Goal: Information Seeking & Learning: Find contact information

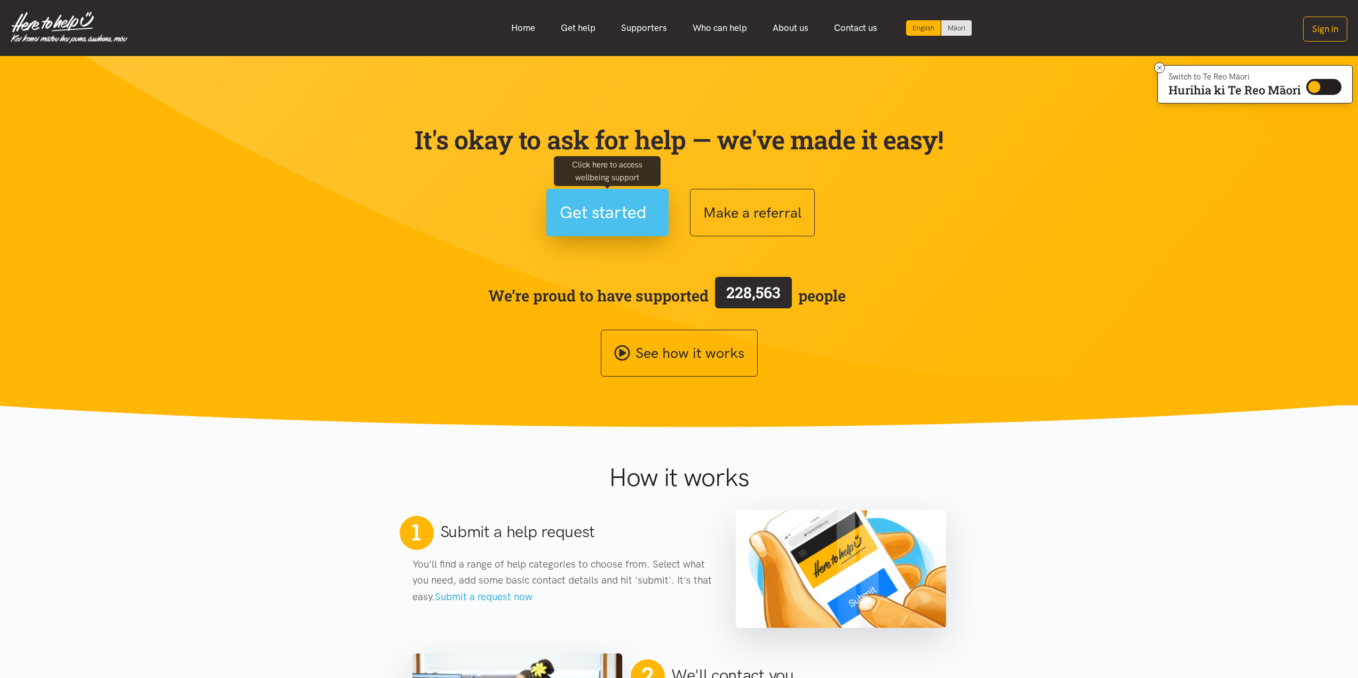
click at [593, 201] on span "Get started" at bounding box center [603, 212] width 87 height 27
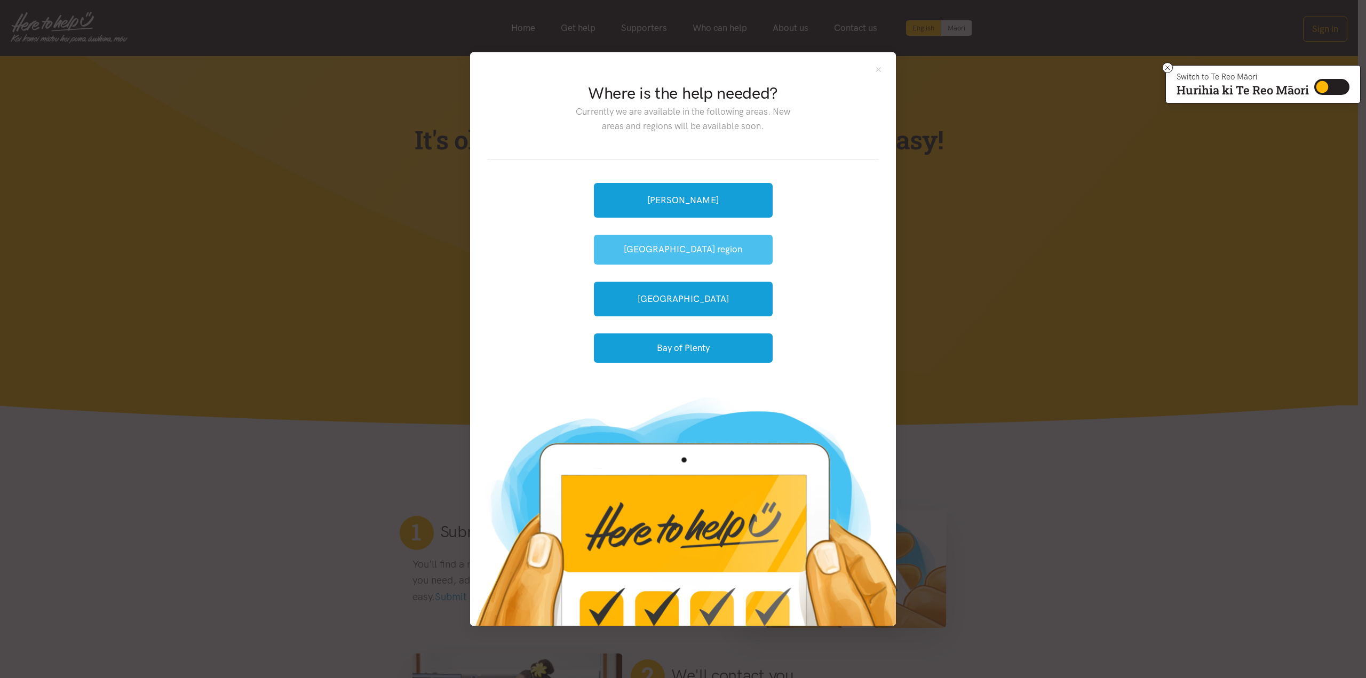
click at [638, 246] on button "[GEOGRAPHIC_DATA] region" at bounding box center [683, 249] width 179 height 29
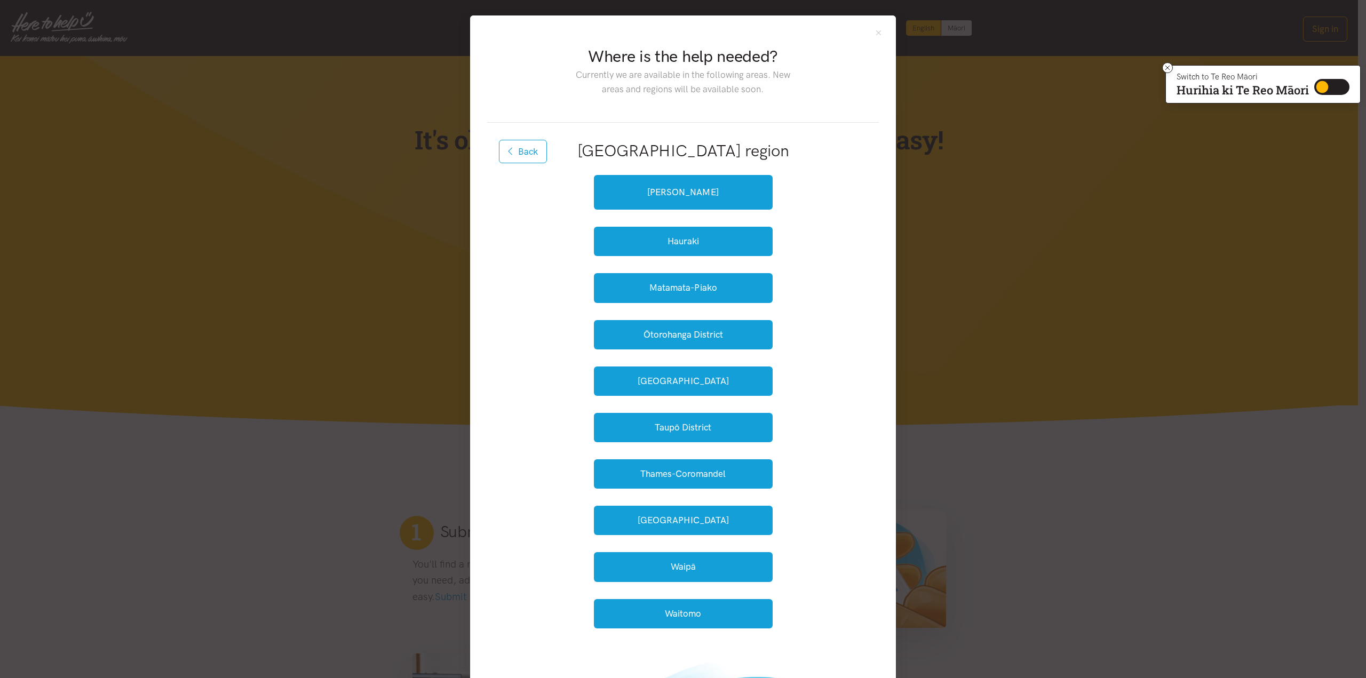
drag, startPoint x: 830, startPoint y: 572, endPoint x: 748, endPoint y: 545, distance: 86.4
click at [748, 545] on div "Back Waikato region Hamilton Hauraki Matamata-Piako Ōtorohanga District South W…" at bounding box center [683, 387] width 392 height 529
click at [748, 559] on button "Waipā" at bounding box center [683, 566] width 179 height 29
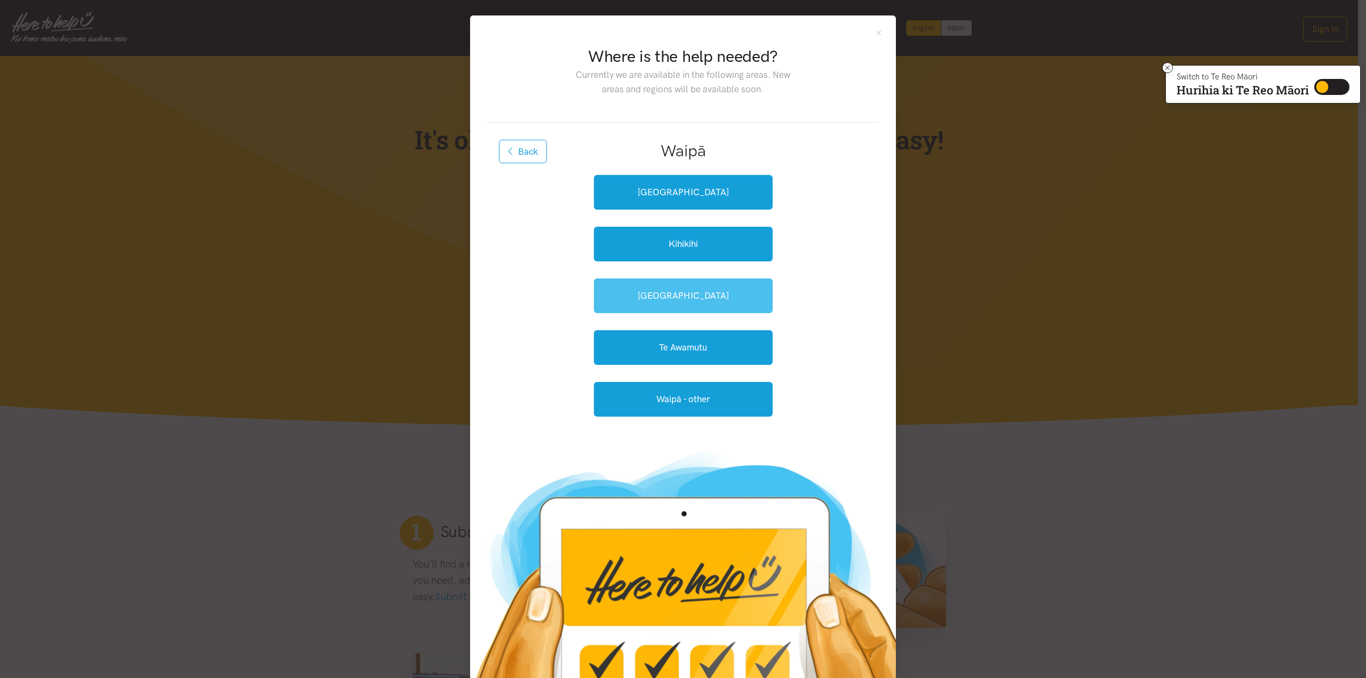
click at [670, 300] on link "Leamington" at bounding box center [683, 296] width 179 height 35
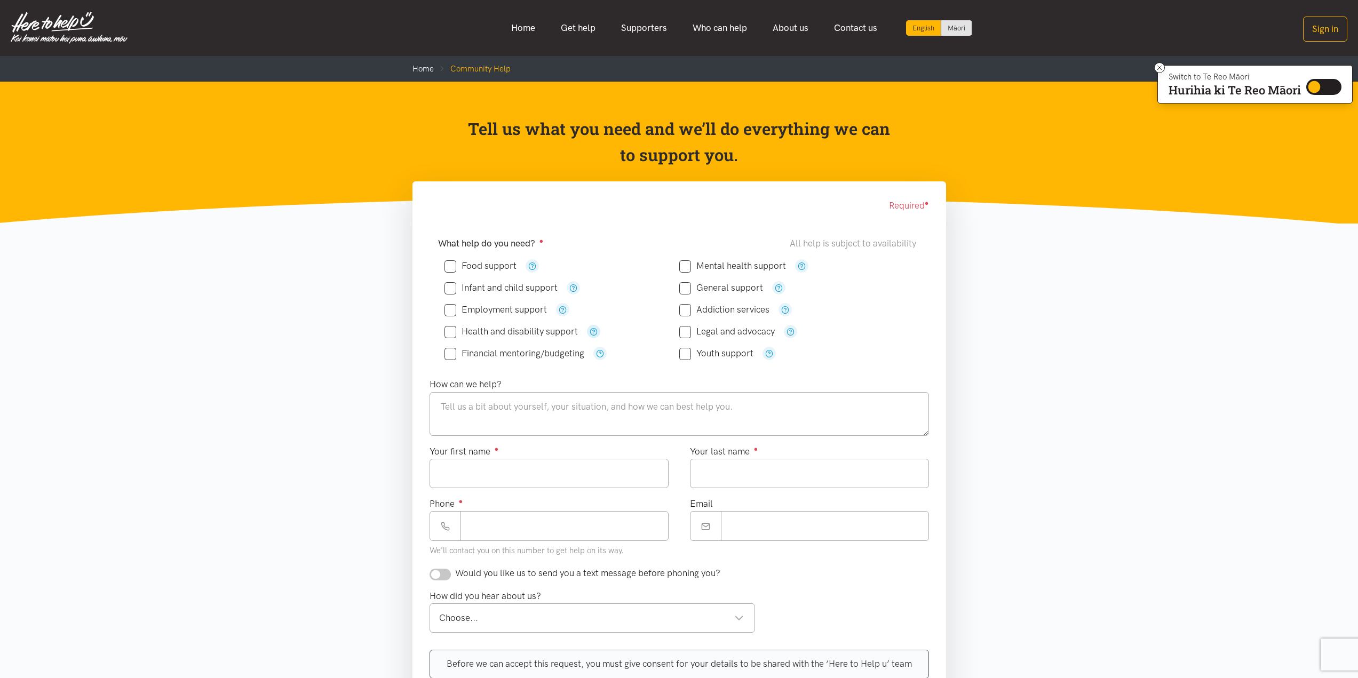
click at [595, 330] on icon "button" at bounding box center [594, 332] width 8 height 8
click at [452, 330] on input "Health and disability support" at bounding box center [511, 331] width 133 height 9
checkbox input "true"
click at [537, 266] on button "button" at bounding box center [532, 265] width 13 height 13
click at [566, 311] on icon "button" at bounding box center [563, 310] width 8 height 8
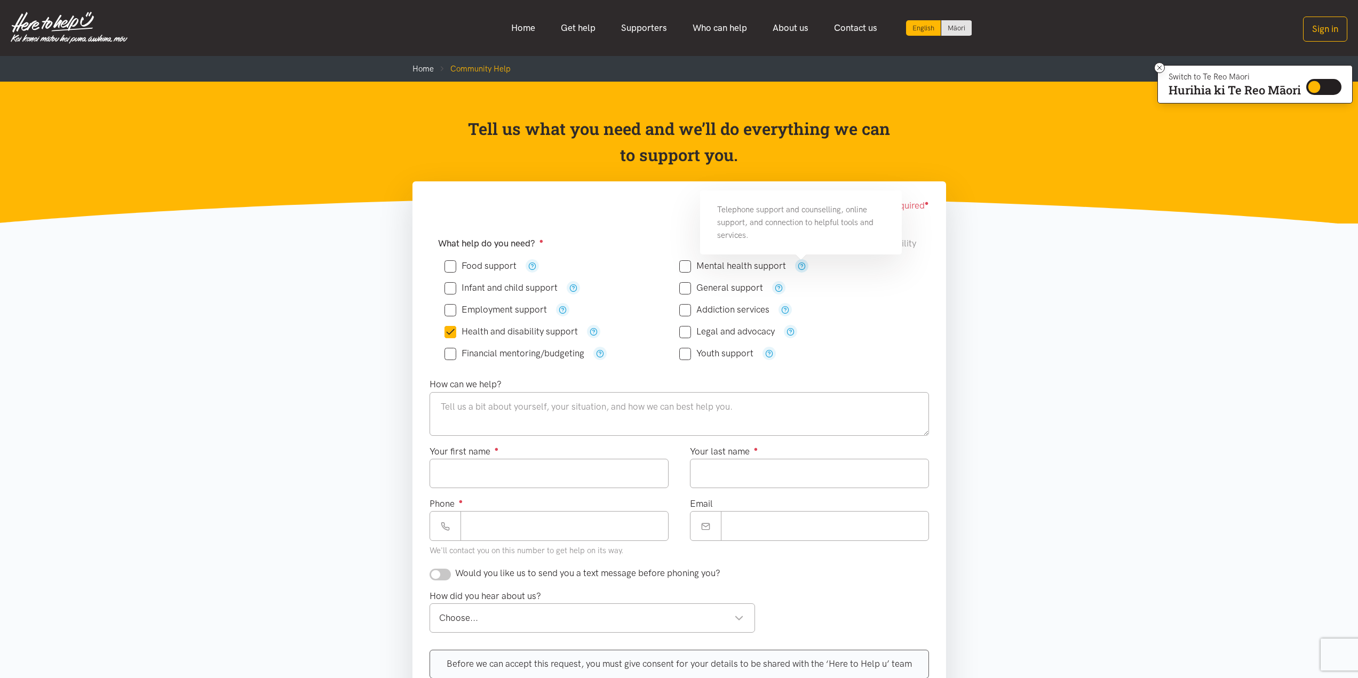
click at [800, 266] on icon "button" at bounding box center [802, 266] width 8 height 8
click at [777, 288] on icon "button" at bounding box center [779, 288] width 8 height 8
click at [781, 306] on icon "button" at bounding box center [785, 310] width 8 height 8
click at [790, 331] on icon "button" at bounding box center [791, 332] width 8 height 8
click at [771, 355] on icon "button" at bounding box center [769, 354] width 8 height 8
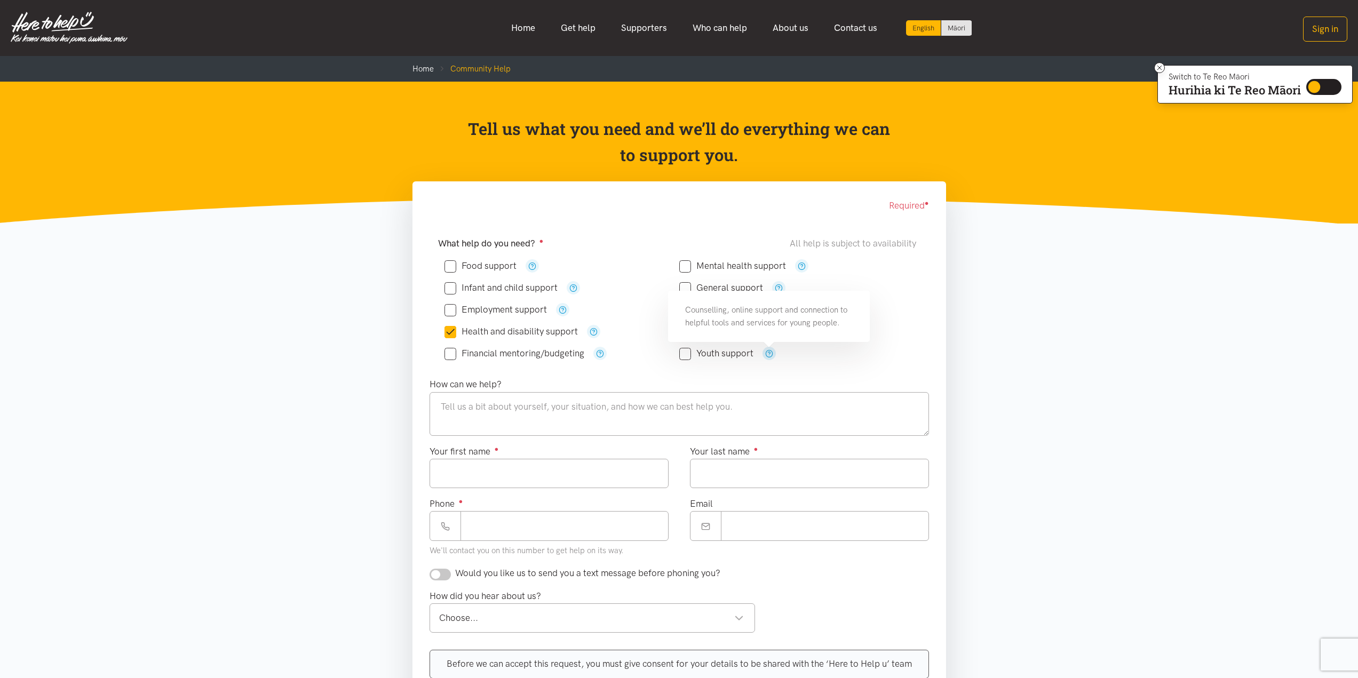
click at [771, 355] on icon "button" at bounding box center [769, 354] width 8 height 8
click at [440, 308] on div "Food support" at bounding box center [679, 310] width 482 height 118
click at [455, 311] on input "Employment support" at bounding box center [496, 309] width 102 height 9
checkbox input "true"
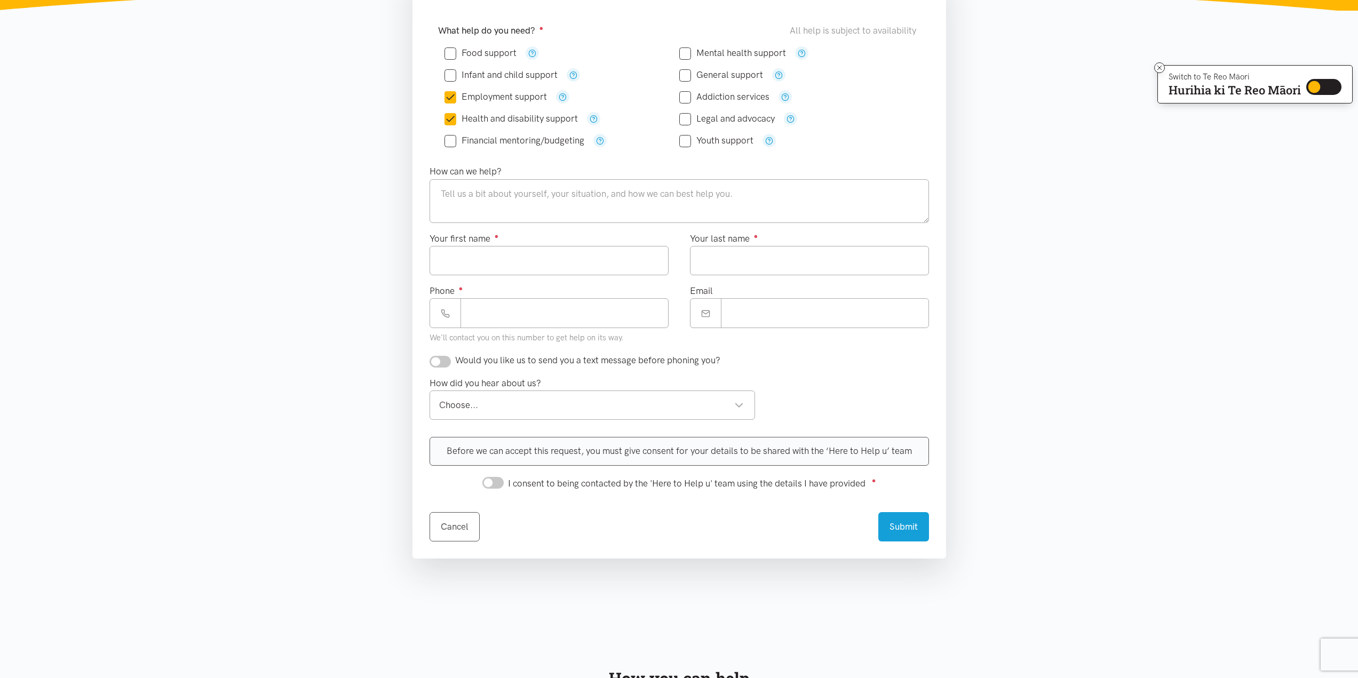
scroll to position [213, 0]
click at [531, 394] on div "Choose... Choose..." at bounding box center [593, 404] width 326 height 29
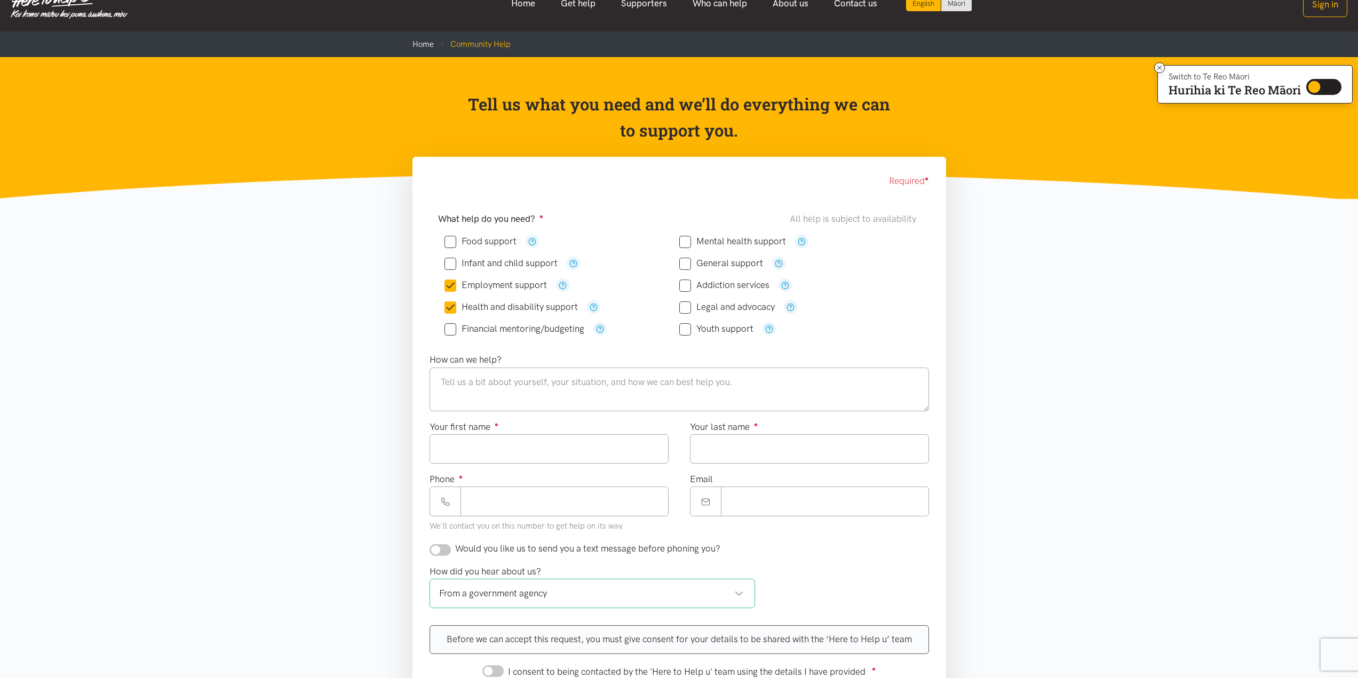
scroll to position [0, 0]
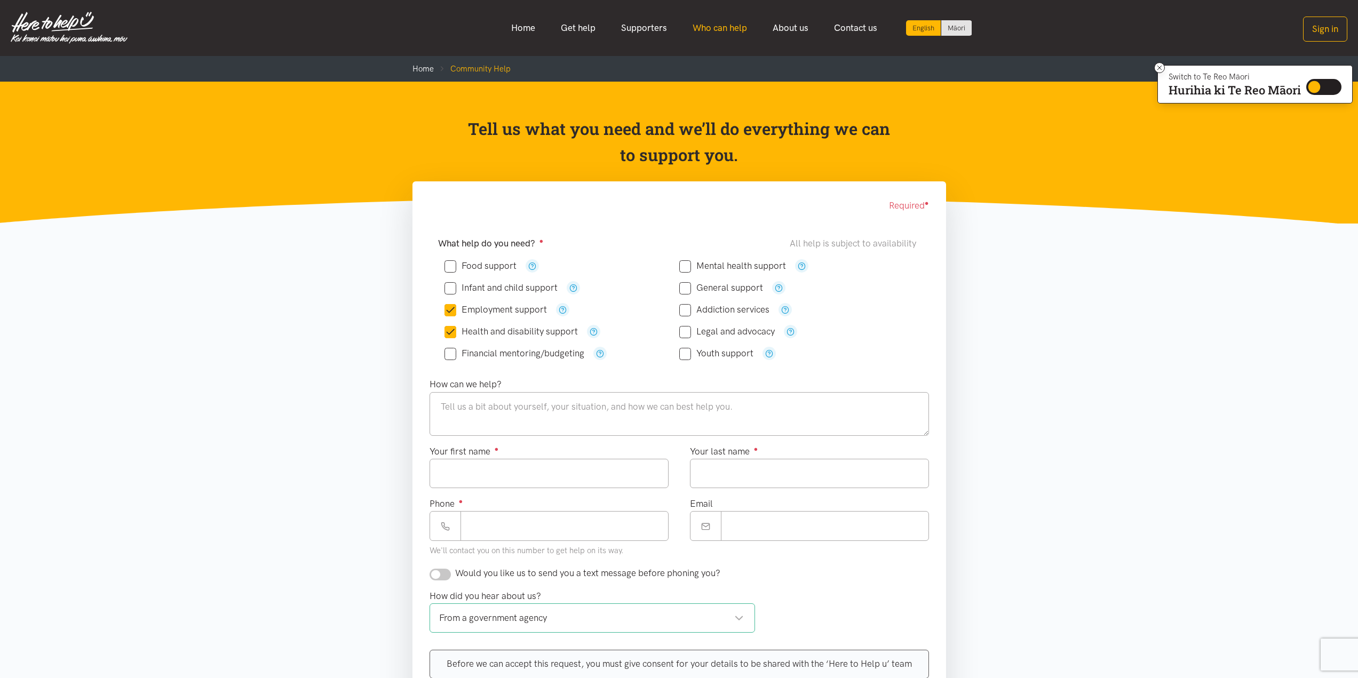
click at [711, 29] on link "Who can help" at bounding box center [720, 28] width 80 height 23
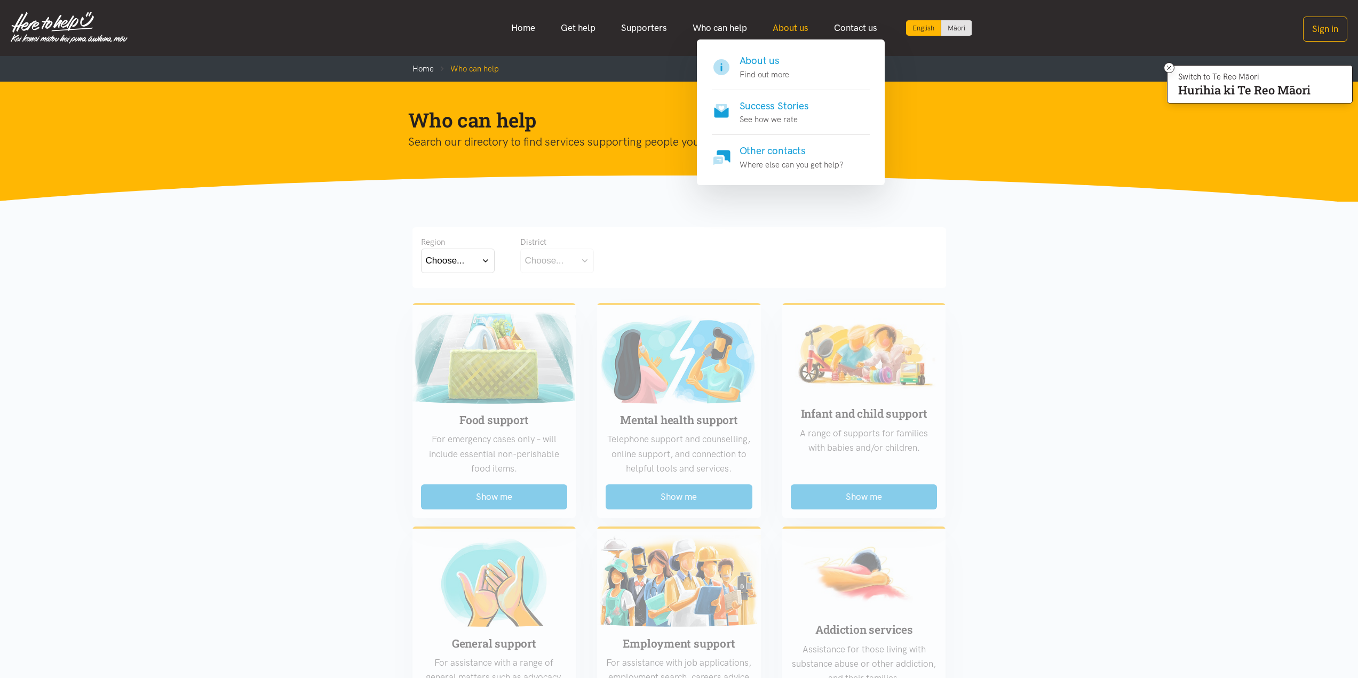
click at [802, 23] on link "About us" at bounding box center [790, 28] width 61 height 23
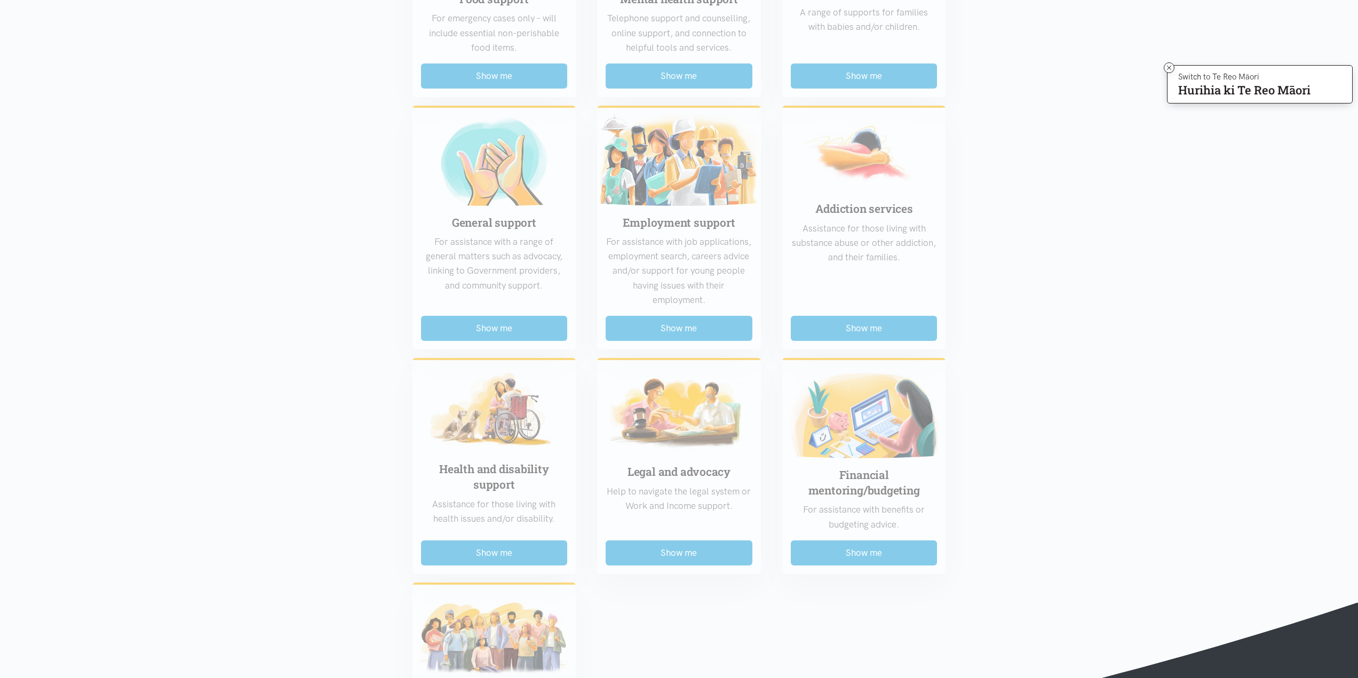
scroll to position [427, 0]
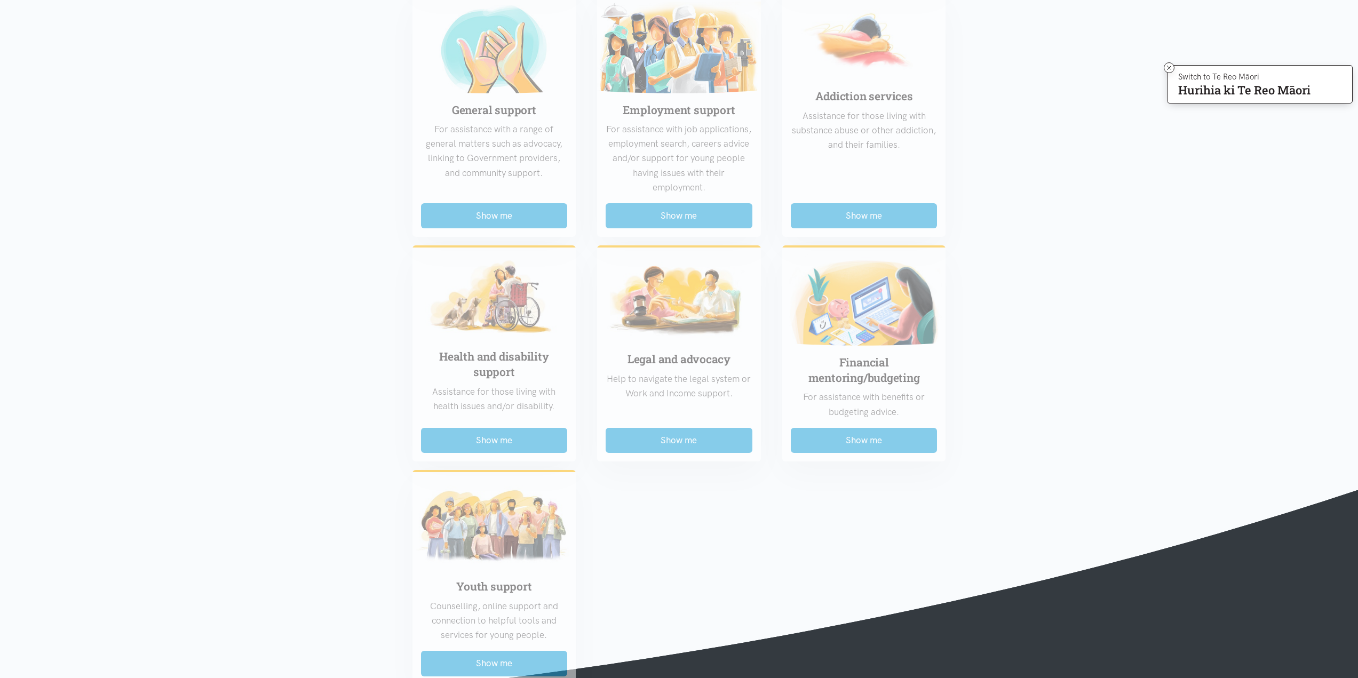
click at [511, 431] on div "Food support For emergency cases only – will include essential non-perishable f…" at bounding box center [679, 223] width 555 height 924
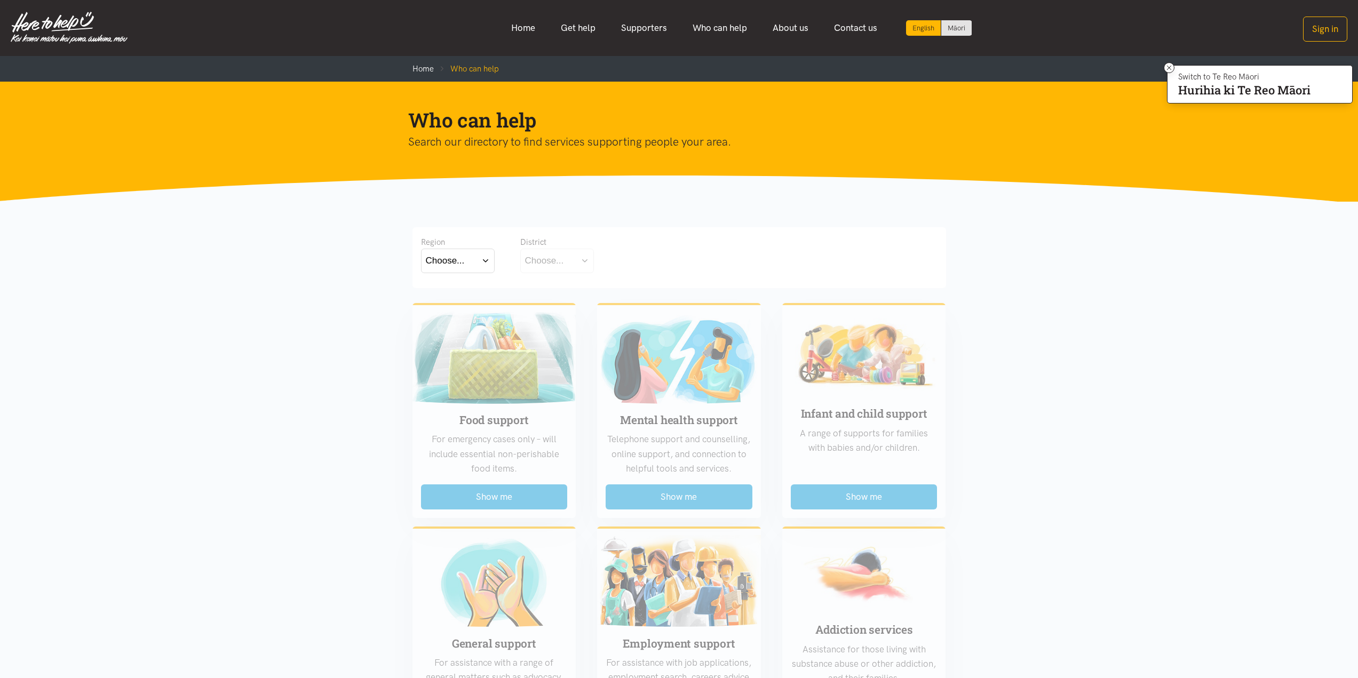
click at [472, 256] on button "Choose..." at bounding box center [458, 261] width 74 height 24
click at [453, 307] on label "Waikato" at bounding box center [458, 307] width 64 height 13
click at [0, 0] on input "Waikato" at bounding box center [0, 0] width 0 height 0
click at [574, 255] on button "Choose..." at bounding box center [573, 261] width 107 height 24
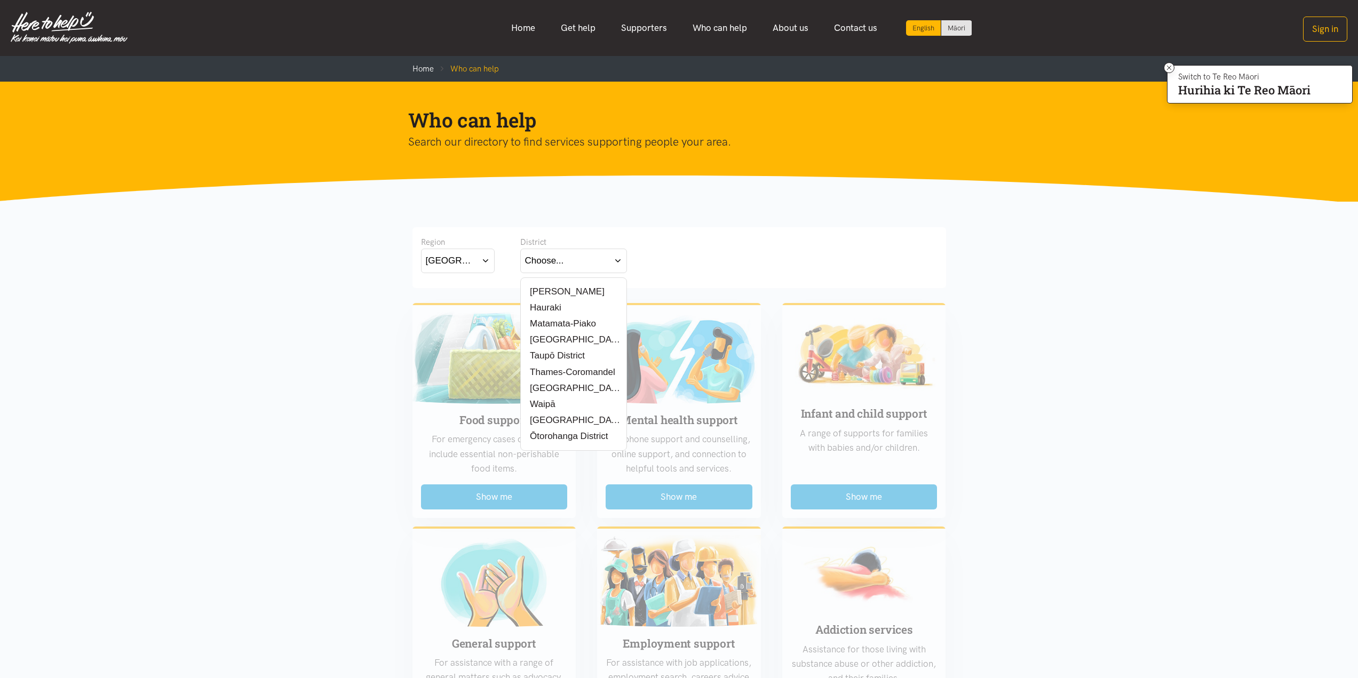
click at [539, 404] on label "Waipā" at bounding box center [541, 404] width 32 height 13
click at [0, 0] on input "Waipā" at bounding box center [0, 0] width 0 height 0
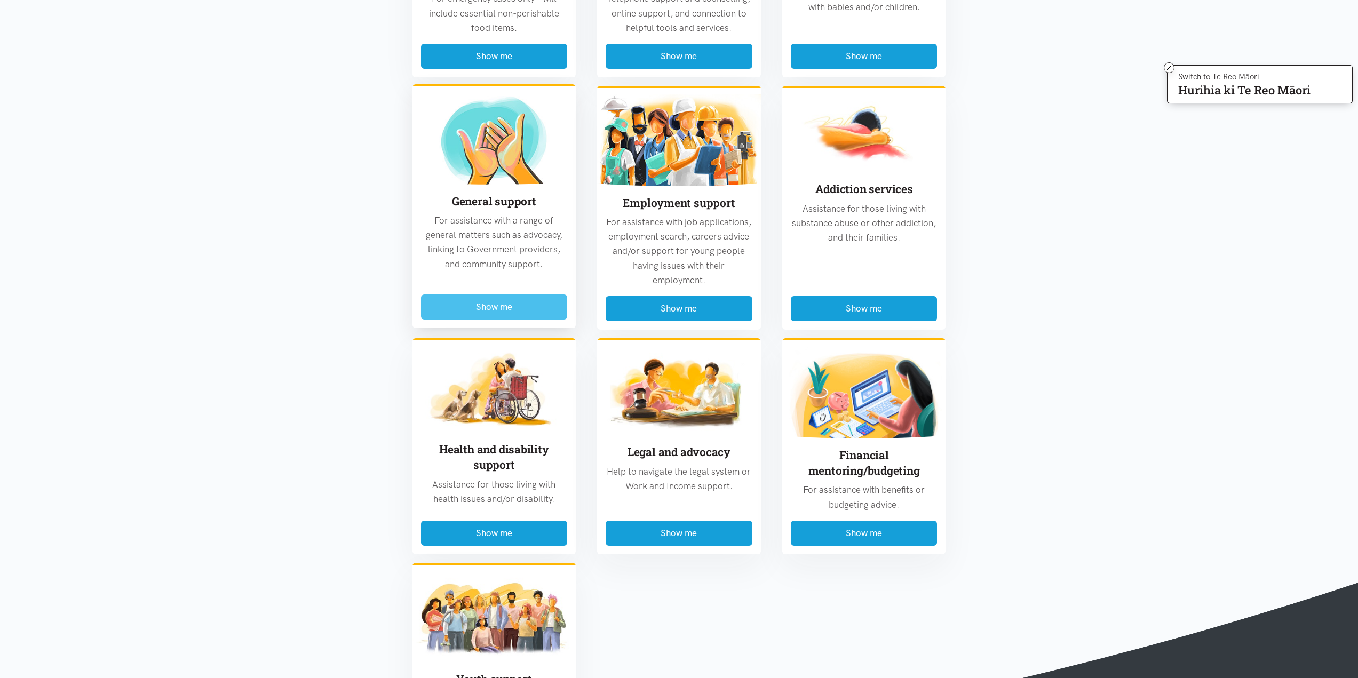
scroll to position [480, 0]
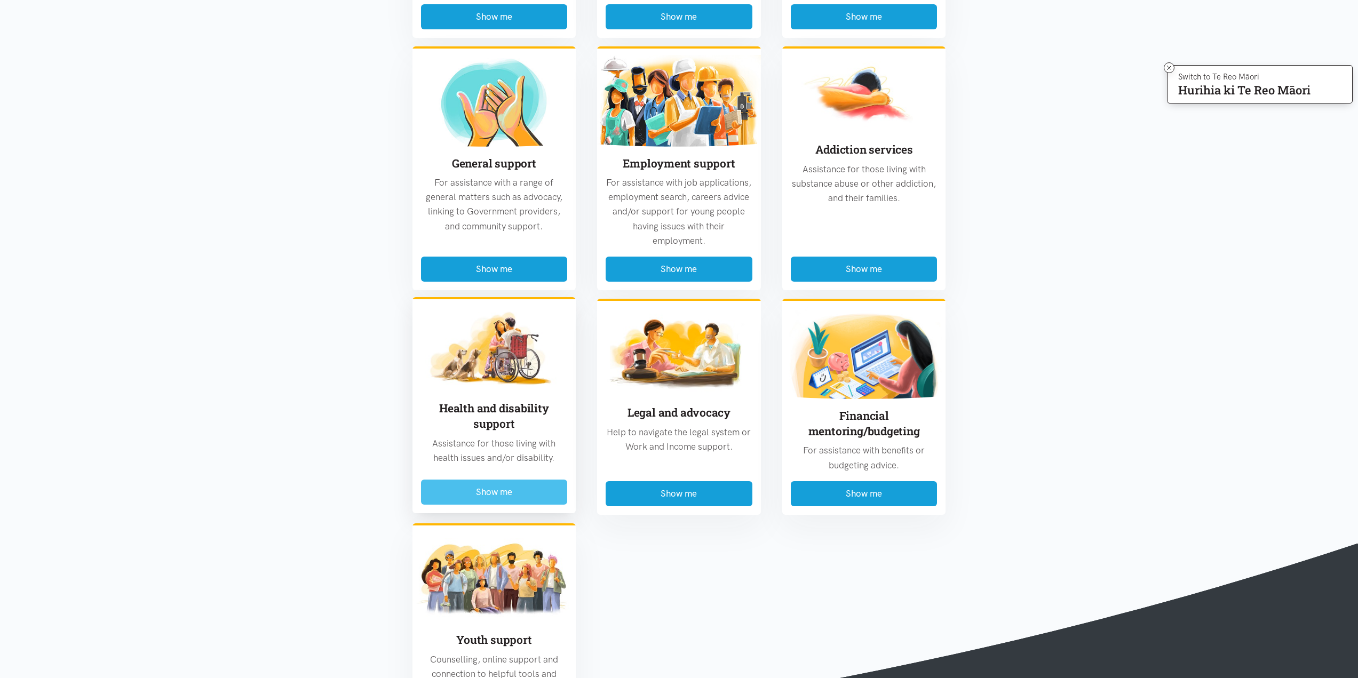
click at [504, 499] on button "Show me" at bounding box center [494, 492] width 147 height 25
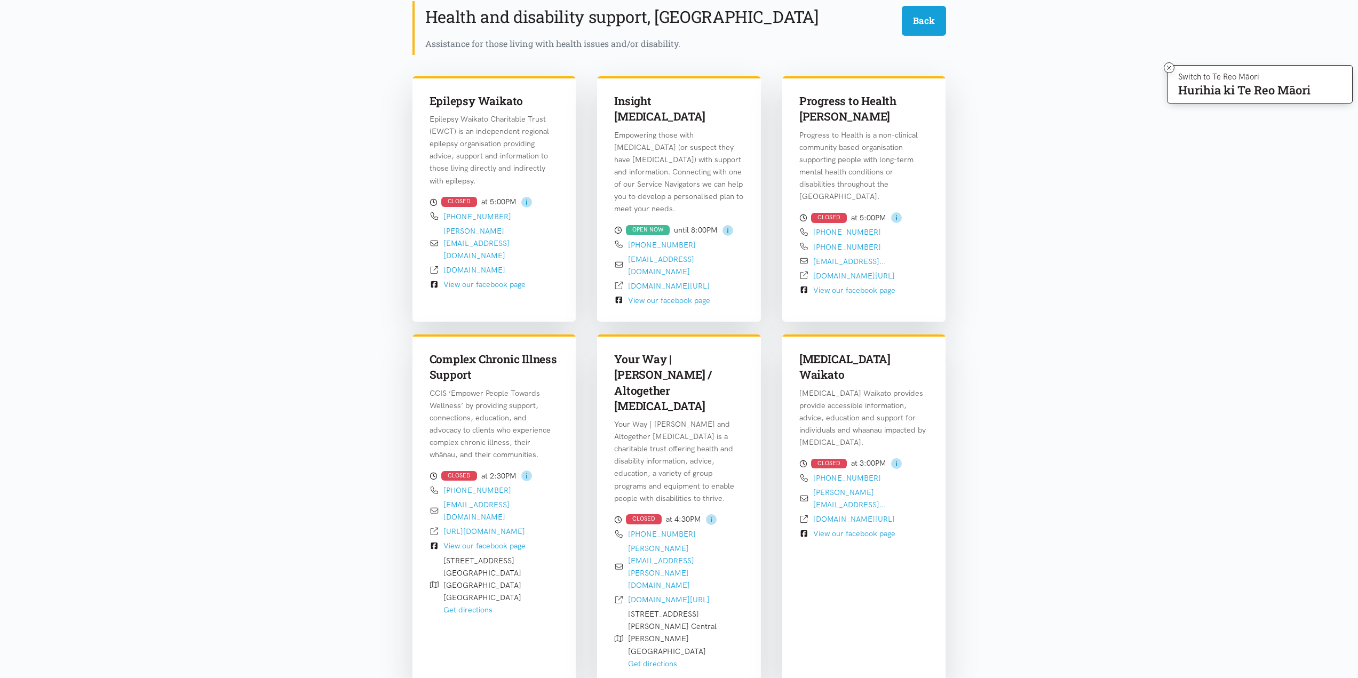
scroll to position [314, 0]
click at [861, 270] on link "progresstohealth.org.nz/" at bounding box center [854, 275] width 82 height 10
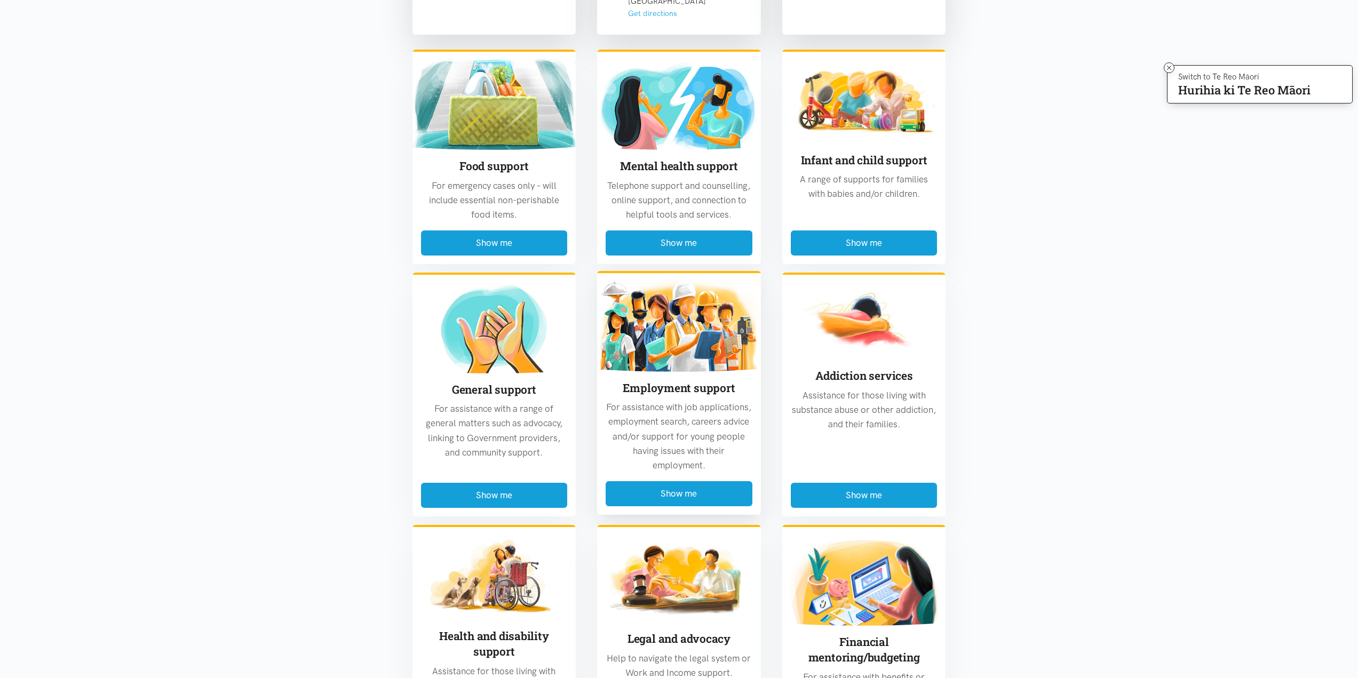
scroll to position [1008, 0]
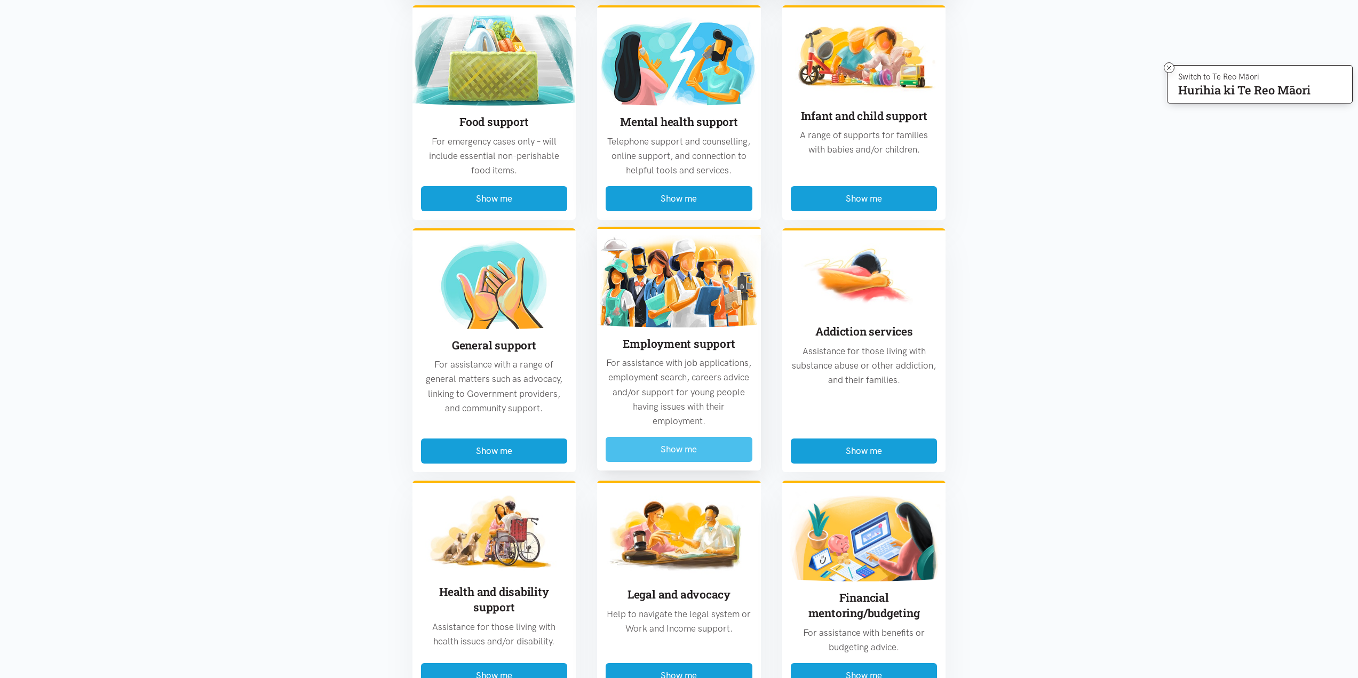
click at [696, 437] on button "Show me" at bounding box center [679, 449] width 147 height 25
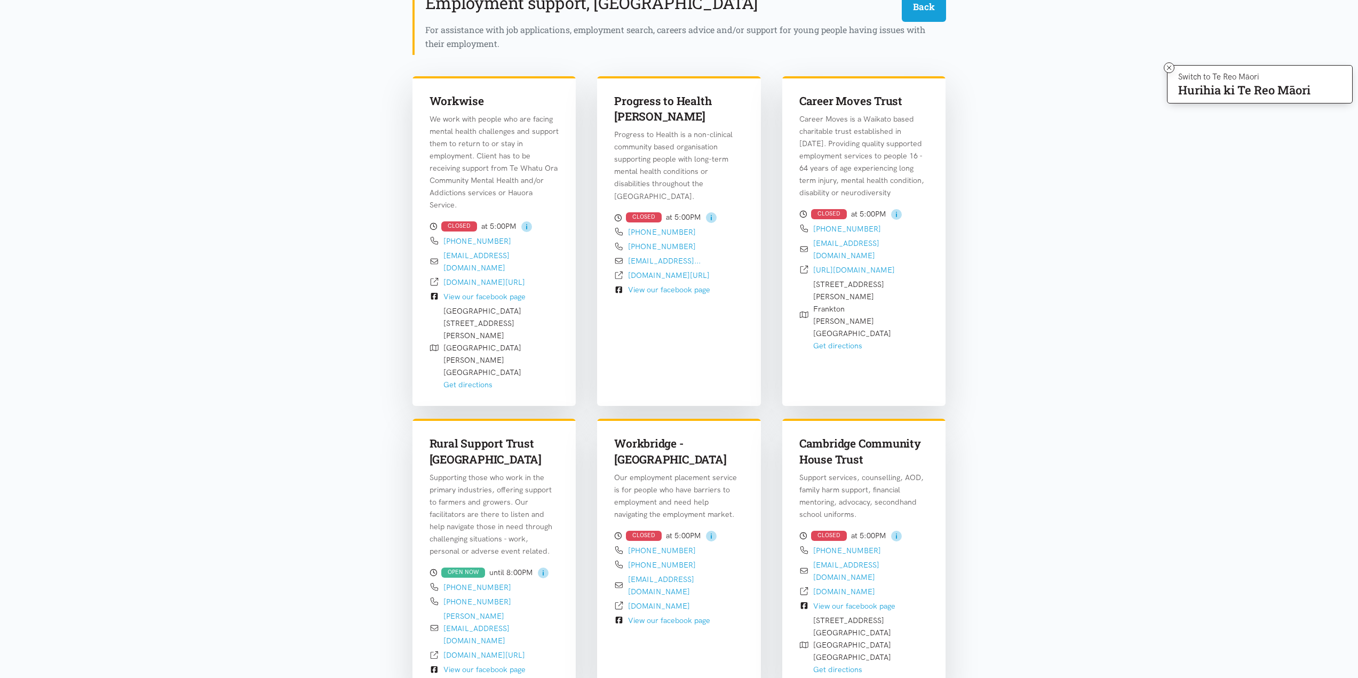
scroll to position [314, 0]
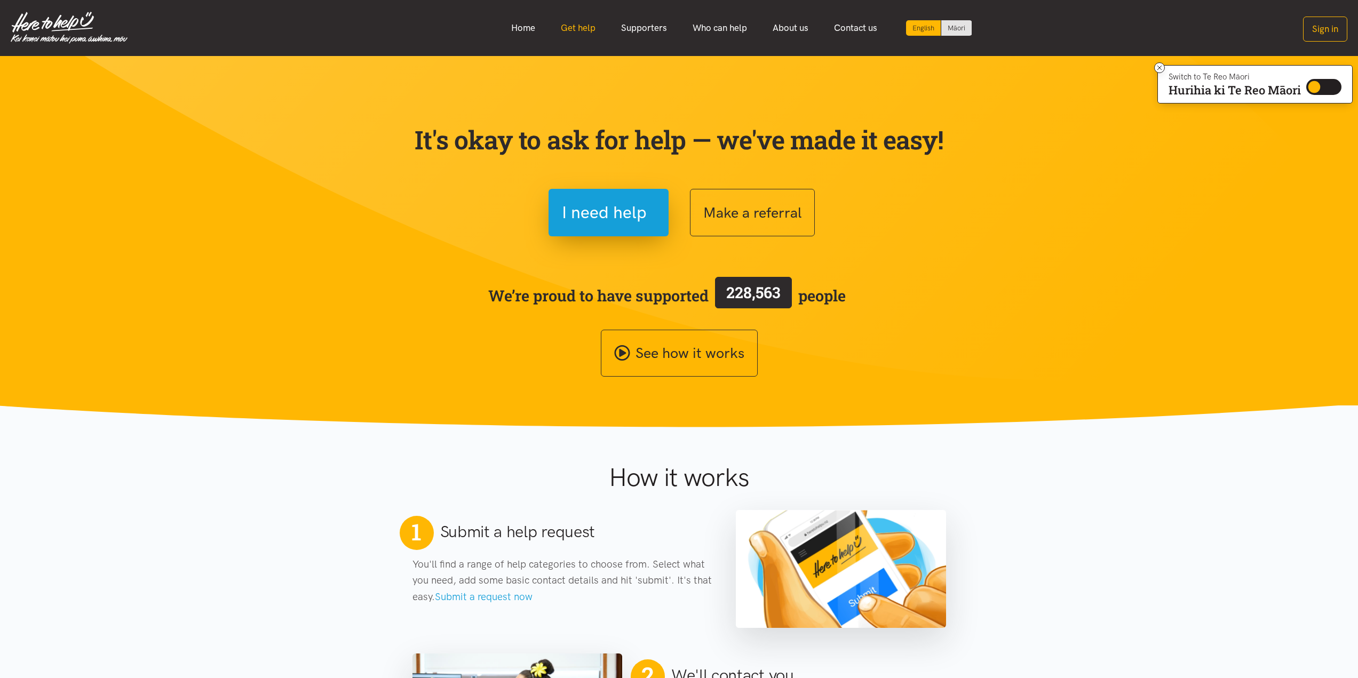
click at [583, 27] on link "Get help" at bounding box center [578, 28] width 60 height 23
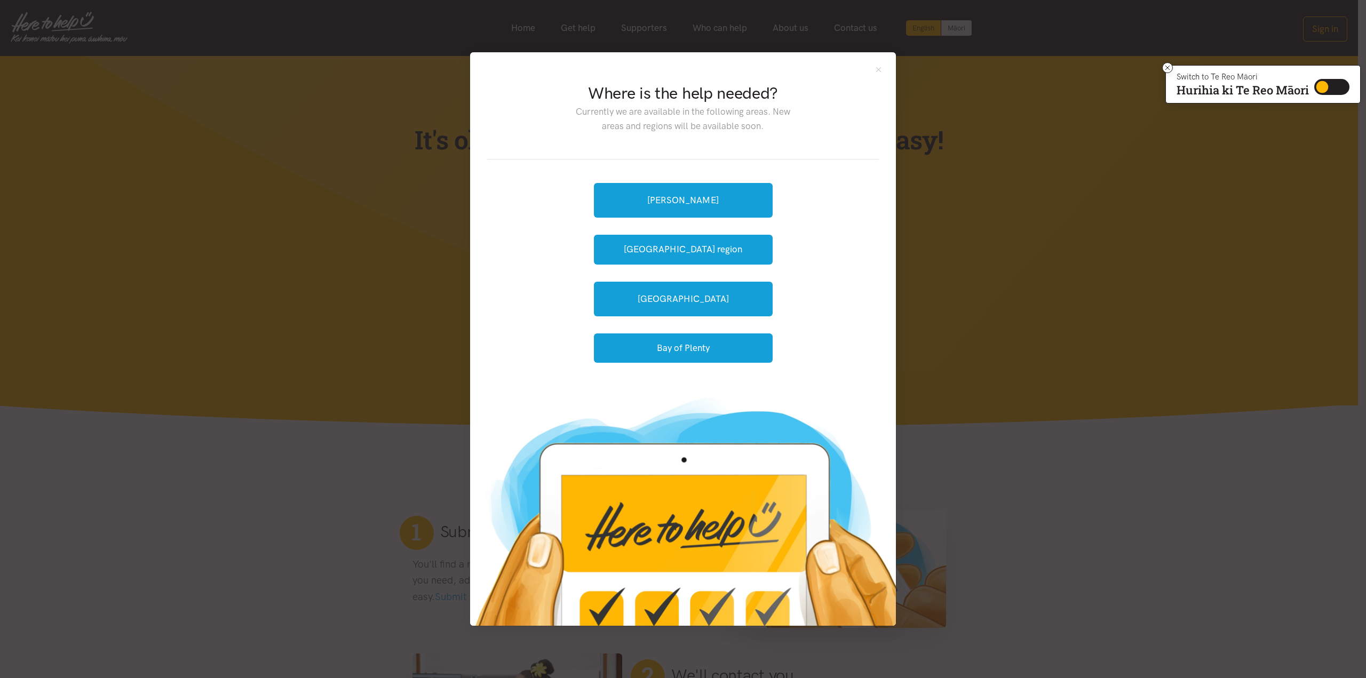
click at [1143, 228] on div "Where is the help needed? Currently we are available in the following areas. Ne…" at bounding box center [683, 339] width 1366 height 678
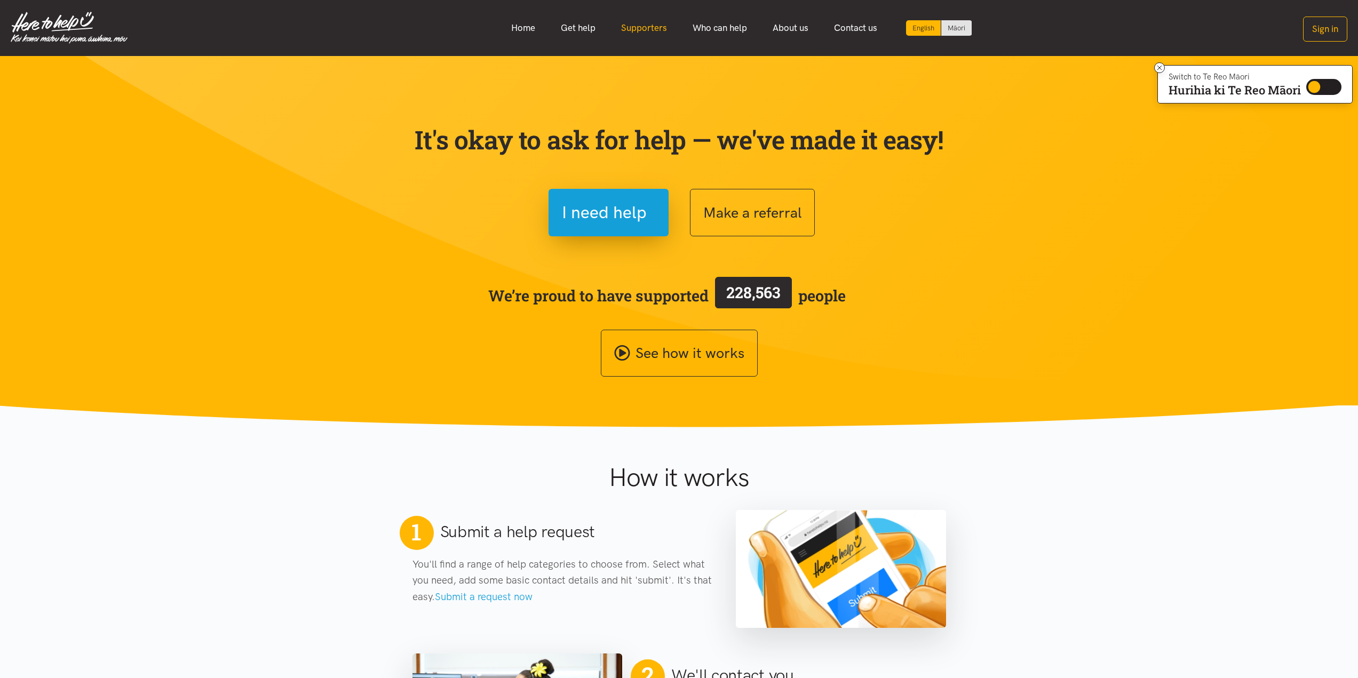
click at [663, 29] on link "Supporters" at bounding box center [644, 28] width 72 height 23
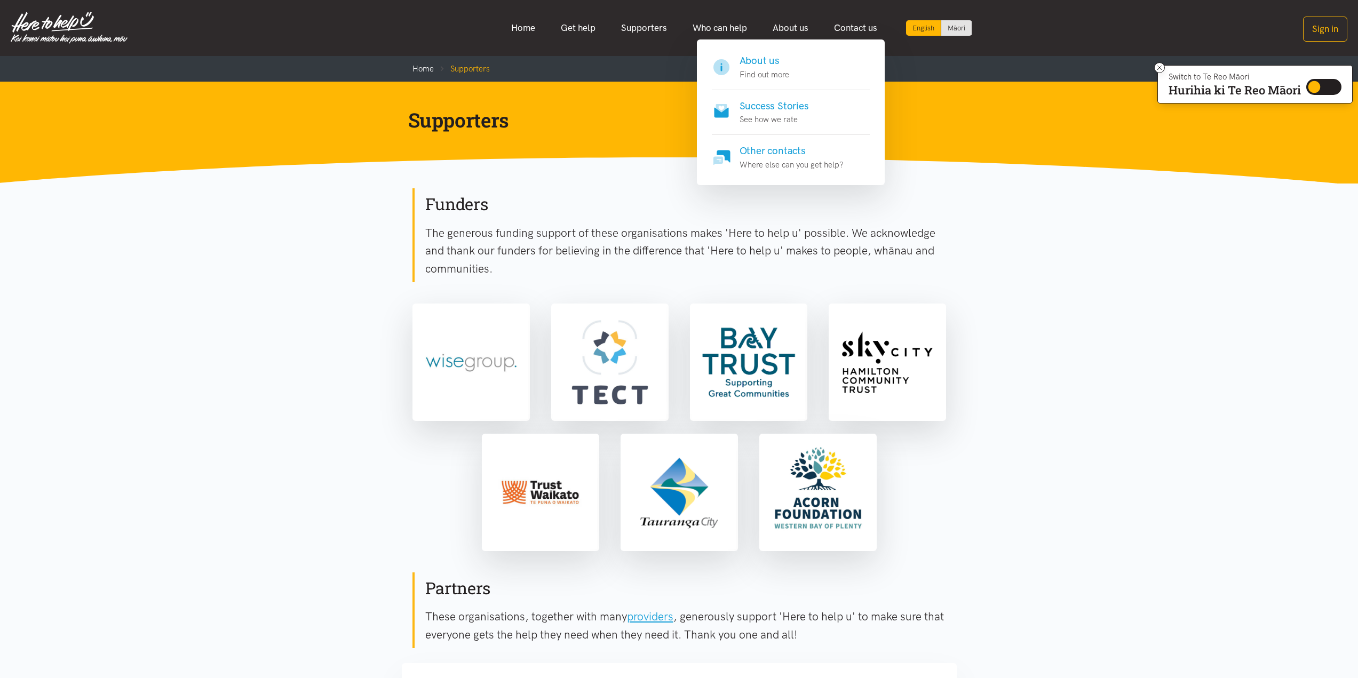
click at [806, 102] on h4 "Success Stories" at bounding box center [774, 106] width 69 height 15
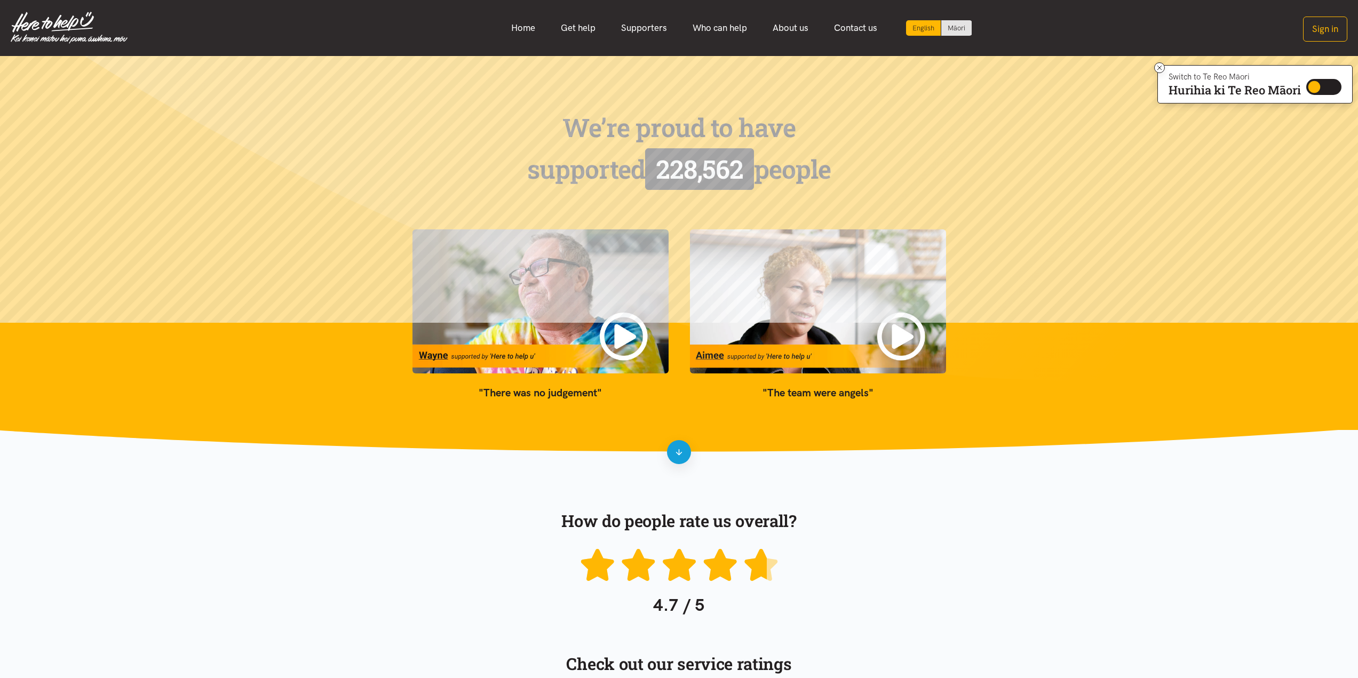
click at [613, 338] on img at bounding box center [541, 301] width 256 height 144
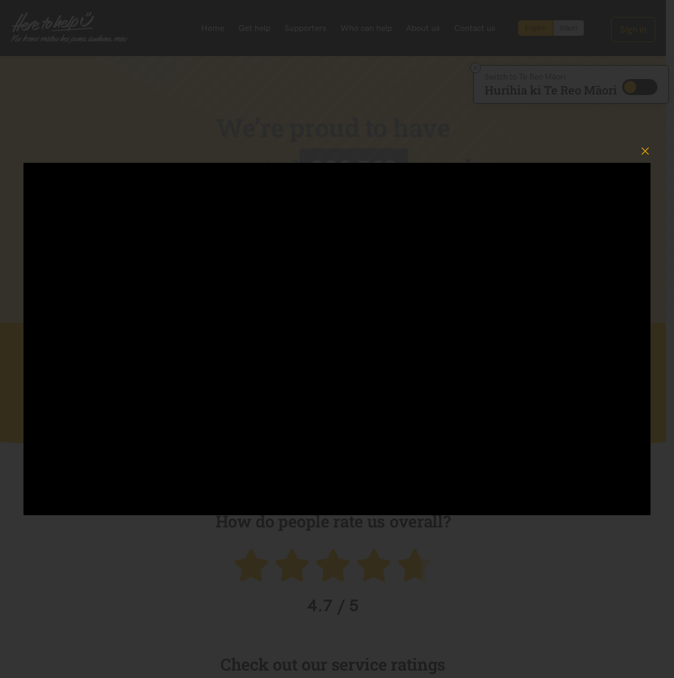
click at [553, 558] on div at bounding box center [337, 339] width 674 height 678
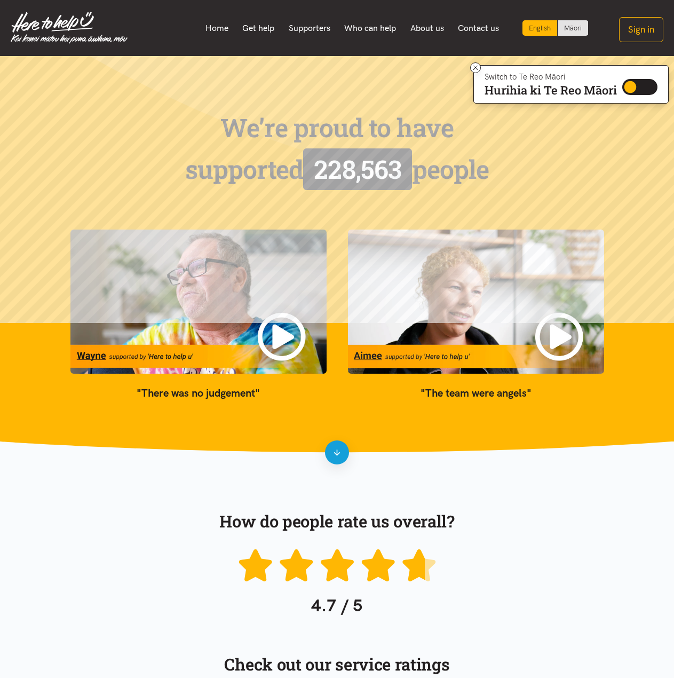
click at [509, 298] on img at bounding box center [476, 301] width 256 height 144
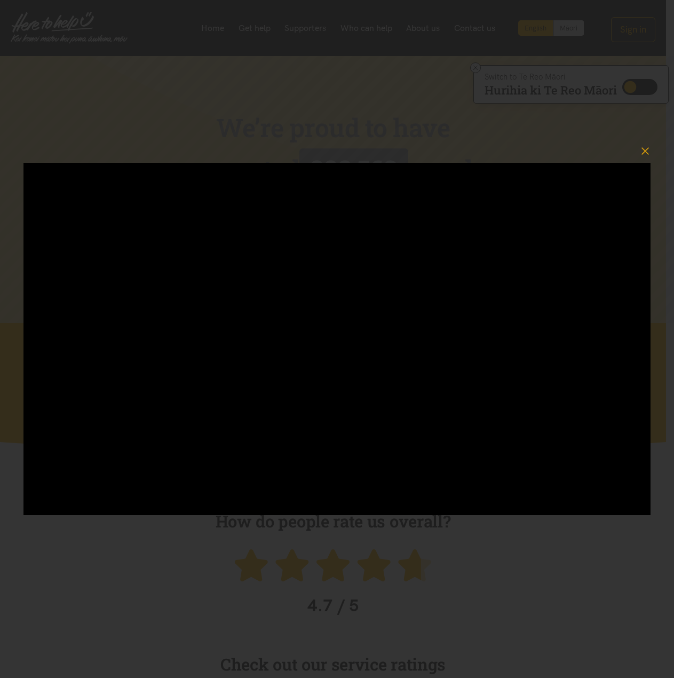
click at [321, 101] on div at bounding box center [337, 339] width 674 height 678
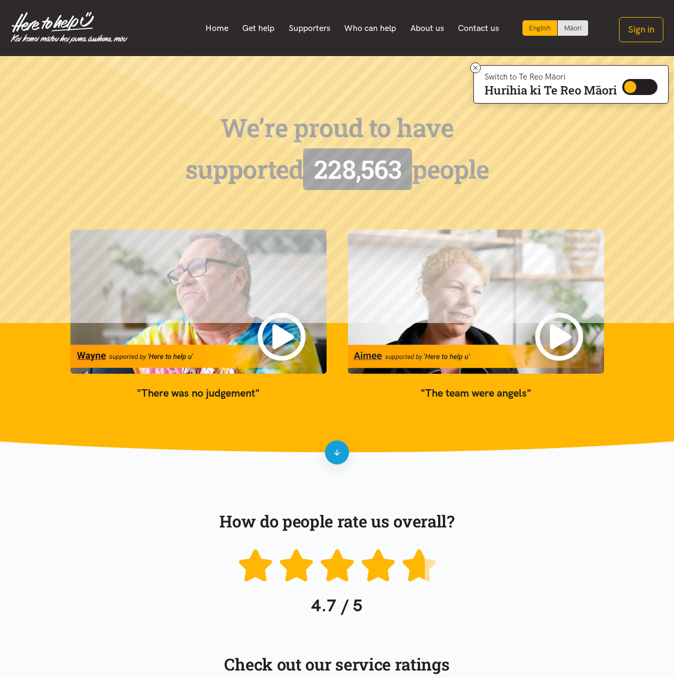
click at [481, 309] on img at bounding box center [476, 301] width 256 height 144
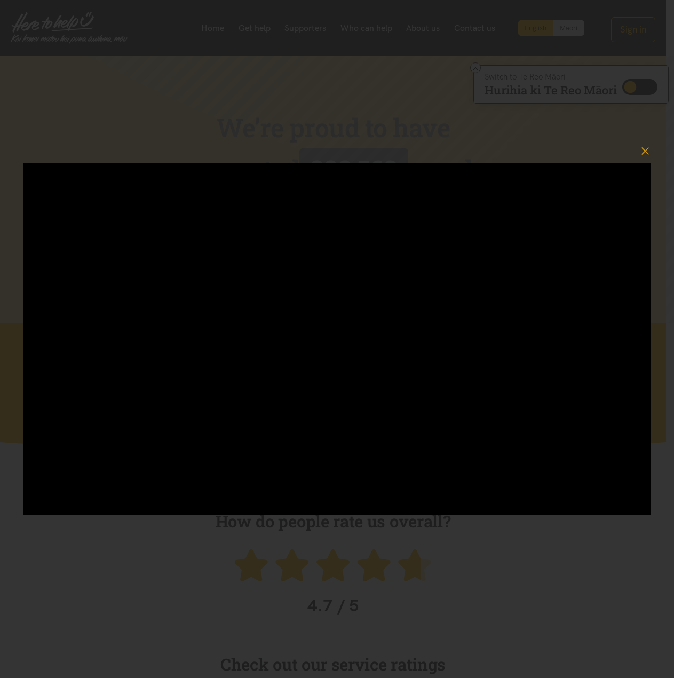
click at [550, 582] on div at bounding box center [337, 339] width 674 height 678
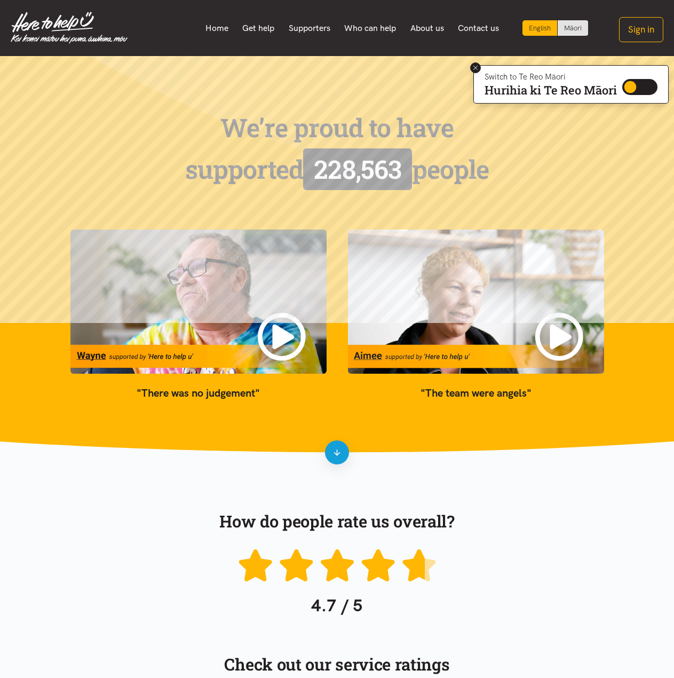
click at [476, 66] on icon at bounding box center [476, 68] width 8 height 8
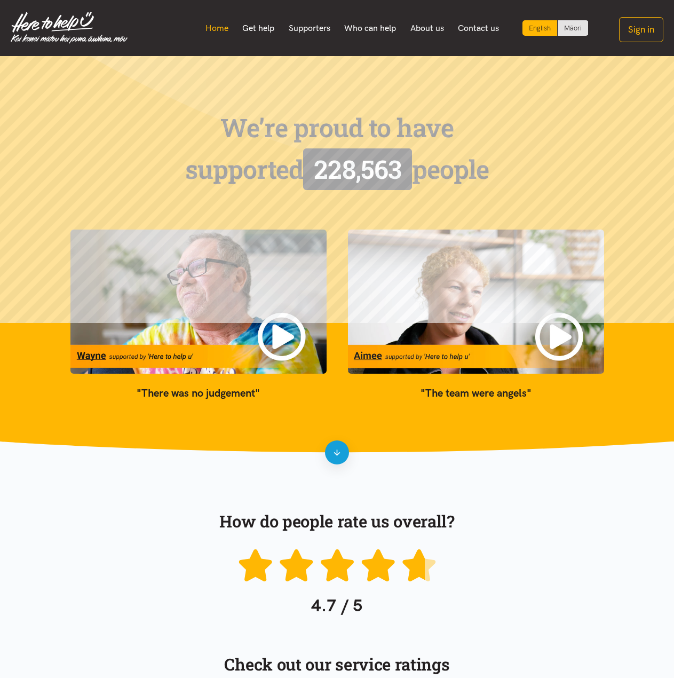
click at [218, 28] on link "Home" at bounding box center [216, 28] width 37 height 22
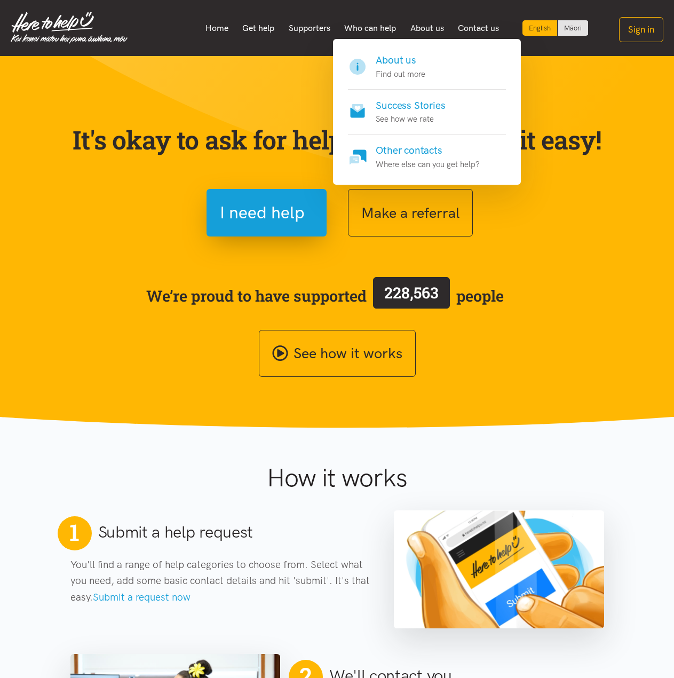
click at [471, 151] on h4 "Other contacts" at bounding box center [428, 150] width 104 height 15
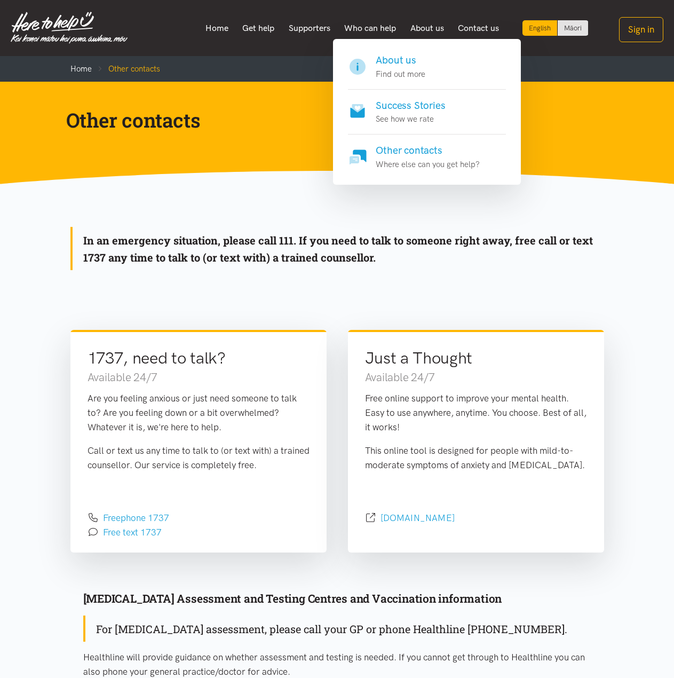
click at [434, 104] on h4 "Success Stories" at bounding box center [410, 105] width 69 height 15
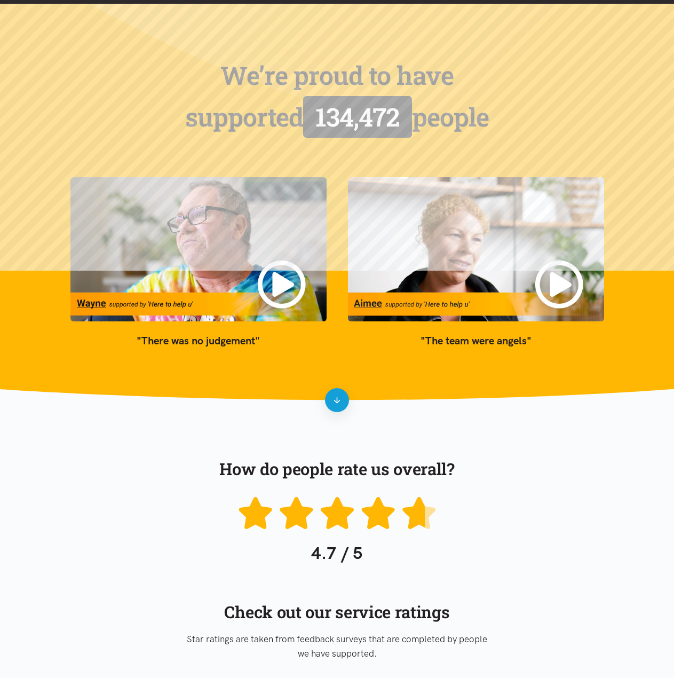
scroll to position [213, 0]
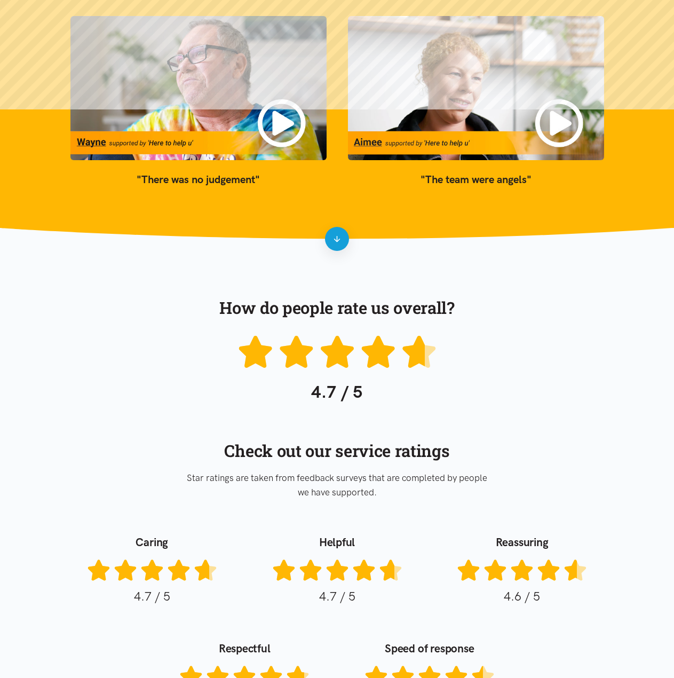
click at [339, 244] on link at bounding box center [337, 239] width 24 height 24
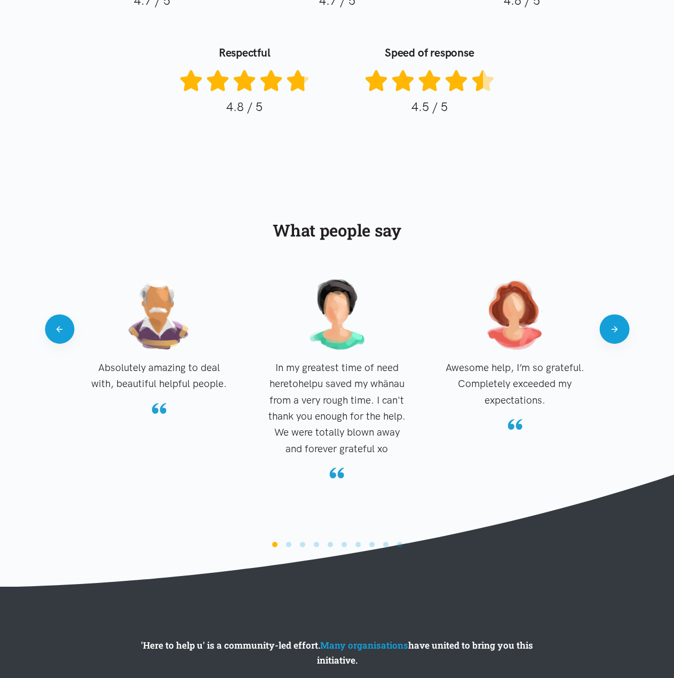
scroll to position [813, 0]
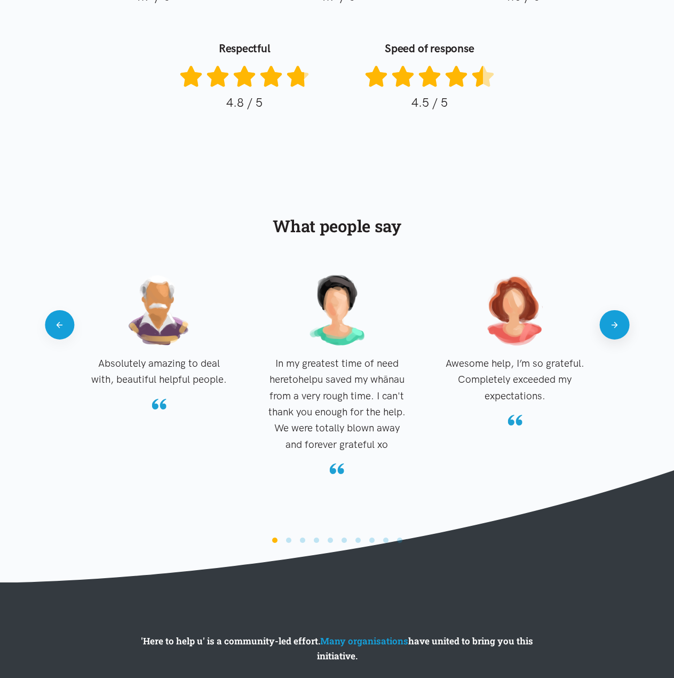
click at [607, 334] on button "Next" at bounding box center [614, 324] width 29 height 29
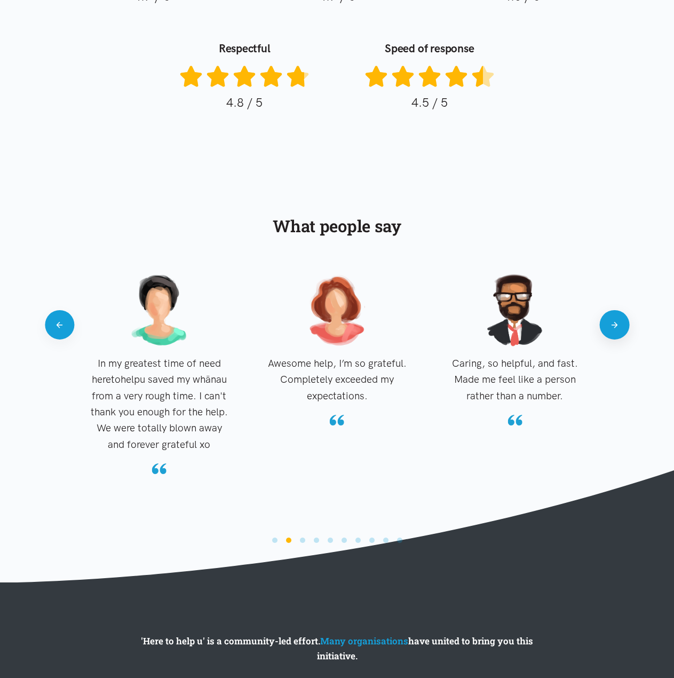
click at [607, 334] on button "Next" at bounding box center [614, 324] width 29 height 29
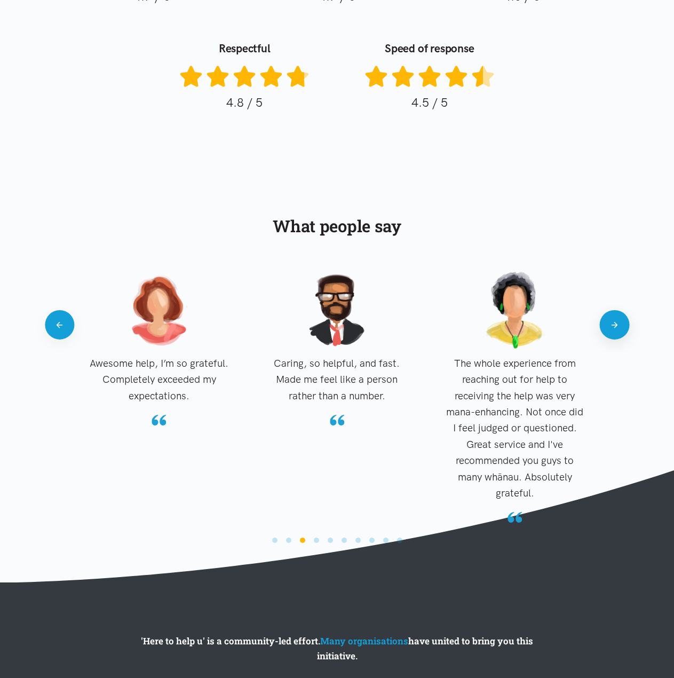
click at [607, 334] on button "Next" at bounding box center [614, 324] width 29 height 29
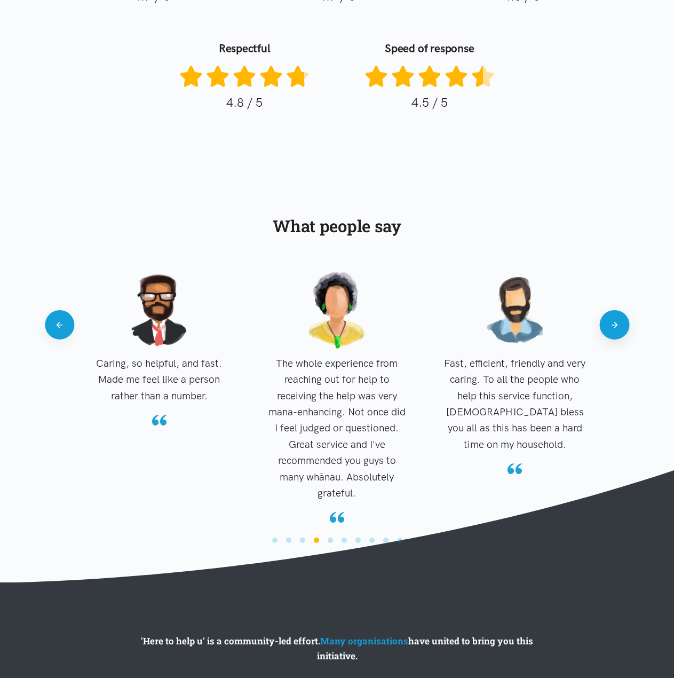
click at [607, 334] on button "Next" at bounding box center [614, 324] width 29 height 29
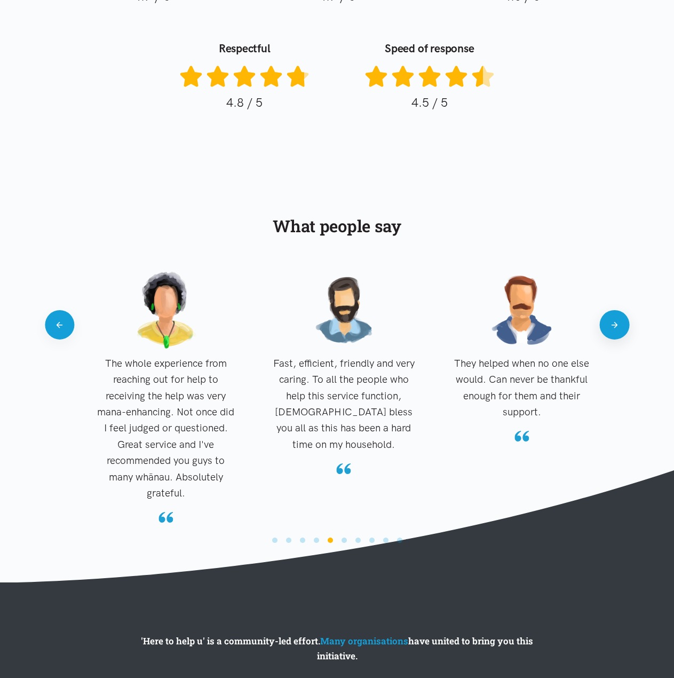
click at [607, 334] on button "Next" at bounding box center [614, 324] width 29 height 29
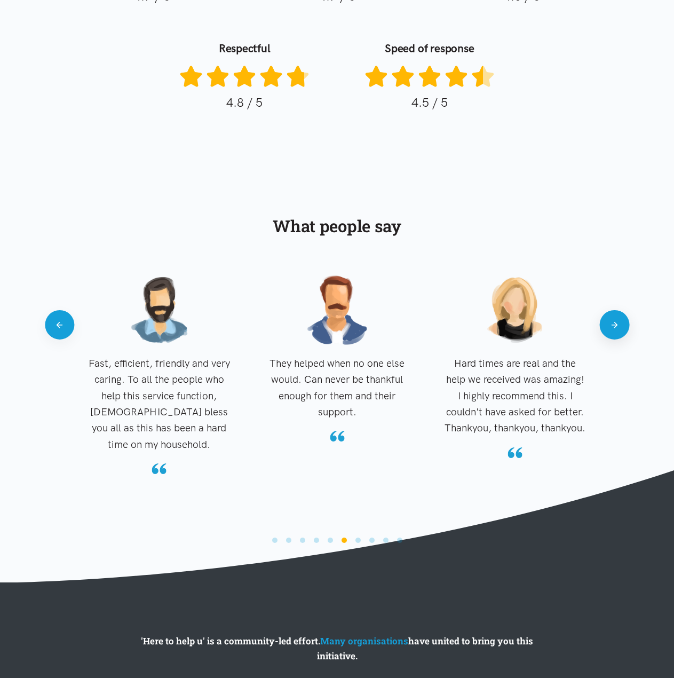
click at [607, 334] on button "Next" at bounding box center [614, 324] width 29 height 29
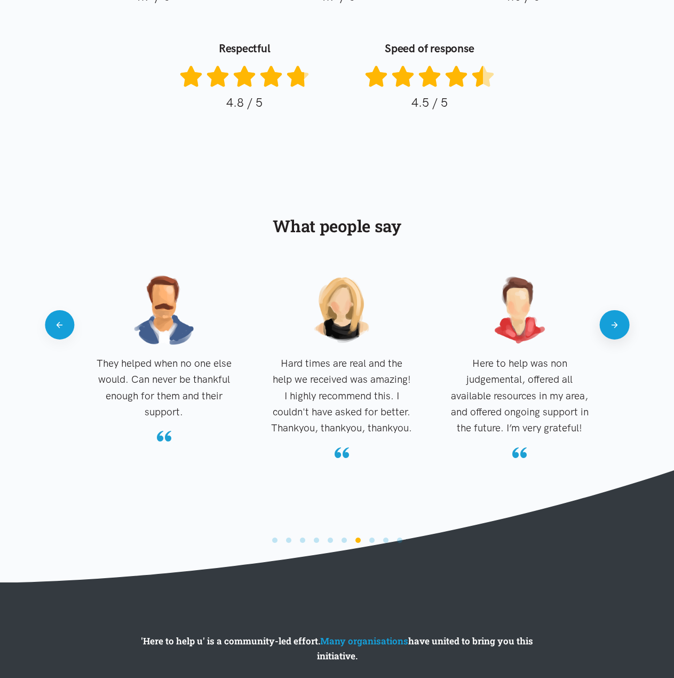
click at [607, 334] on button "Next" at bounding box center [614, 324] width 29 height 29
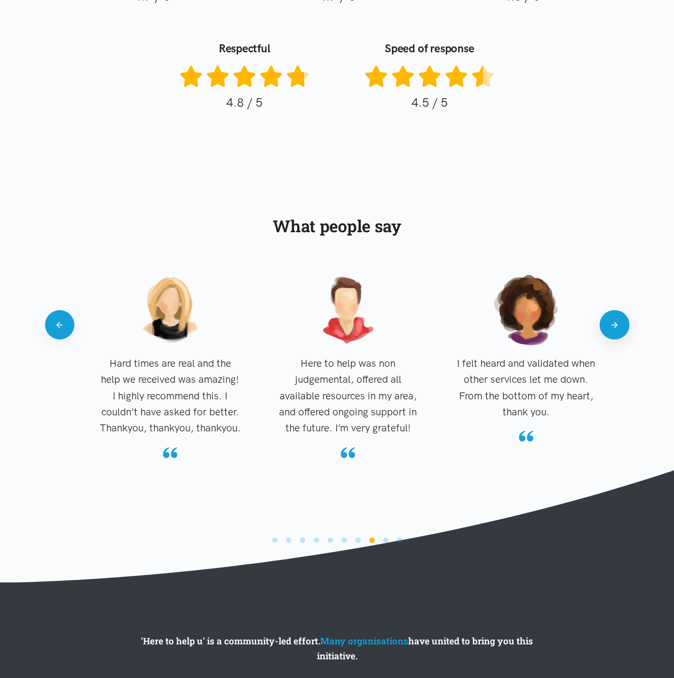
click at [607, 334] on button "Next" at bounding box center [614, 324] width 29 height 29
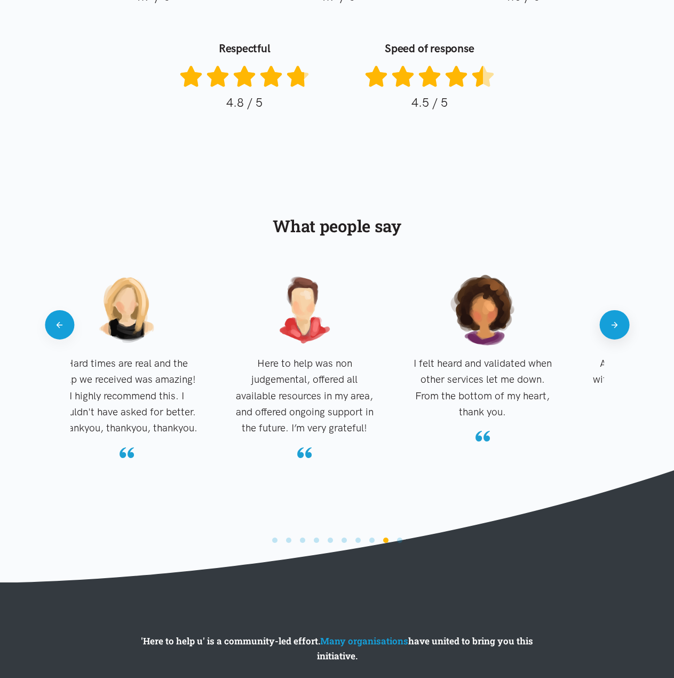
click at [607, 334] on button "Next" at bounding box center [614, 324] width 29 height 29
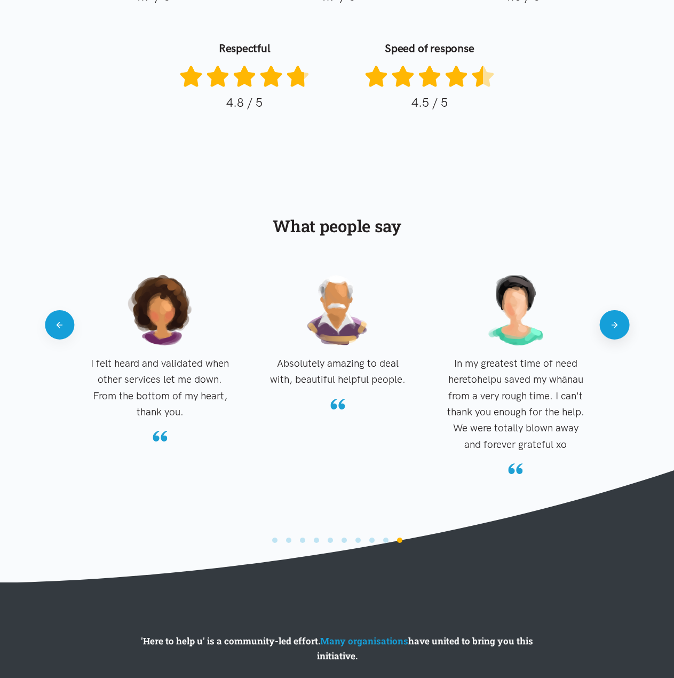
click at [607, 334] on button "Next" at bounding box center [614, 324] width 29 height 29
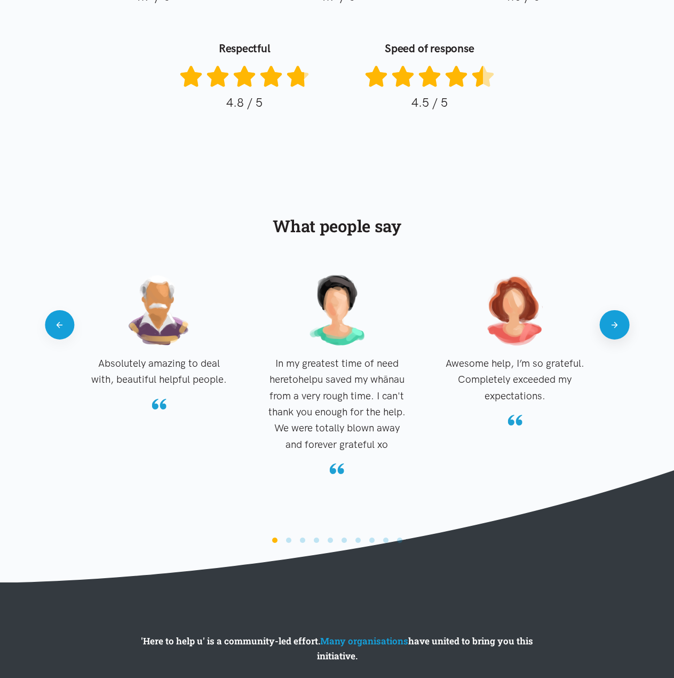
click at [607, 334] on button "Next" at bounding box center [614, 324] width 29 height 29
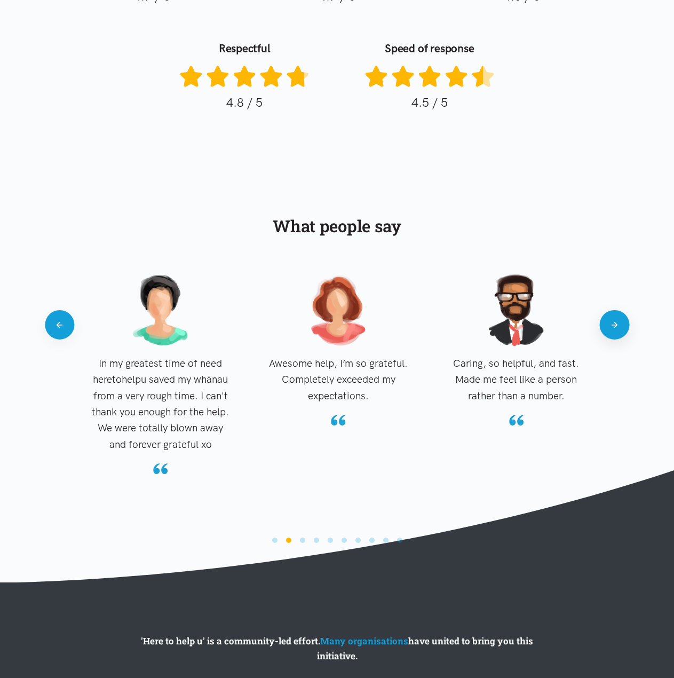
click at [607, 334] on button "Next" at bounding box center [614, 324] width 29 height 29
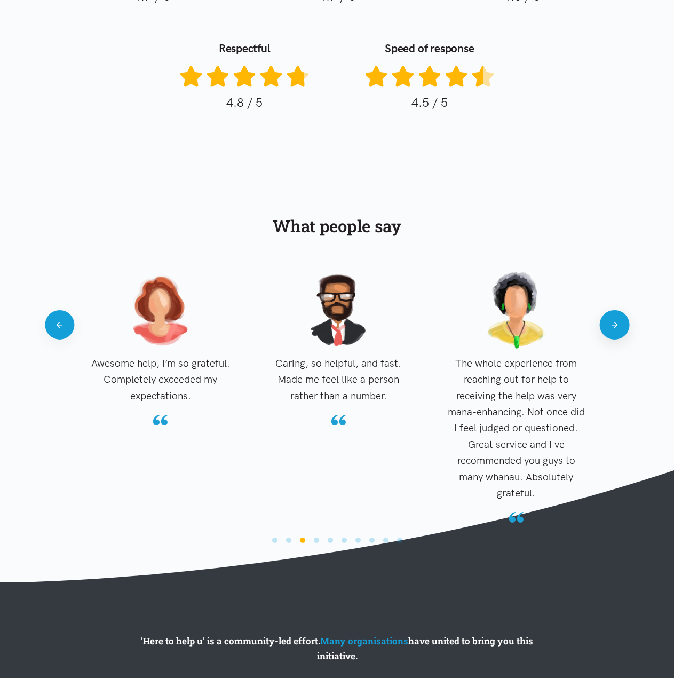
click at [607, 334] on button "Next" at bounding box center [614, 324] width 29 height 29
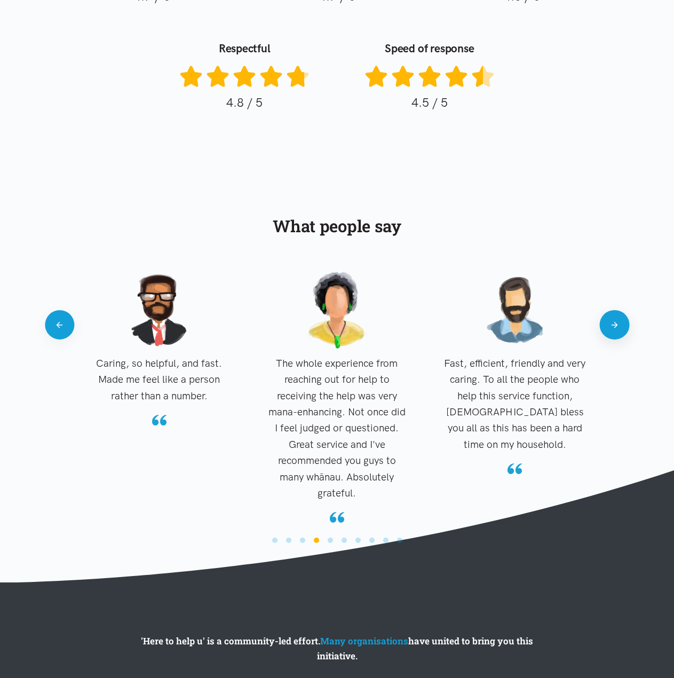
click at [605, 334] on button "Next" at bounding box center [614, 324] width 29 height 29
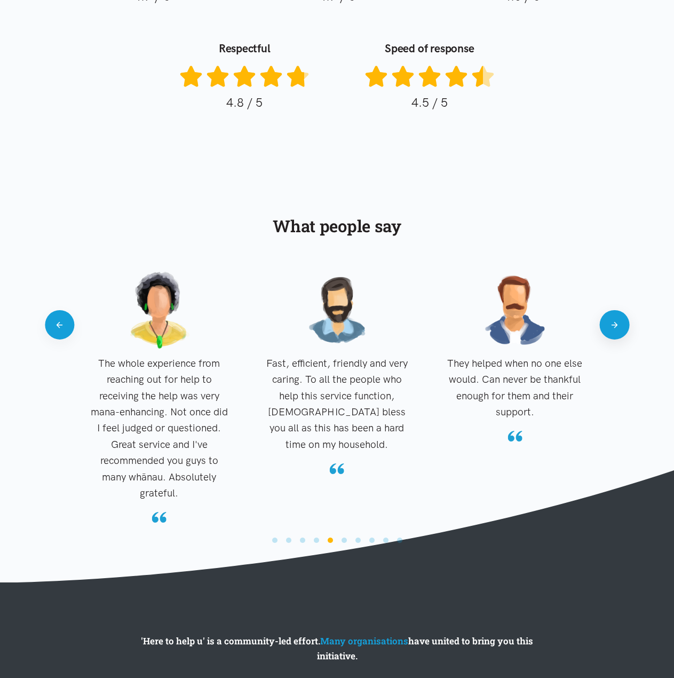
click at [603, 324] on button "Next" at bounding box center [614, 324] width 29 height 29
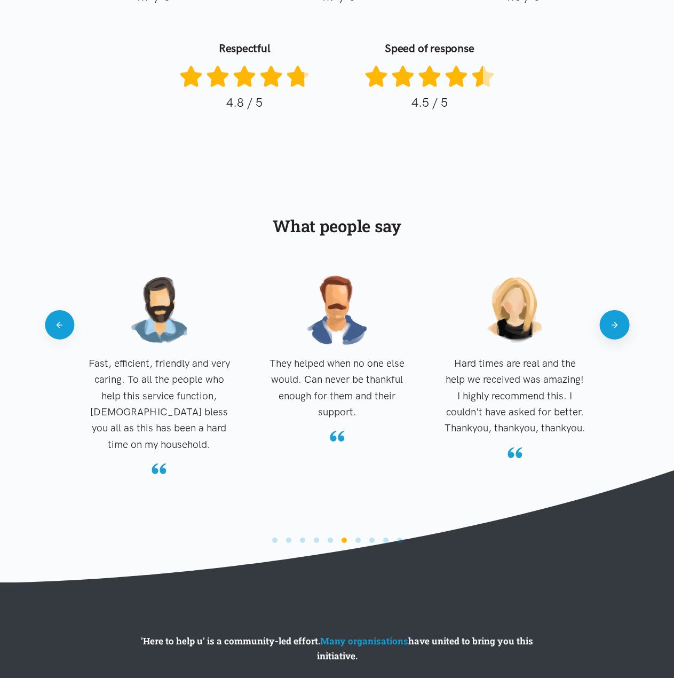
click at [603, 322] on button "Next" at bounding box center [614, 324] width 29 height 29
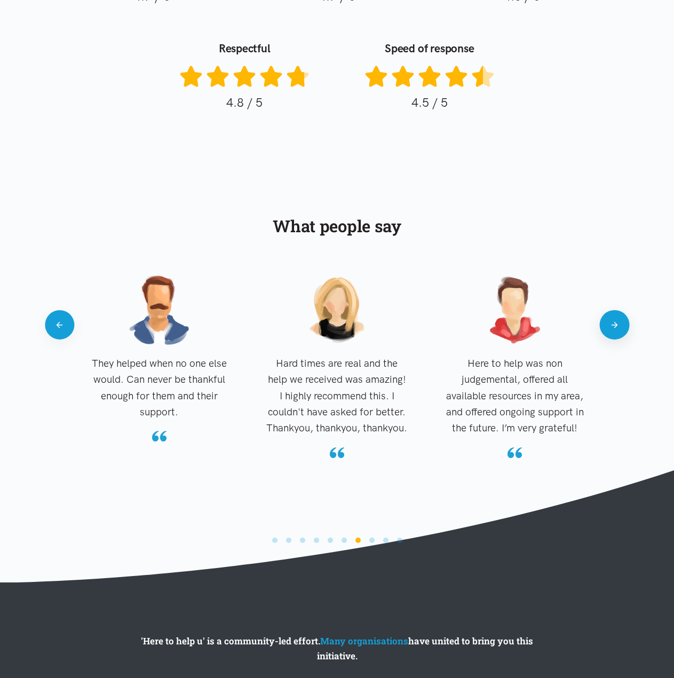
click at [603, 322] on button "Next" at bounding box center [614, 324] width 29 height 29
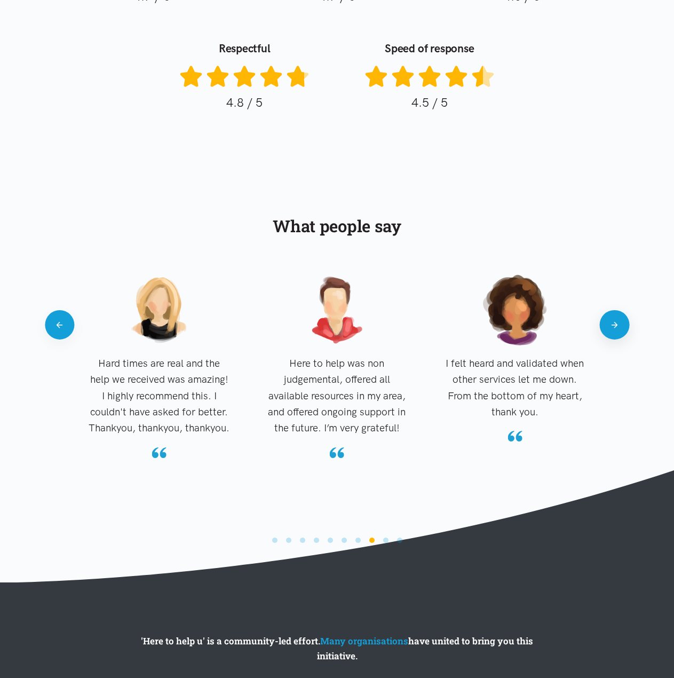
click at [603, 322] on button "Next" at bounding box center [614, 324] width 29 height 29
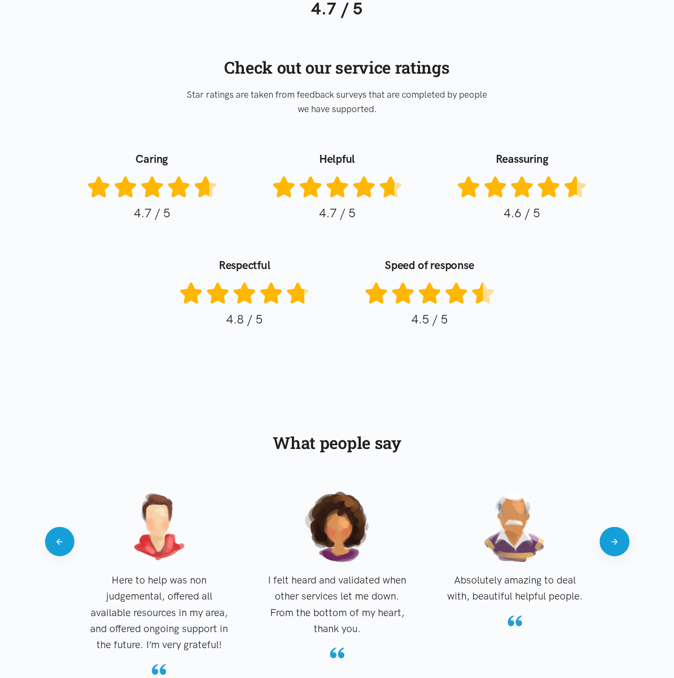
scroll to position [600, 0]
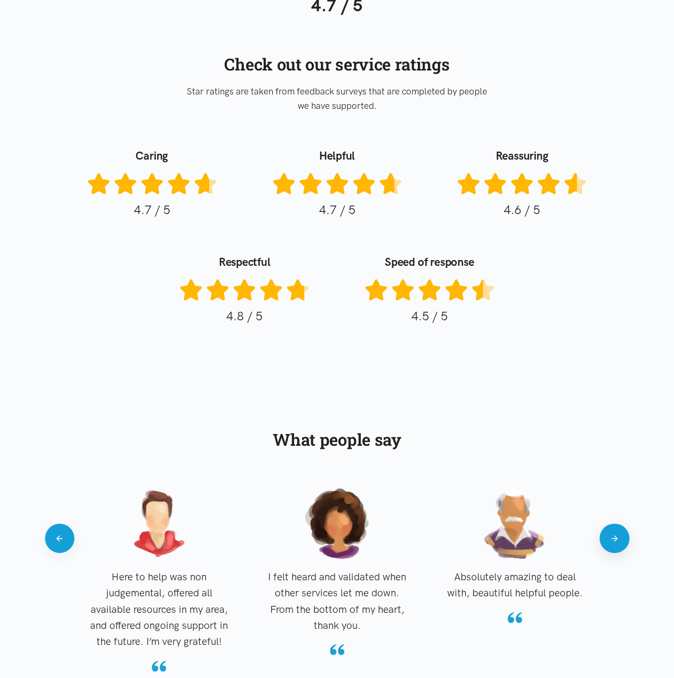
click at [618, 546] on button "Next" at bounding box center [614, 538] width 29 height 29
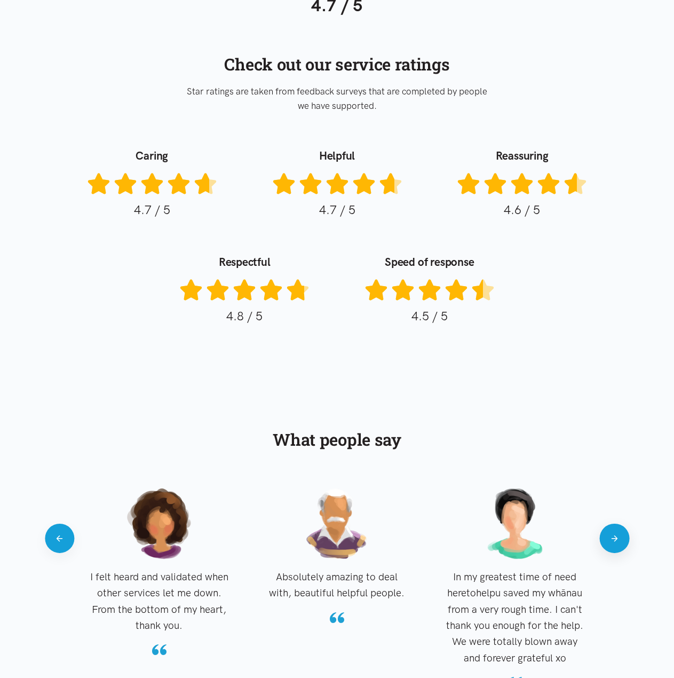
click at [618, 546] on button "Next" at bounding box center [614, 538] width 29 height 29
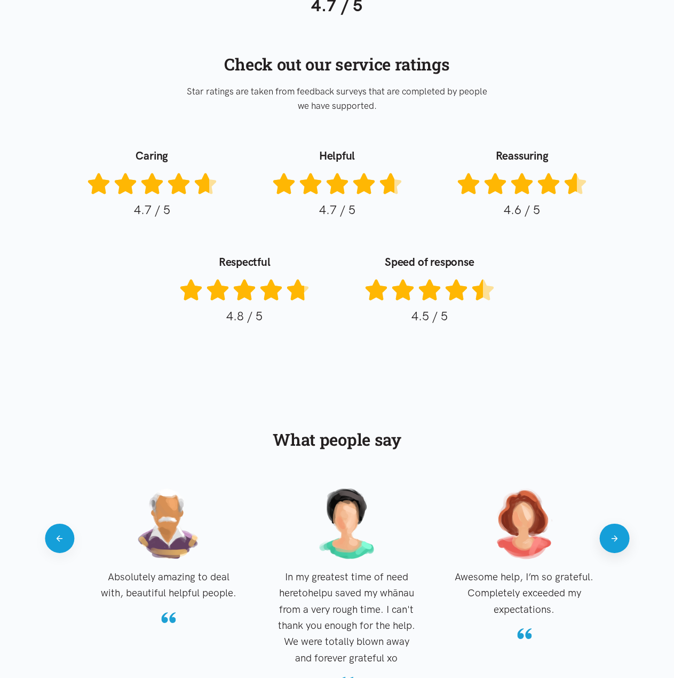
click at [618, 546] on button "Next" at bounding box center [614, 538] width 29 height 29
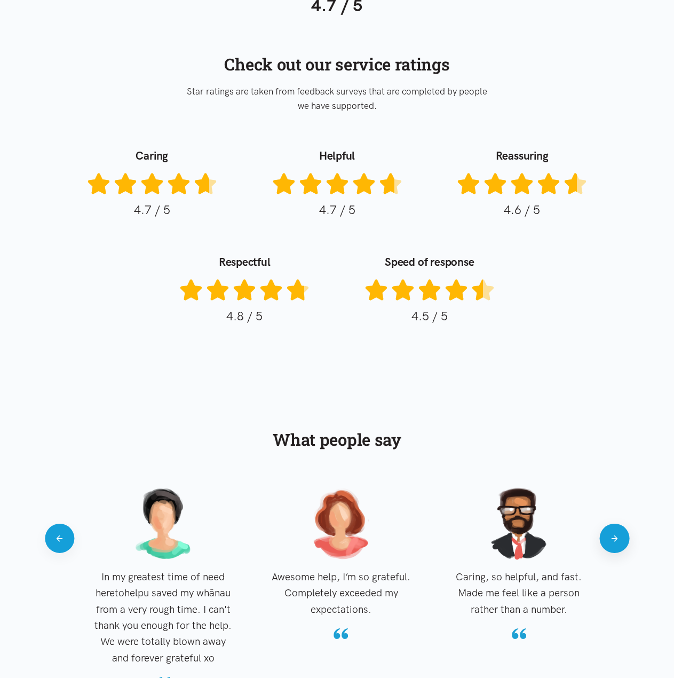
click at [618, 546] on button "Next" at bounding box center [614, 538] width 29 height 29
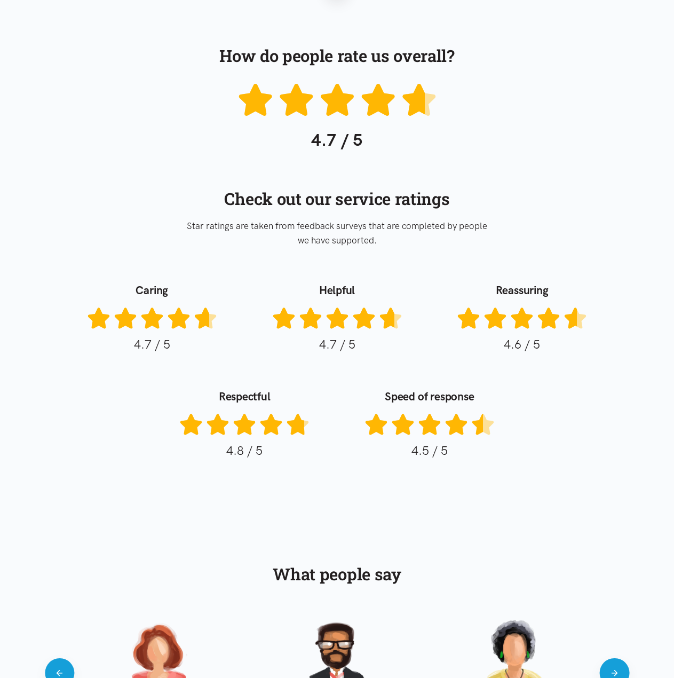
scroll to position [653, 0]
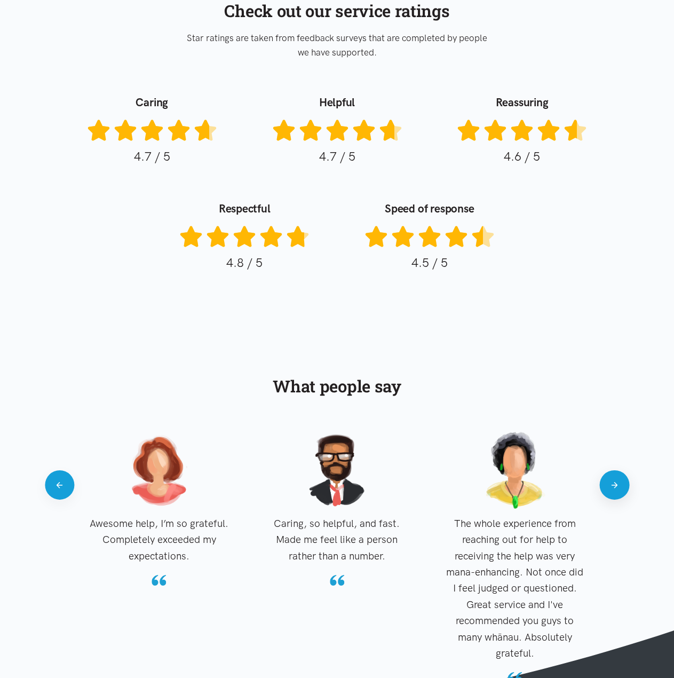
click at [614, 487] on button "Next" at bounding box center [614, 484] width 29 height 29
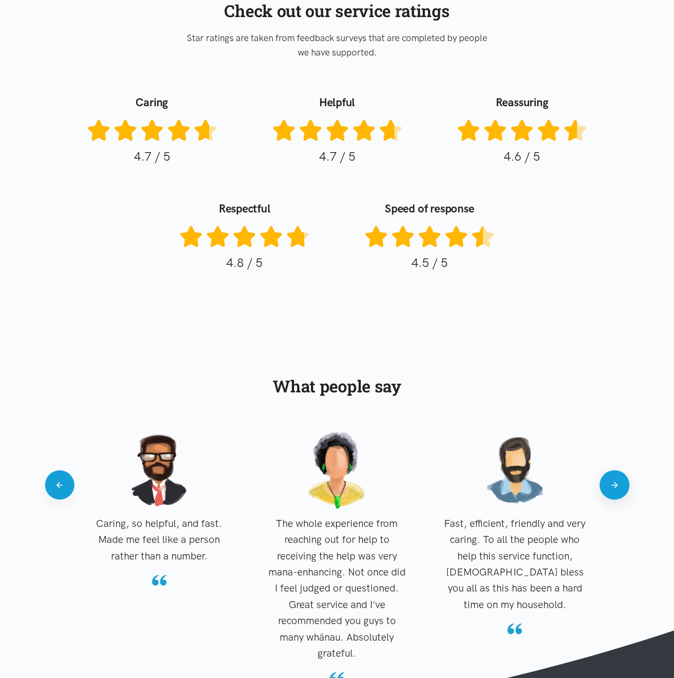
click at [614, 487] on button "Next" at bounding box center [614, 484] width 29 height 29
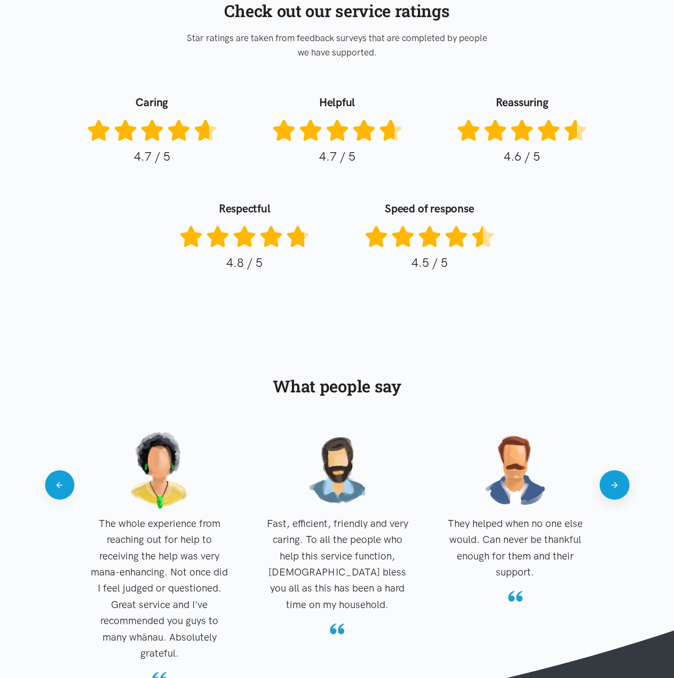
click at [614, 487] on button "Next" at bounding box center [614, 484] width 29 height 29
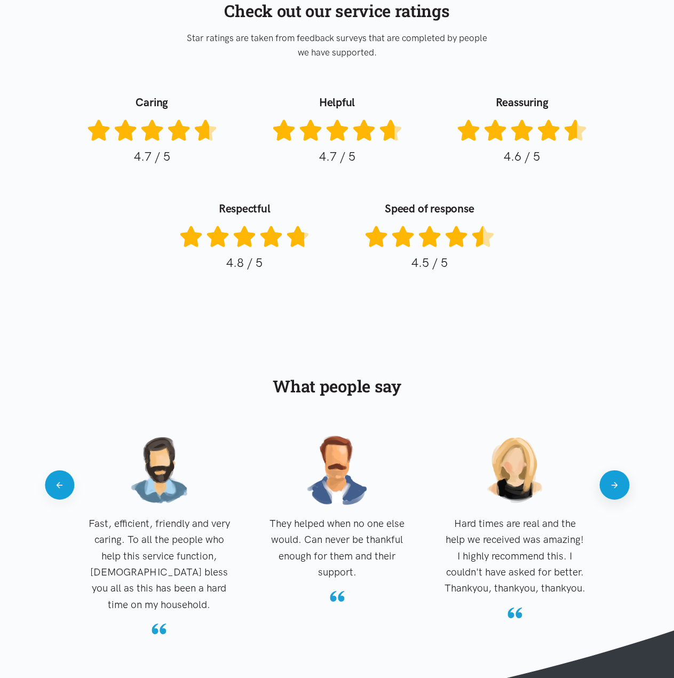
click at [621, 485] on button "Next" at bounding box center [614, 484] width 29 height 29
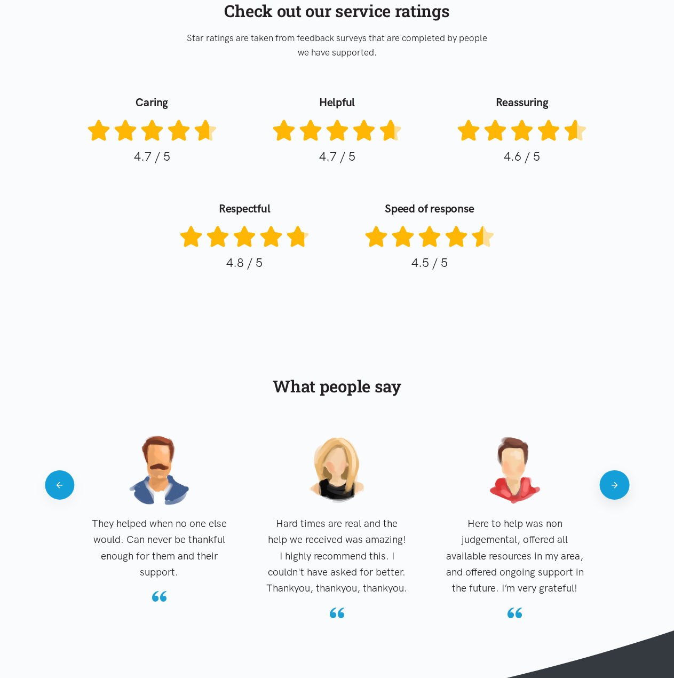
click at [620, 486] on button "Next" at bounding box center [614, 484] width 29 height 29
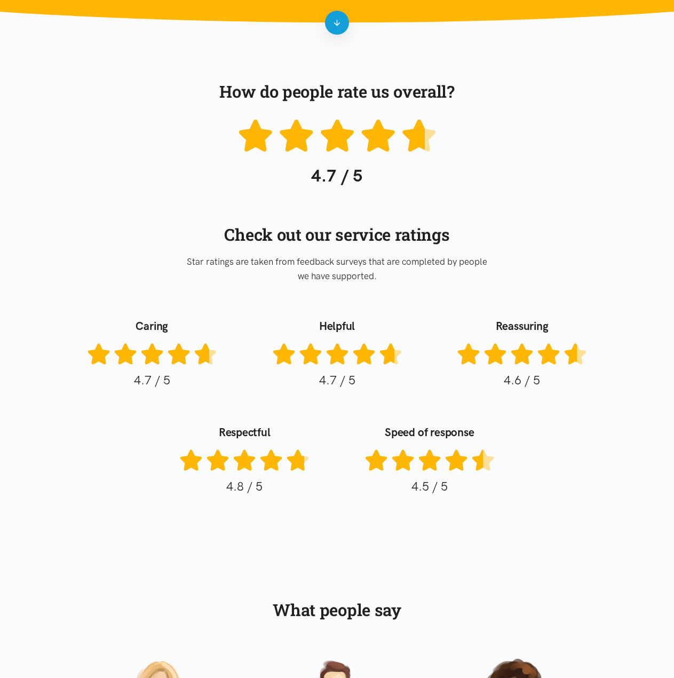
scroll to position [600, 0]
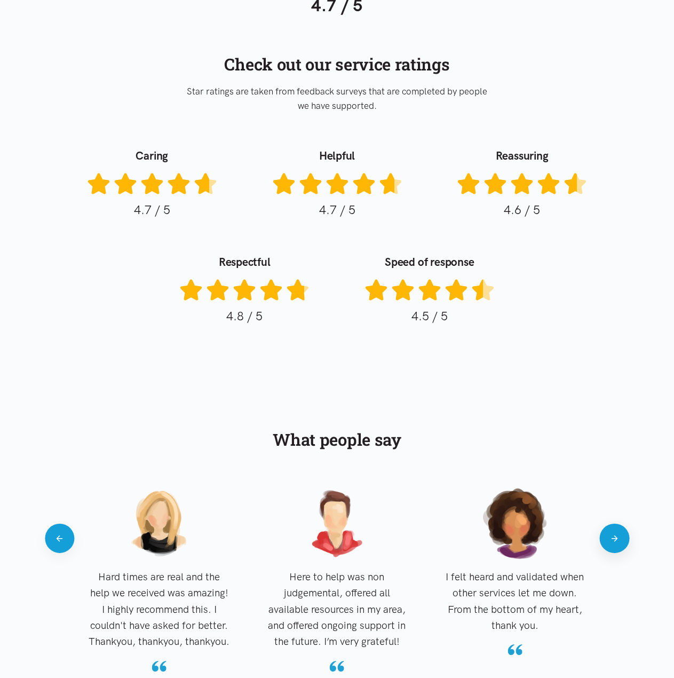
click at [622, 540] on button "Next" at bounding box center [614, 538] width 29 height 29
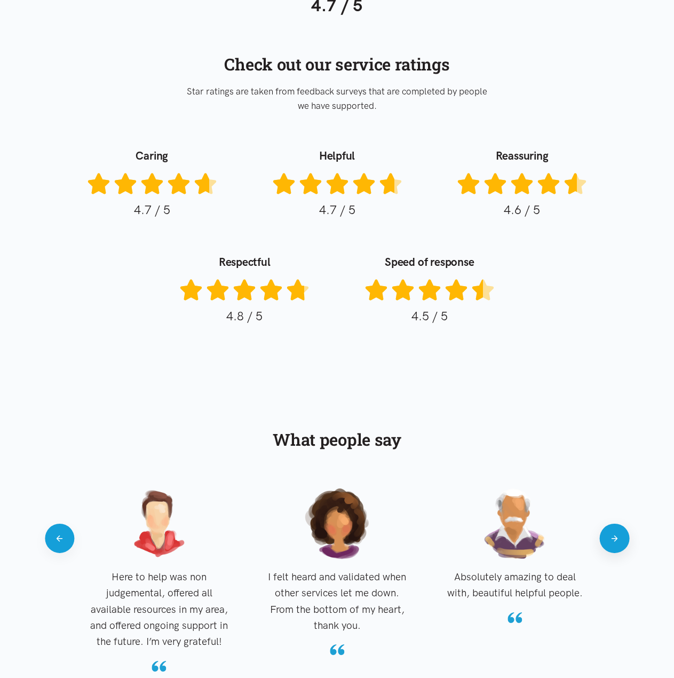
click at [603, 543] on button "Next" at bounding box center [614, 538] width 29 height 29
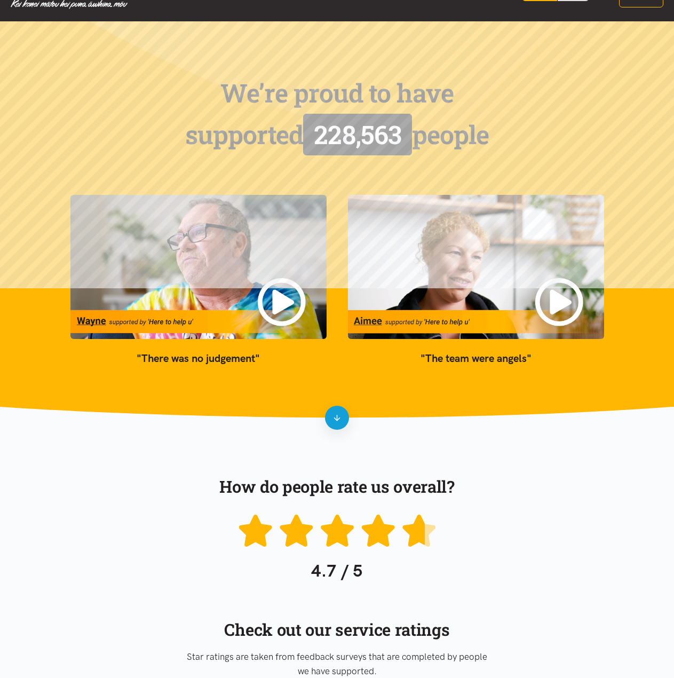
scroll to position [0, 0]
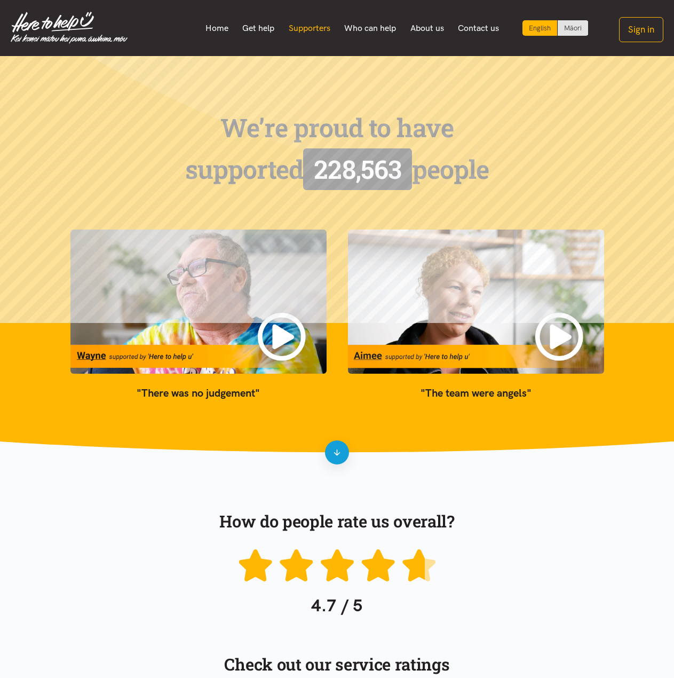
click at [287, 24] on link "Supporters" at bounding box center [309, 28] width 56 height 22
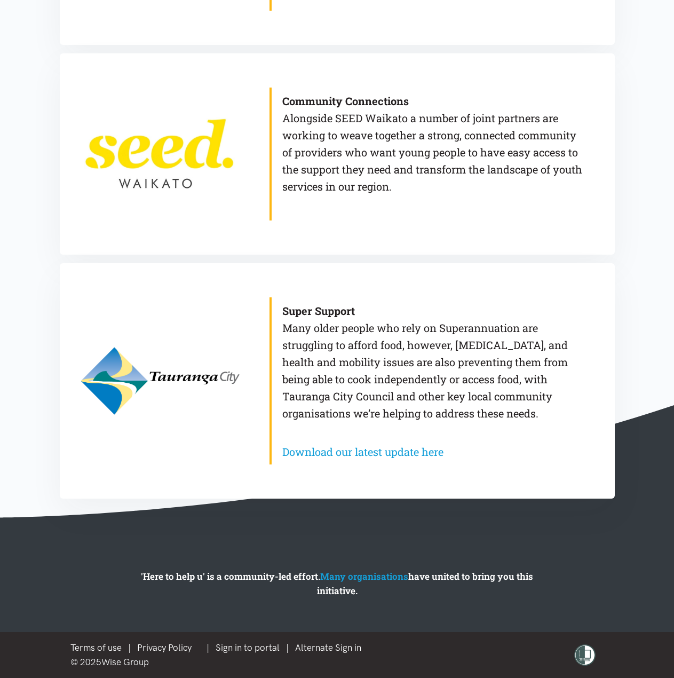
scroll to position [536, 0]
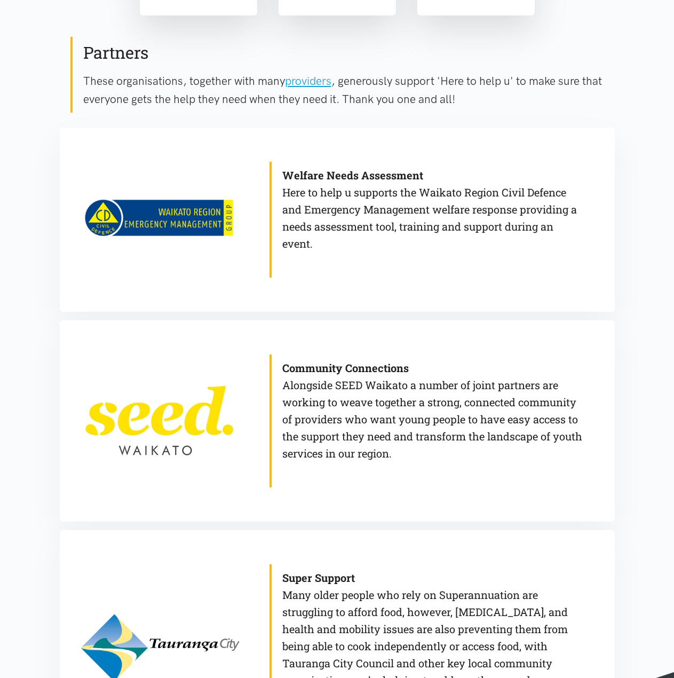
click at [189, 418] on link at bounding box center [159, 420] width 178 height 201
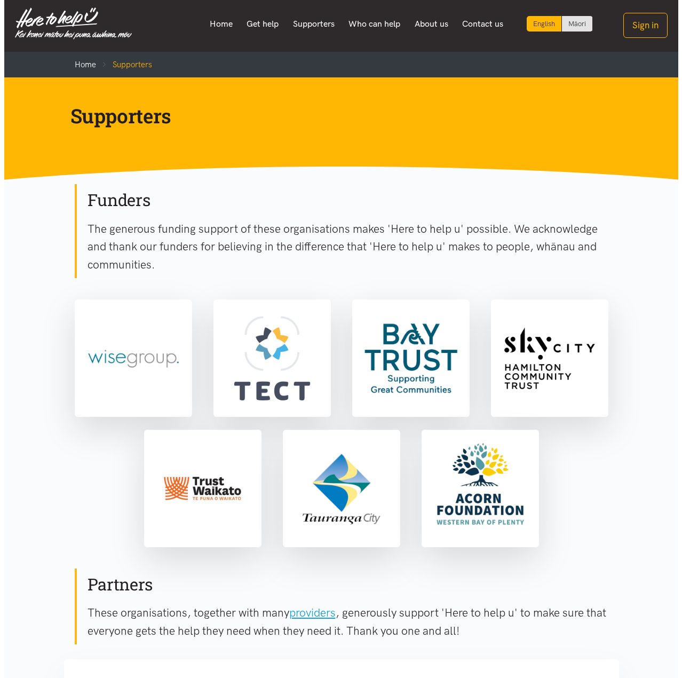
scroll to position [0, 0]
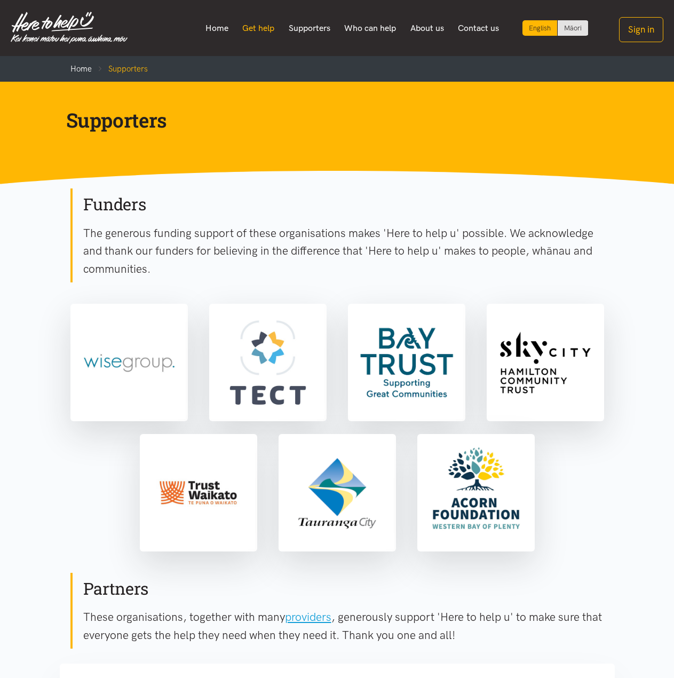
click at [250, 29] on link "Get help" at bounding box center [258, 28] width 46 height 22
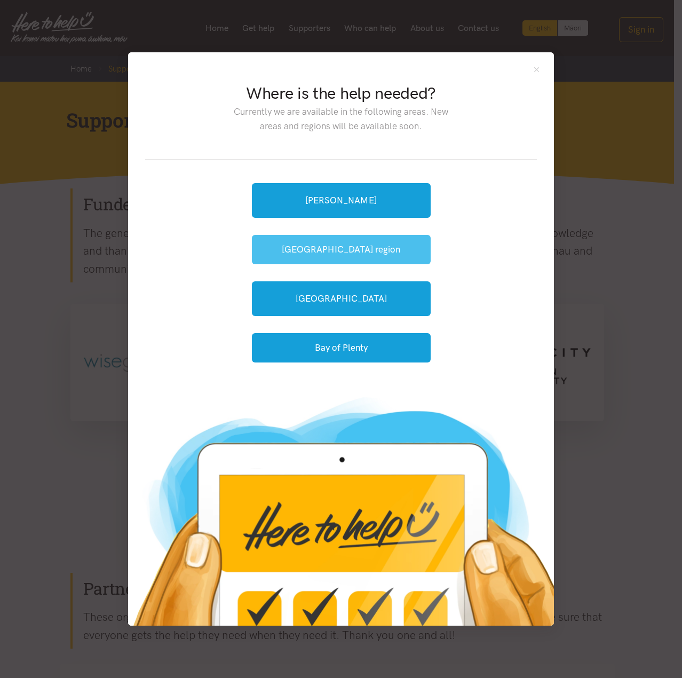
click at [363, 259] on button "[GEOGRAPHIC_DATA] region" at bounding box center [341, 249] width 179 height 29
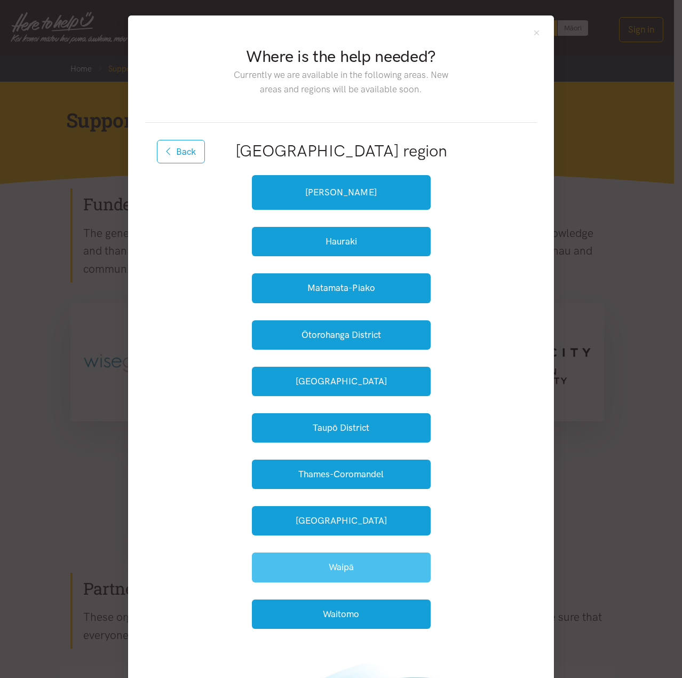
click at [378, 576] on button "Waipā" at bounding box center [341, 566] width 179 height 29
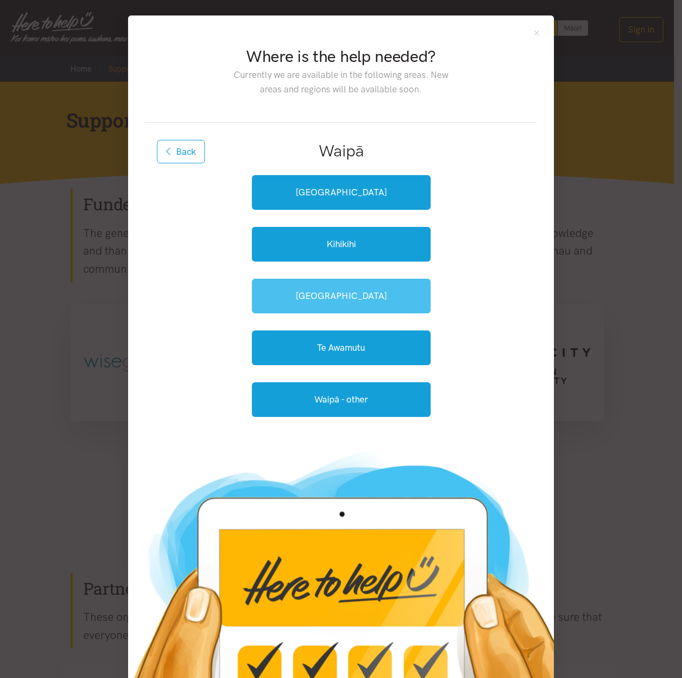
click at [357, 303] on link "[GEOGRAPHIC_DATA]" at bounding box center [341, 296] width 179 height 35
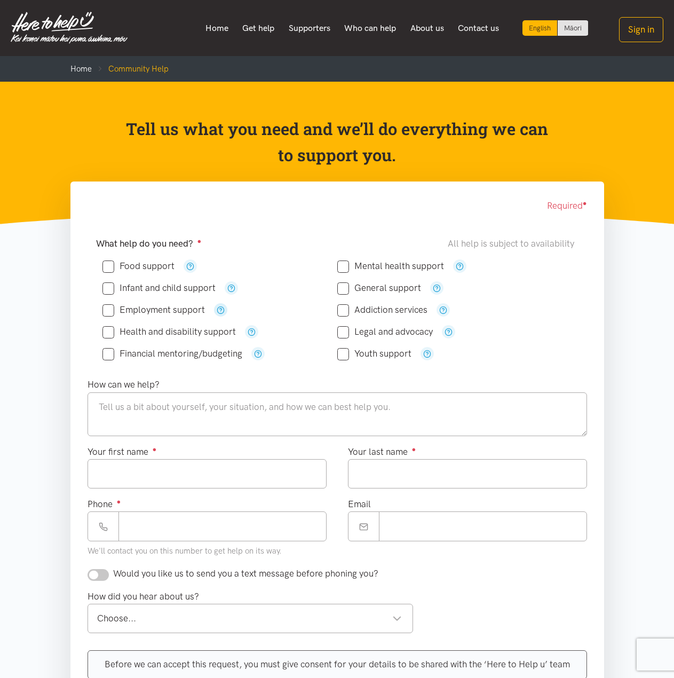
click at [220, 307] on icon "button" at bounding box center [221, 310] width 8 height 8
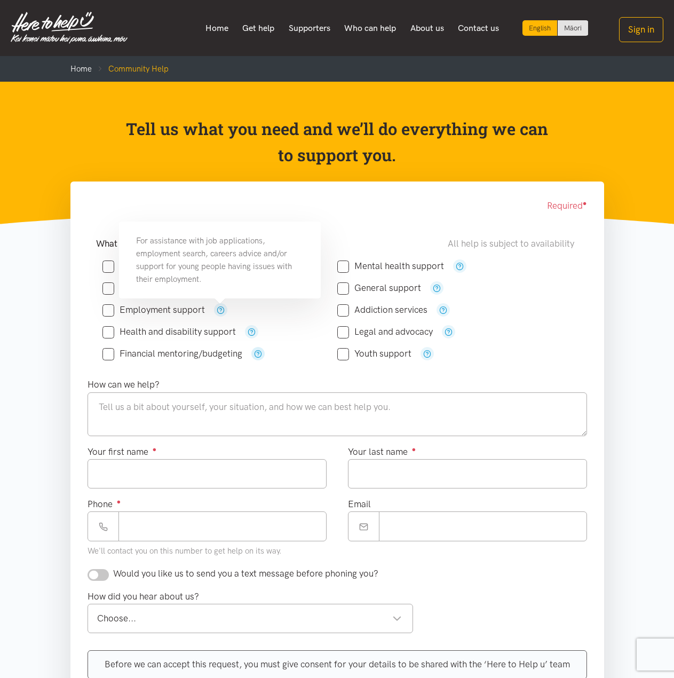
click at [255, 355] on icon "button" at bounding box center [258, 354] width 8 height 8
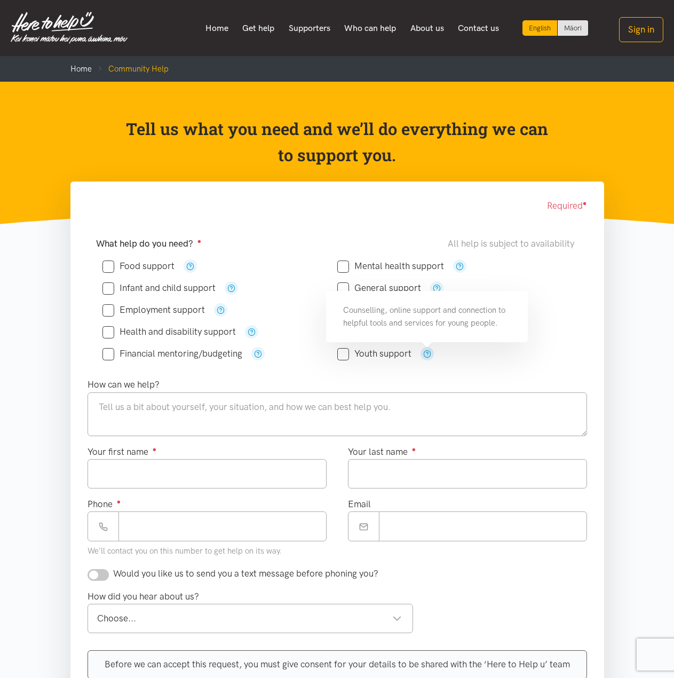
click at [429, 357] on icon "button" at bounding box center [427, 354] width 8 height 8
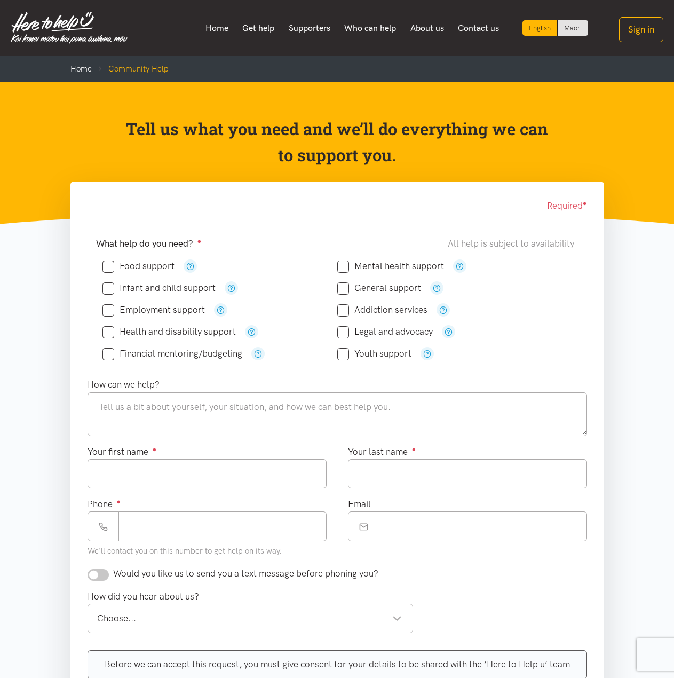
click at [494, 357] on div "Youth support" at bounding box center [454, 353] width 235 height 13
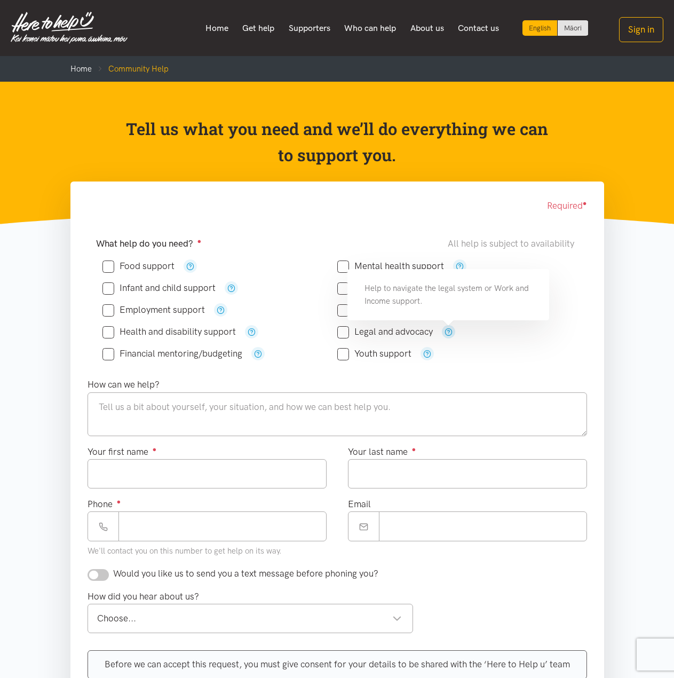
click at [447, 336] on icon "button" at bounding box center [449, 332] width 8 height 8
click at [500, 340] on div "Legal and advocacy" at bounding box center [454, 332] width 235 height 22
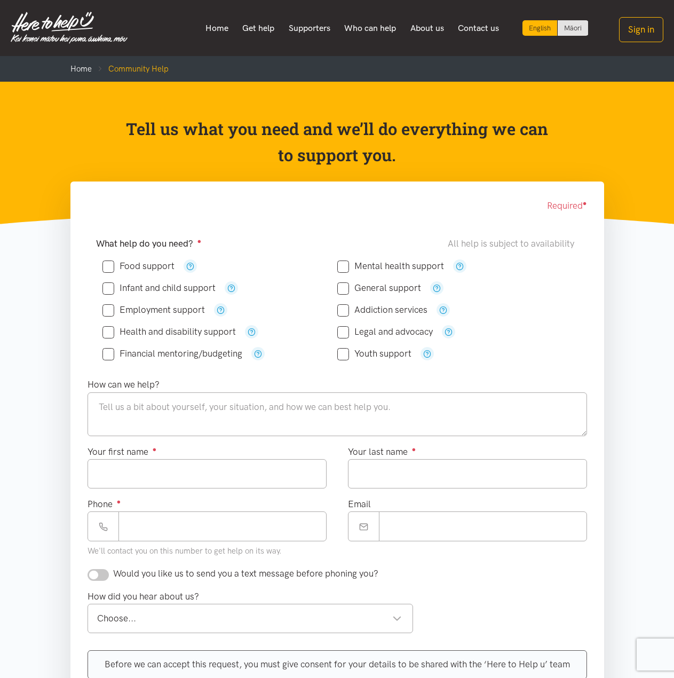
click at [442, 335] on div "Legal and advocacy" at bounding box center [454, 331] width 235 height 13
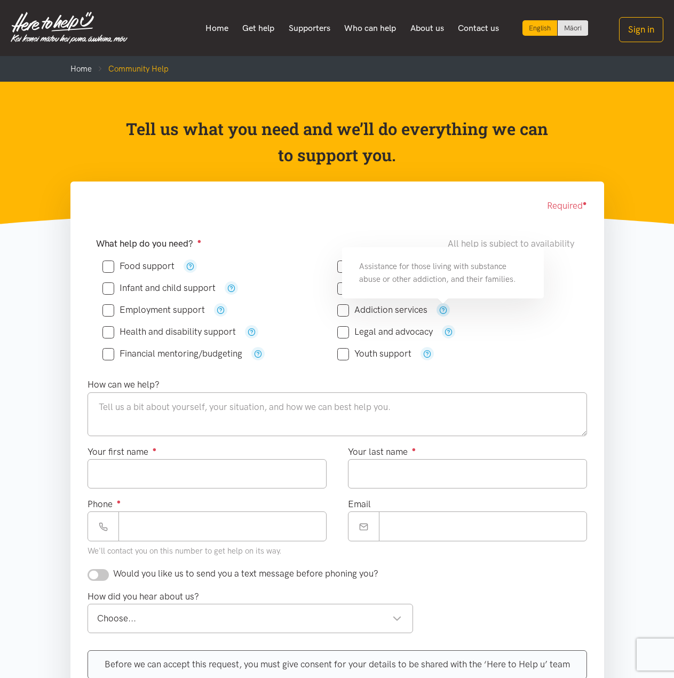
click at [438, 313] on button "button" at bounding box center [443, 309] width 13 height 13
click at [486, 306] on div "Addiction services" at bounding box center [454, 309] width 235 height 13
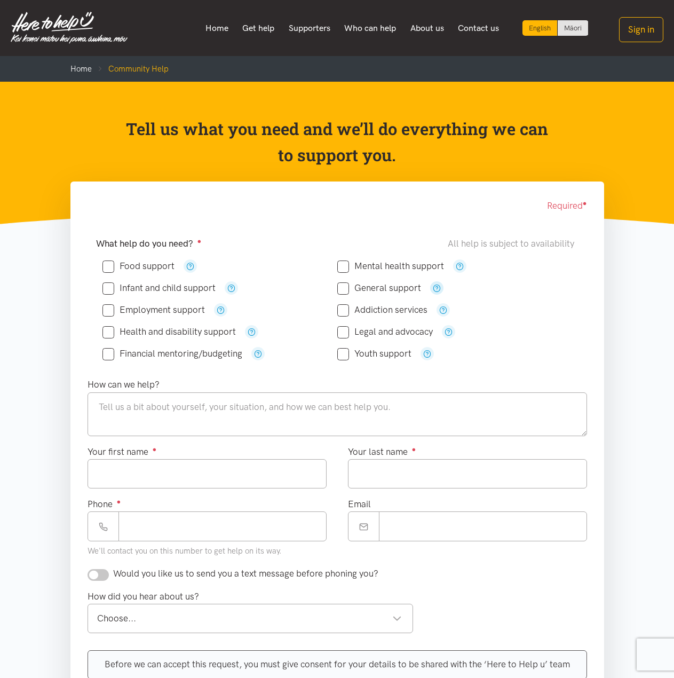
click at [438, 287] on icon "button" at bounding box center [437, 288] width 8 height 8
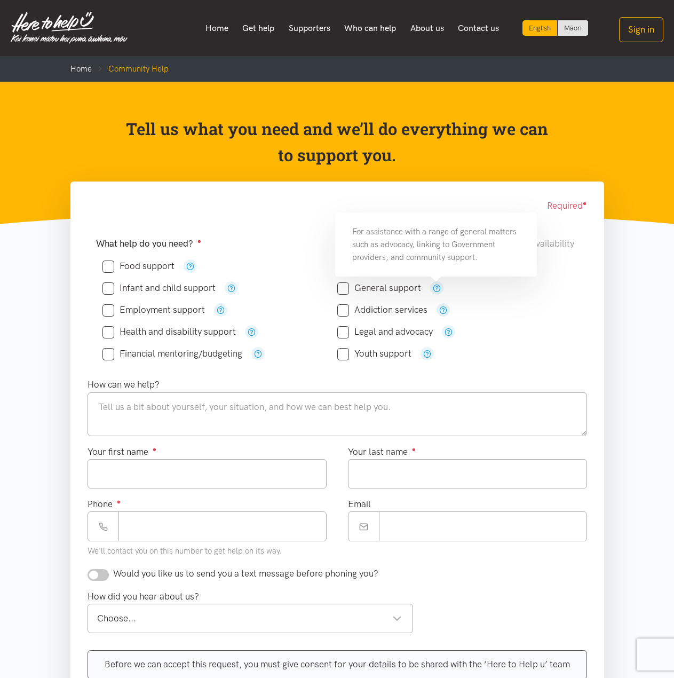
click at [487, 296] on div "General support" at bounding box center [454, 288] width 235 height 22
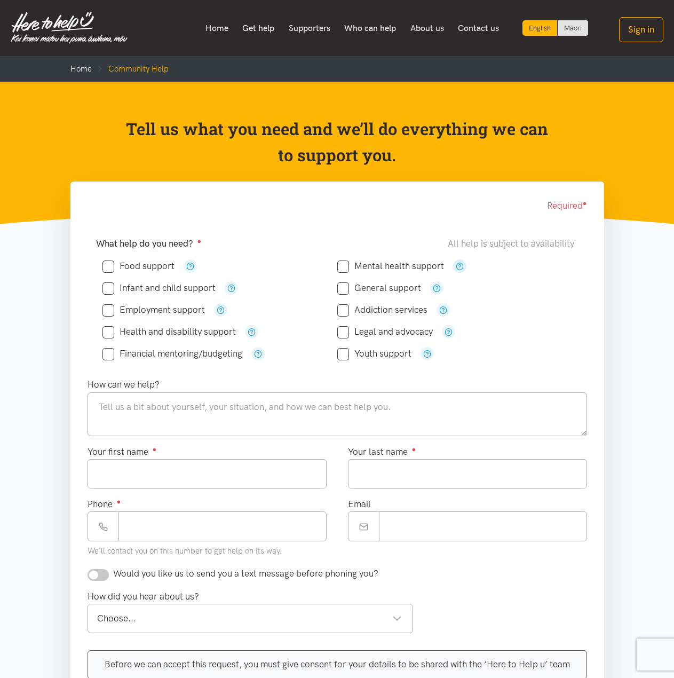
click at [460, 273] on div "Mental health support" at bounding box center [454, 266] width 235 height 22
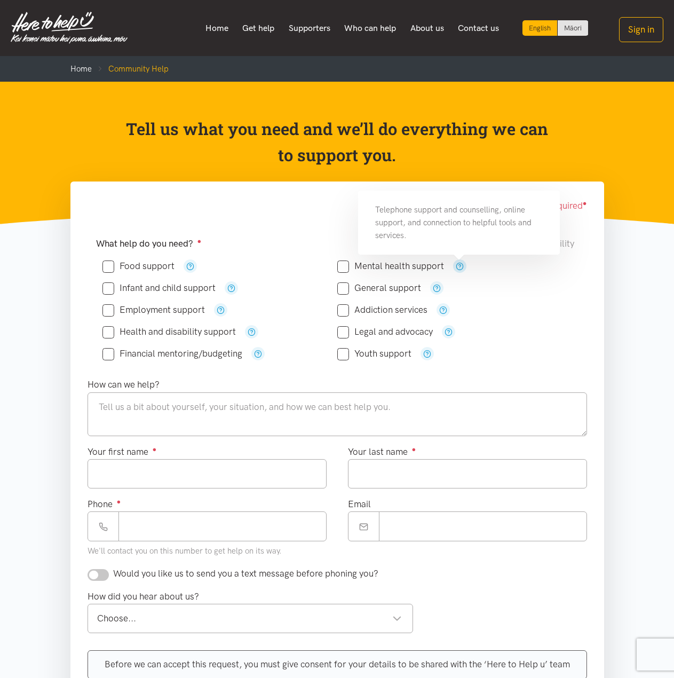
click at [459, 270] on icon "button" at bounding box center [460, 266] width 8 height 8
click at [193, 266] on icon "button" at bounding box center [190, 266] width 8 height 8
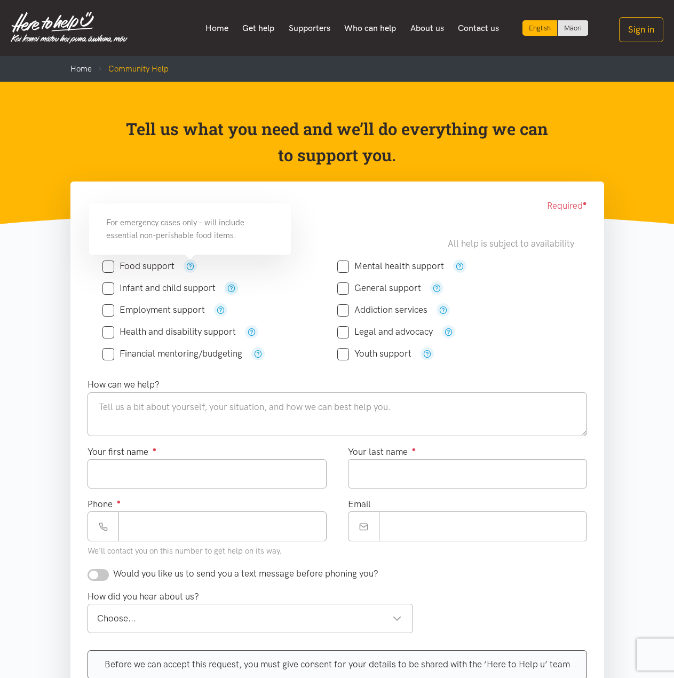
click at [231, 289] on icon "button" at bounding box center [231, 288] width 8 height 8
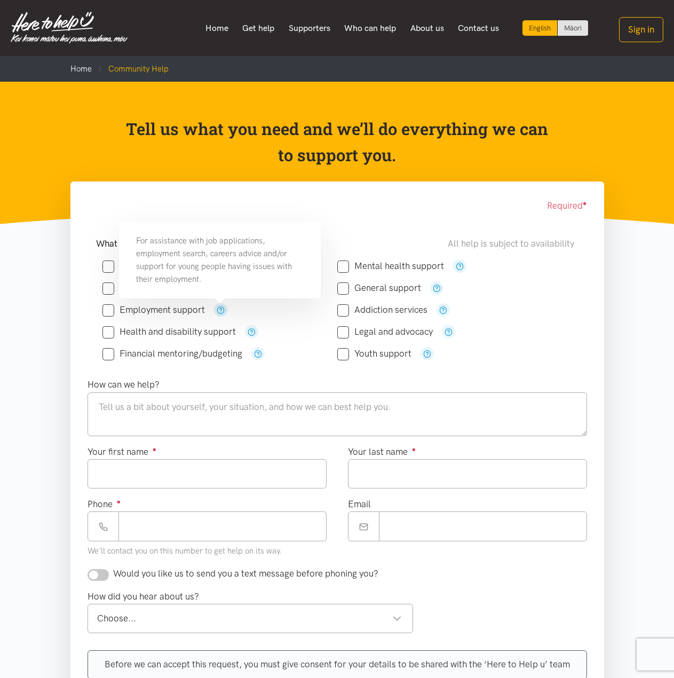
drag, startPoint x: 223, startPoint y: 312, endPoint x: 256, endPoint y: 302, distance: 34.1
click at [243, 302] on div "Employment support" at bounding box center [219, 310] width 235 height 22
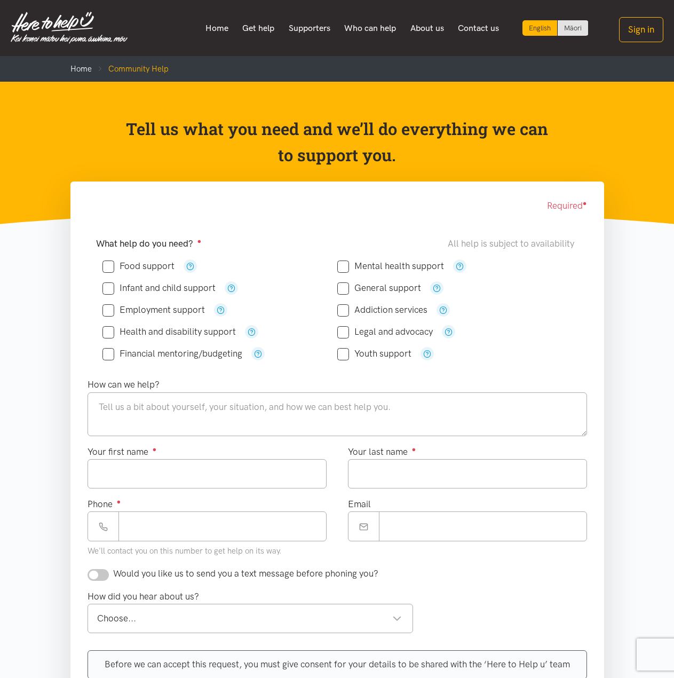
click at [256, 302] on div "Employment support" at bounding box center [219, 310] width 235 height 22
click at [232, 292] on button "button" at bounding box center [231, 287] width 13 height 13
click at [263, 298] on div "Infant and child support" at bounding box center [219, 288] width 235 height 22
click at [193, 267] on icon "button" at bounding box center [190, 266] width 8 height 8
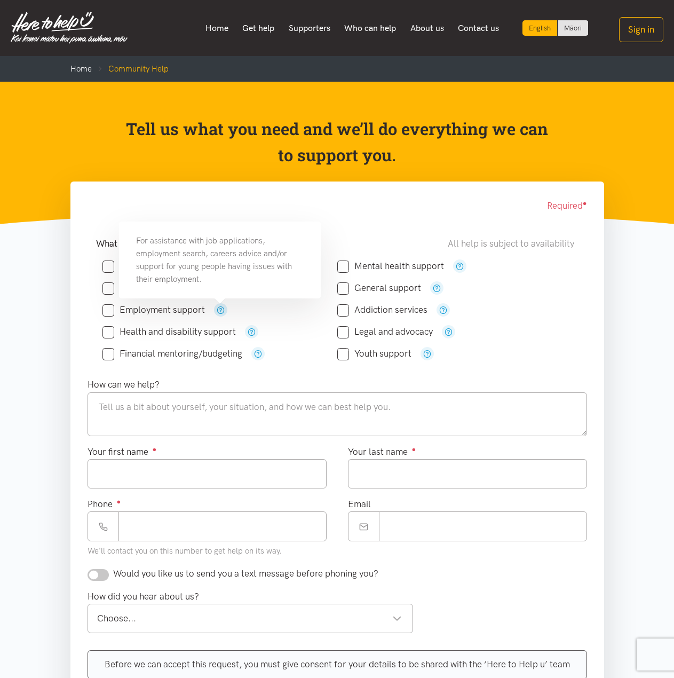
click at [220, 308] on icon "button" at bounding box center [221, 310] width 8 height 8
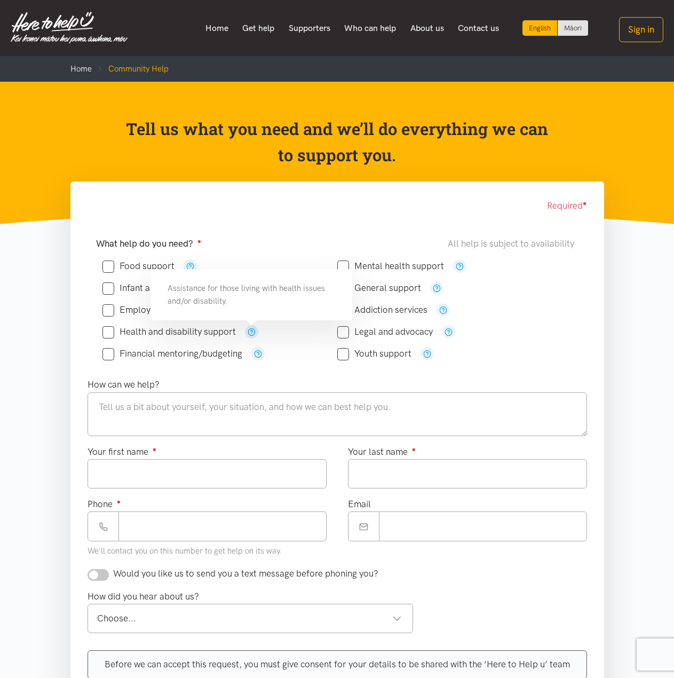
click at [252, 330] on icon "button" at bounding box center [252, 332] width 8 height 8
click at [255, 354] on icon "button" at bounding box center [258, 354] width 8 height 8
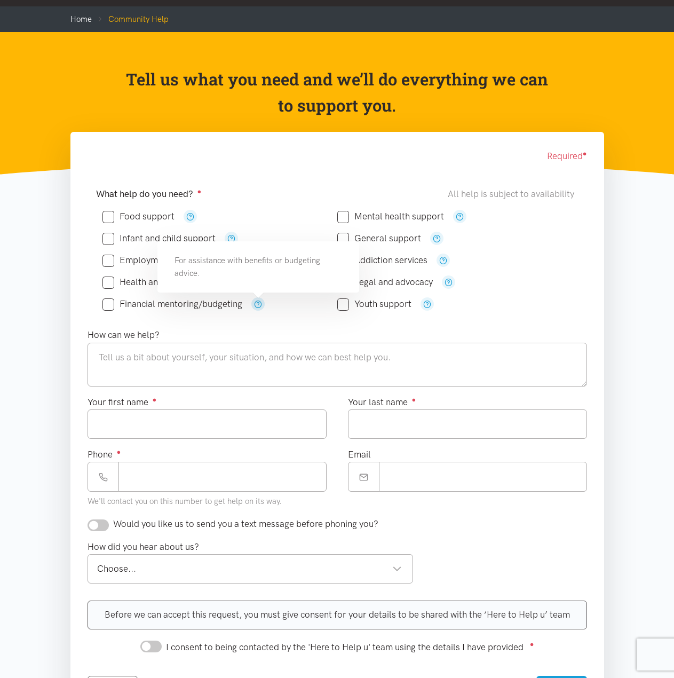
scroll to position [53, 0]
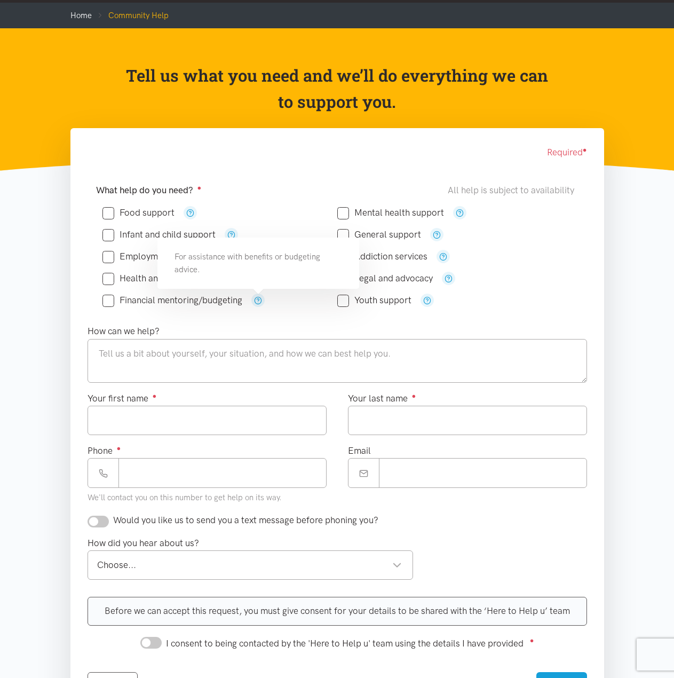
click at [278, 307] on div "Financial mentoring/budgeting" at bounding box center [219, 300] width 235 height 13
click at [132, 278] on input "Health and disability support" at bounding box center [168, 278] width 133 height 9
checkbox input "true"
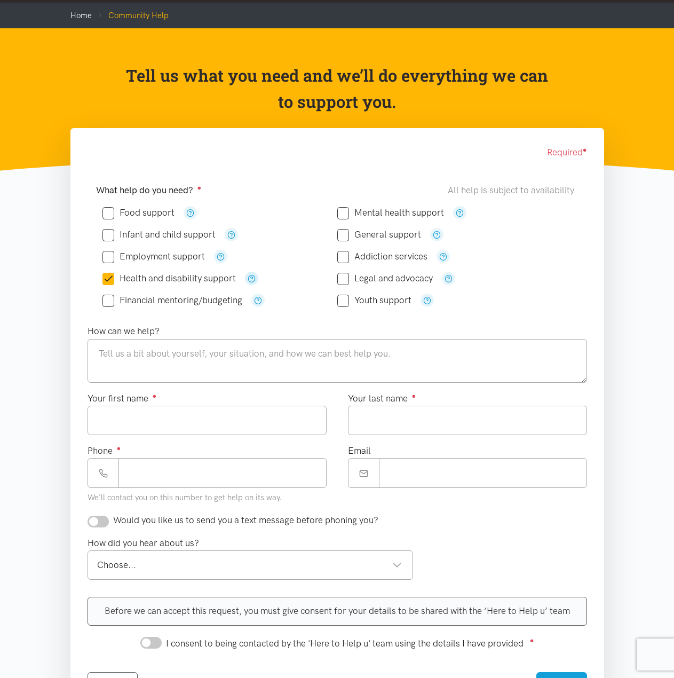
click at [248, 278] on icon "button" at bounding box center [252, 278] width 8 height 8
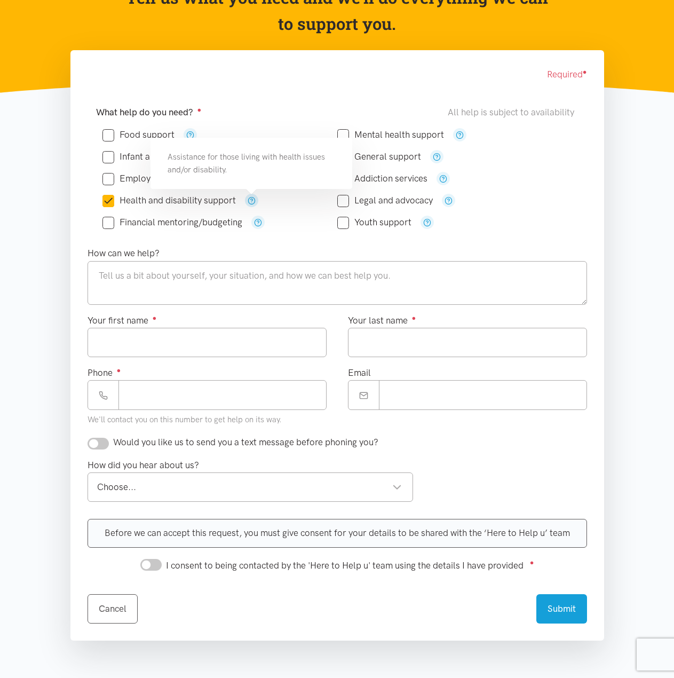
scroll to position [160, 0]
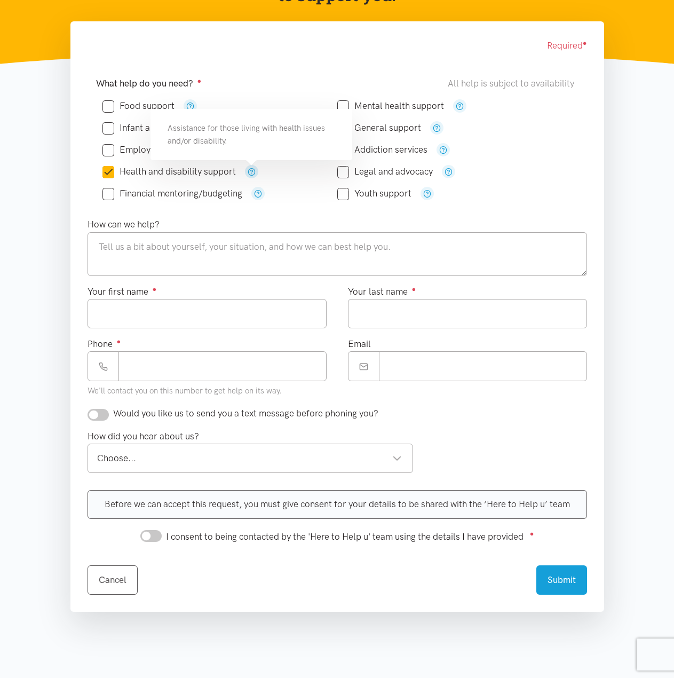
click at [243, 453] on div "Choose..." at bounding box center [249, 458] width 305 height 14
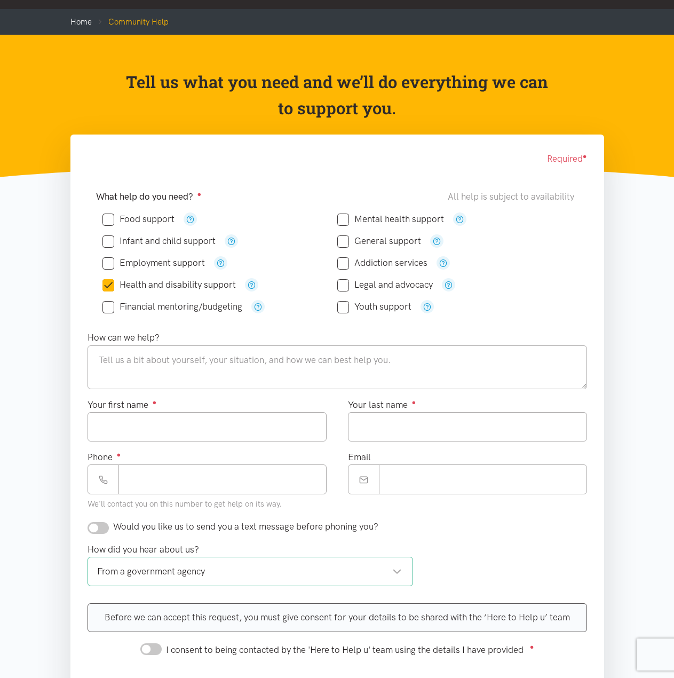
scroll to position [0, 0]
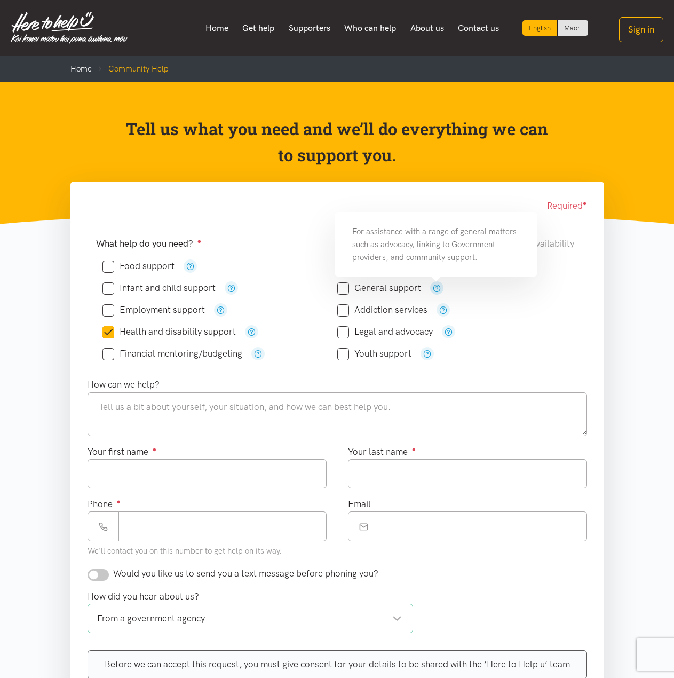
click at [431, 286] on button "button" at bounding box center [436, 287] width 13 height 13
click at [247, 331] on button "button" at bounding box center [251, 331] width 13 height 13
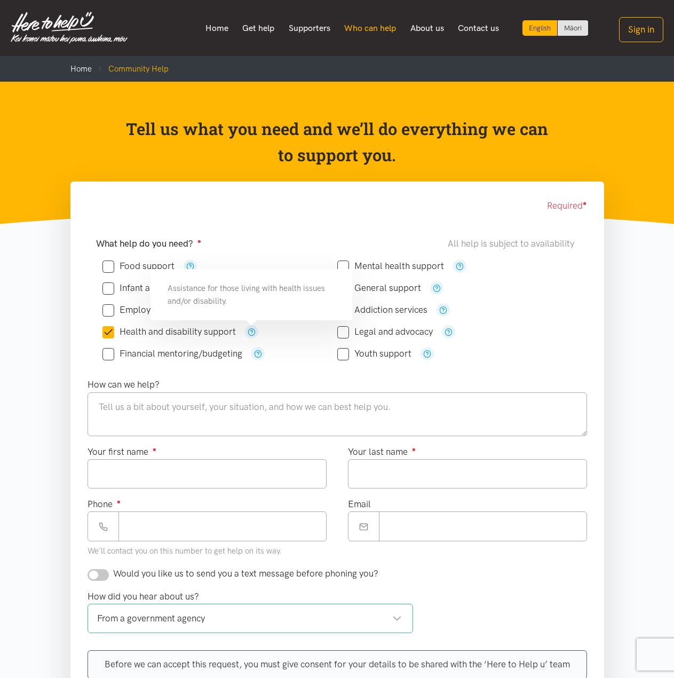
click at [377, 33] on link "Who can help" at bounding box center [370, 28] width 66 height 22
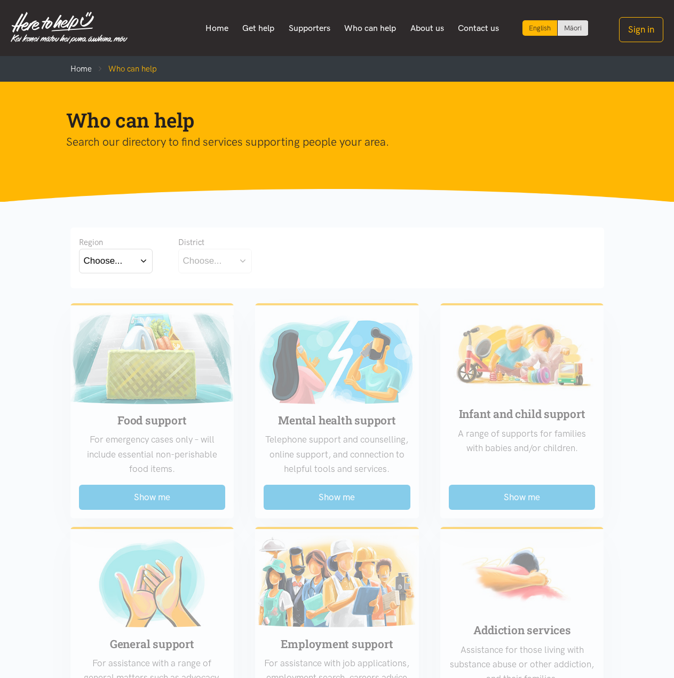
click at [117, 257] on div "Choose..." at bounding box center [103, 261] width 39 height 14
click at [112, 306] on label "[GEOGRAPHIC_DATA]" at bounding box center [116, 307] width 64 height 13
click at [0, 0] on input "[GEOGRAPHIC_DATA]" at bounding box center [0, 0] width 0 height 0
click at [226, 260] on button "Choose..." at bounding box center [231, 261] width 107 height 24
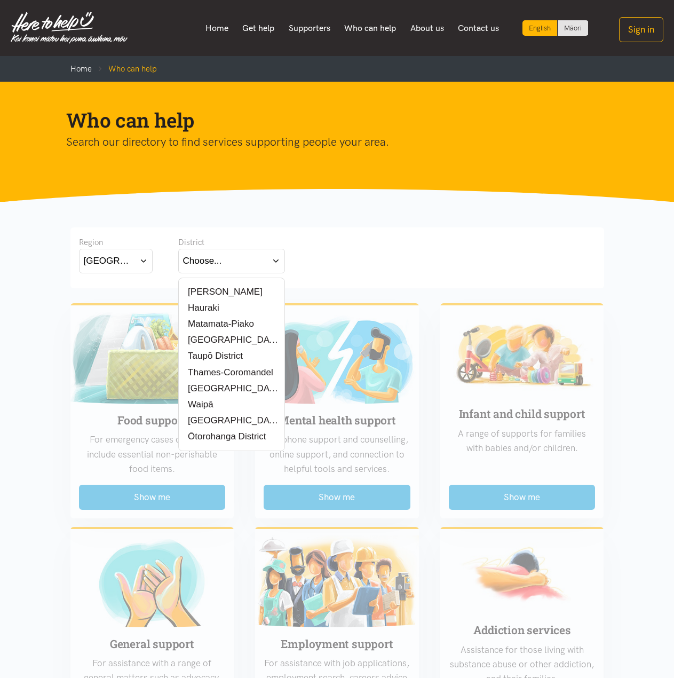
click at [200, 405] on label "Waipā" at bounding box center [199, 404] width 32 height 13
click at [0, 0] on input "Waipā" at bounding box center [0, 0] width 0 height 0
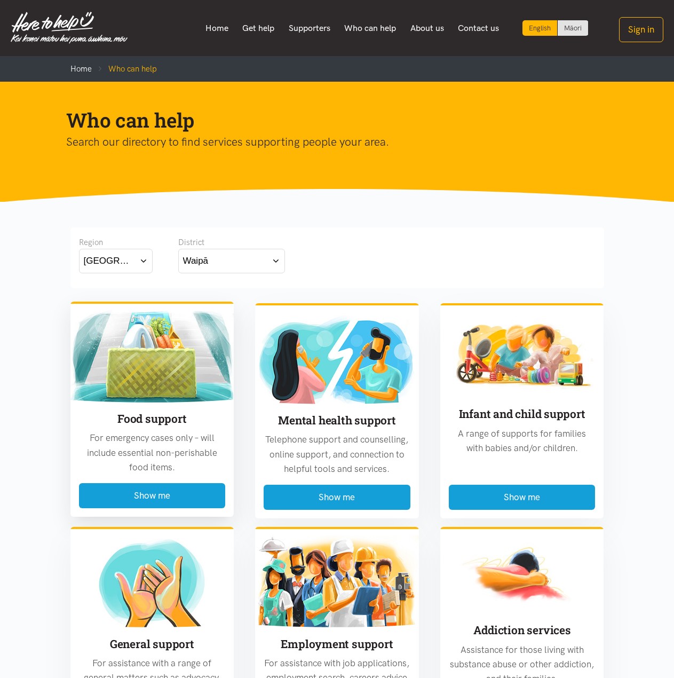
scroll to position [267, 0]
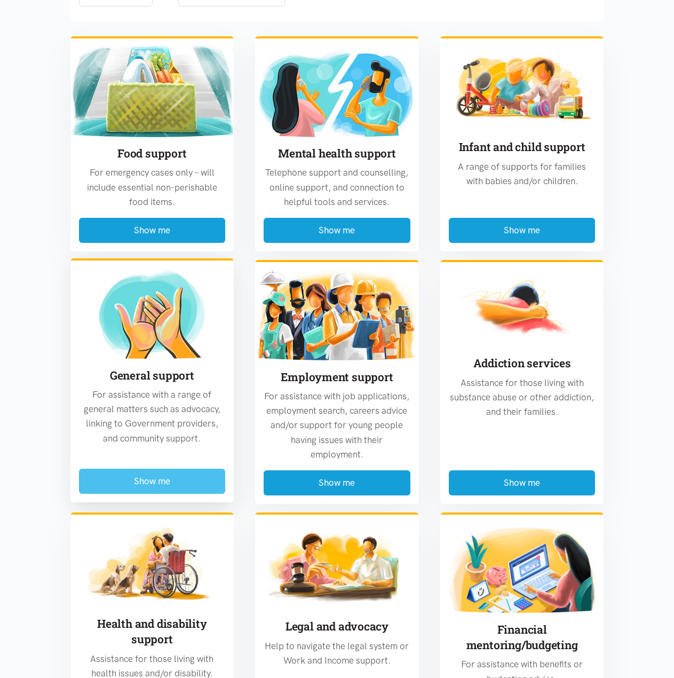
click at [185, 481] on button "Show me" at bounding box center [152, 481] width 147 height 25
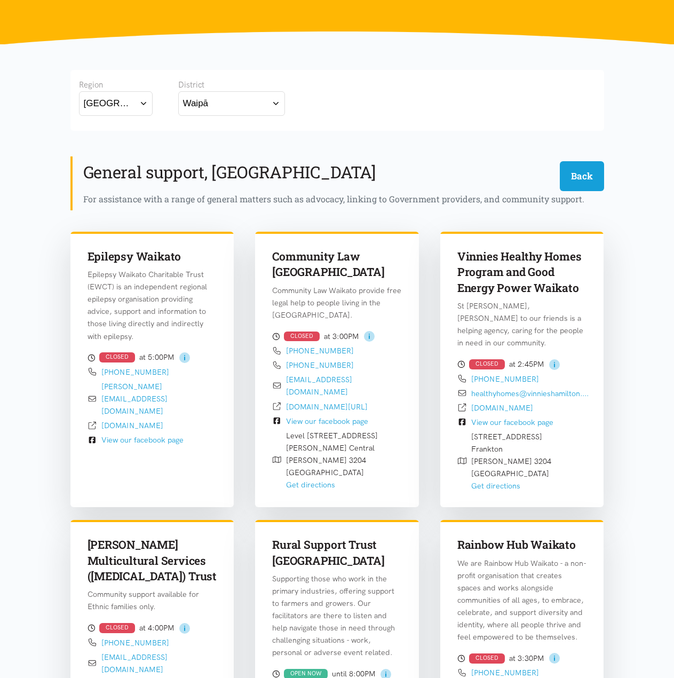
scroll to position [154, 0]
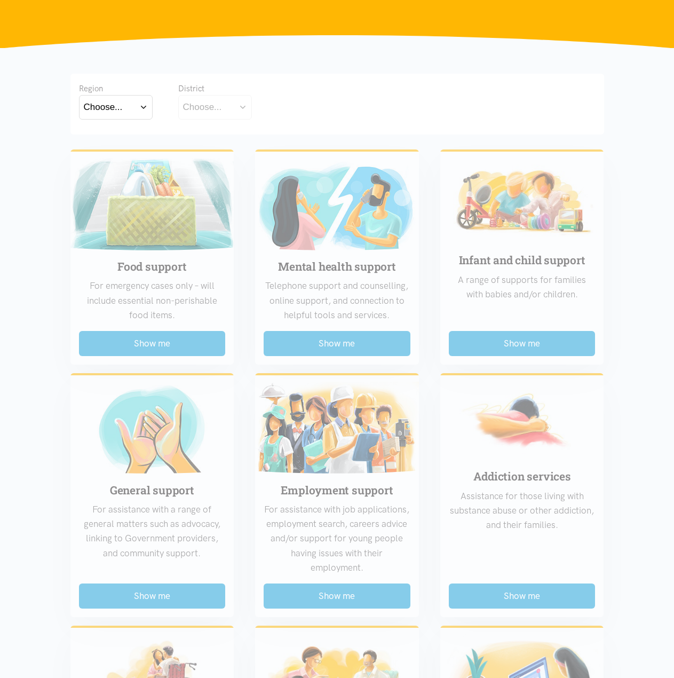
click at [125, 108] on button "Choose..." at bounding box center [116, 107] width 74 height 24
click at [120, 157] on label "Waikato" at bounding box center [116, 153] width 64 height 13
click at [0, 0] on input "Waikato" at bounding box center [0, 0] width 0 height 0
click at [252, 94] on div "District" at bounding box center [231, 88] width 107 height 13
click at [240, 104] on button "Choose..." at bounding box center [231, 107] width 107 height 24
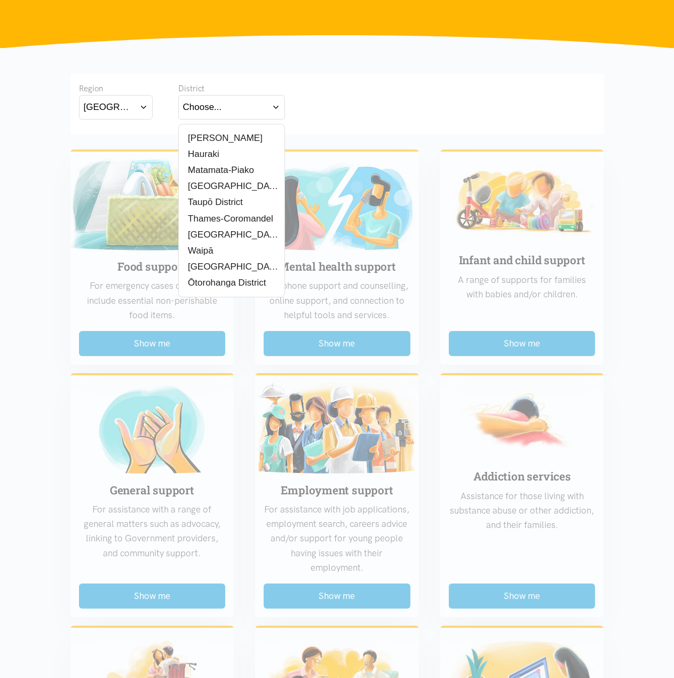
click at [211, 249] on label "Waipā" at bounding box center [199, 250] width 32 height 13
click at [0, 0] on input "Waipā" at bounding box center [0, 0] width 0 height 0
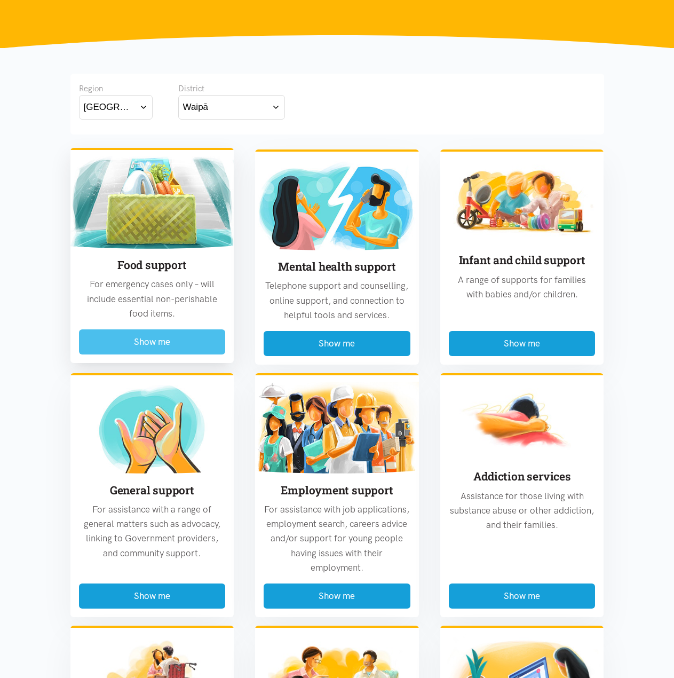
click at [168, 338] on button "Show me" at bounding box center [152, 341] width 147 height 25
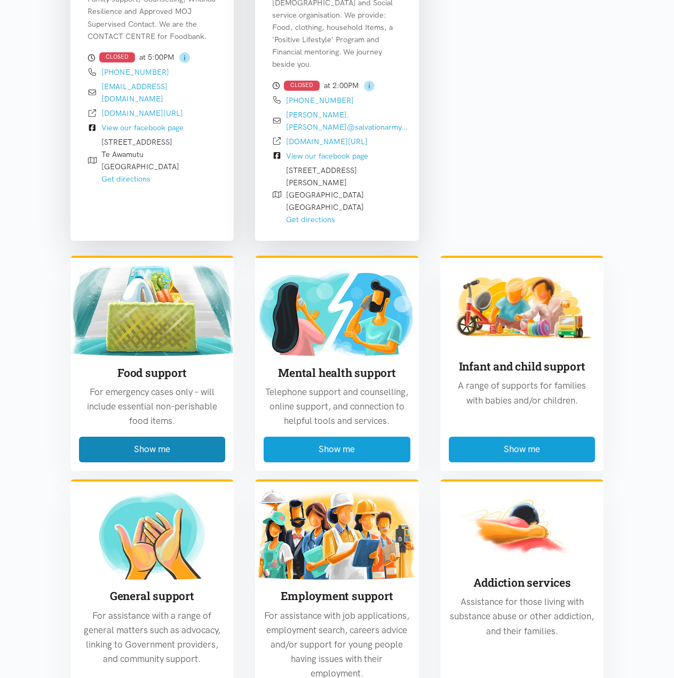
scroll to position [474, 0]
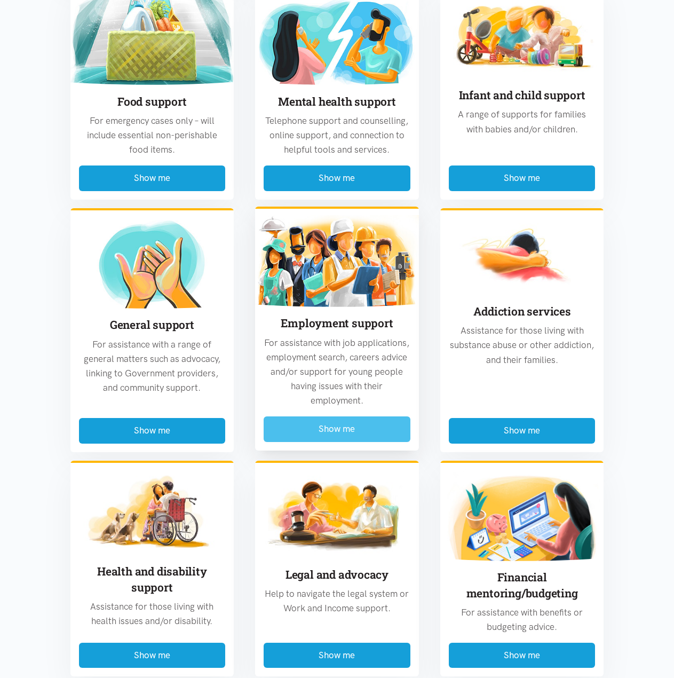
click at [347, 416] on button "Show me" at bounding box center [337, 428] width 147 height 25
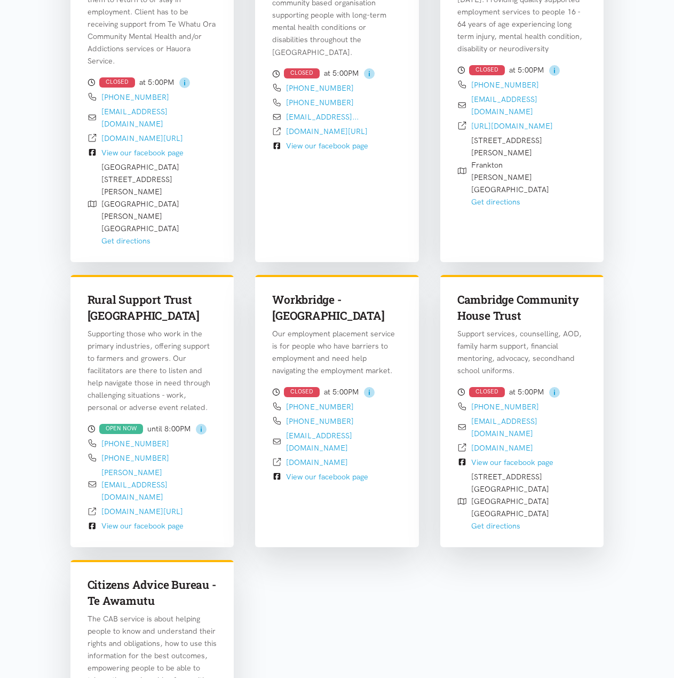
scroll to position [581, 0]
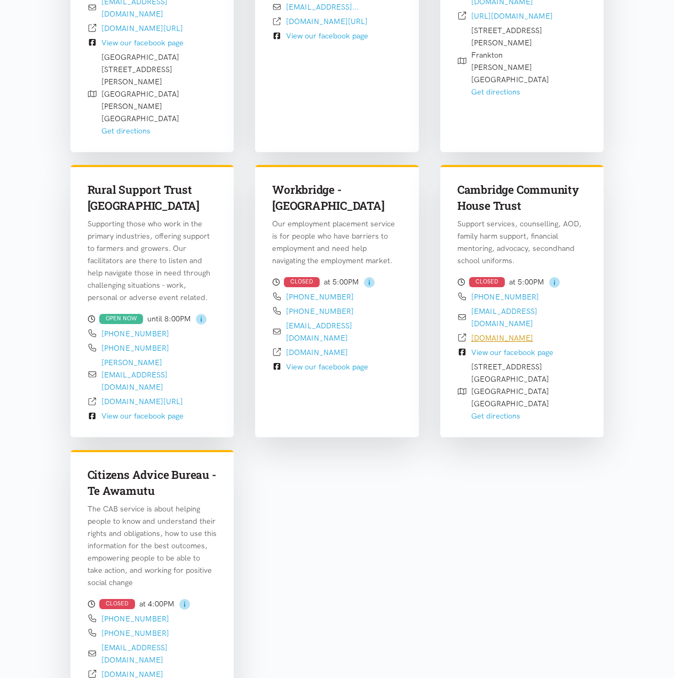
click at [507, 333] on link "camcomhouse.org.nz" at bounding box center [502, 338] width 62 height 10
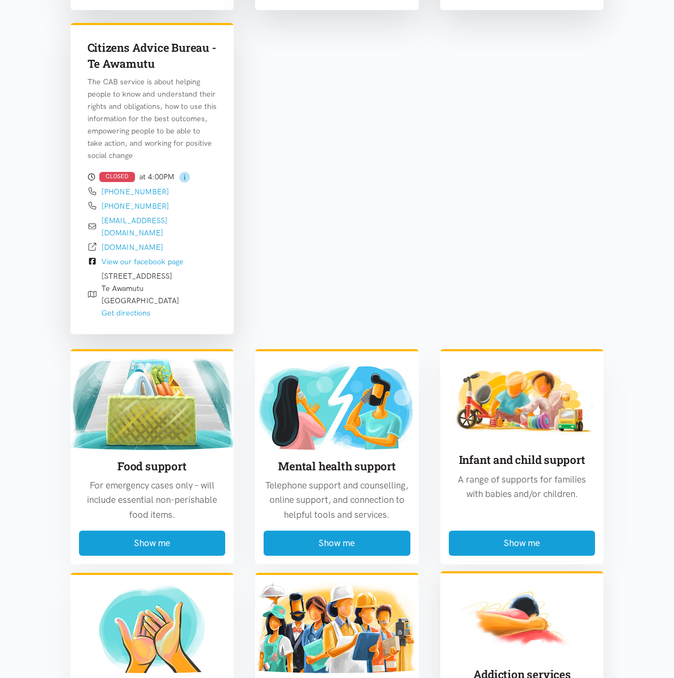
scroll to position [1488, 0]
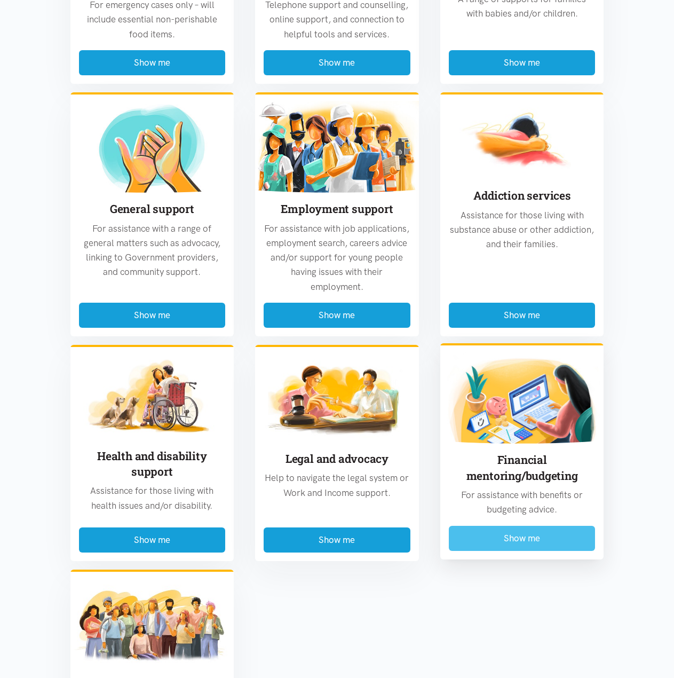
click at [528, 526] on button "Show me" at bounding box center [522, 538] width 147 height 25
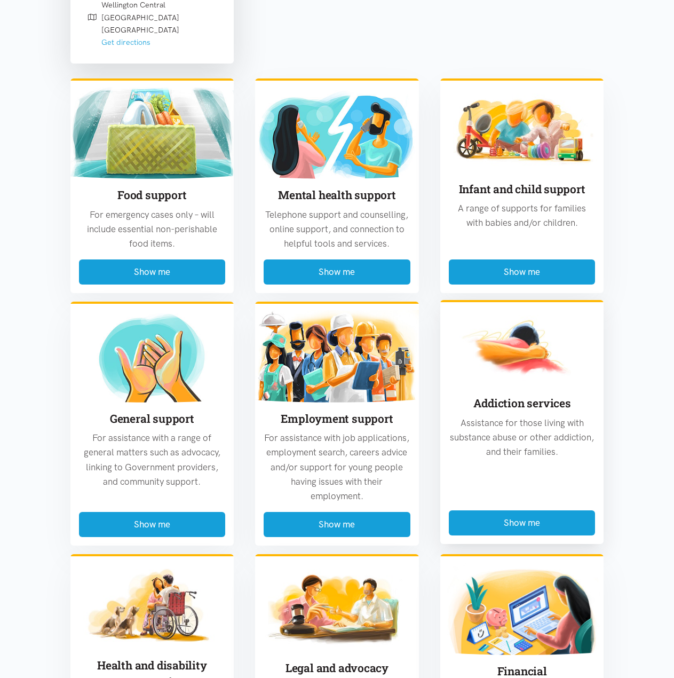
scroll to position [1435, 0]
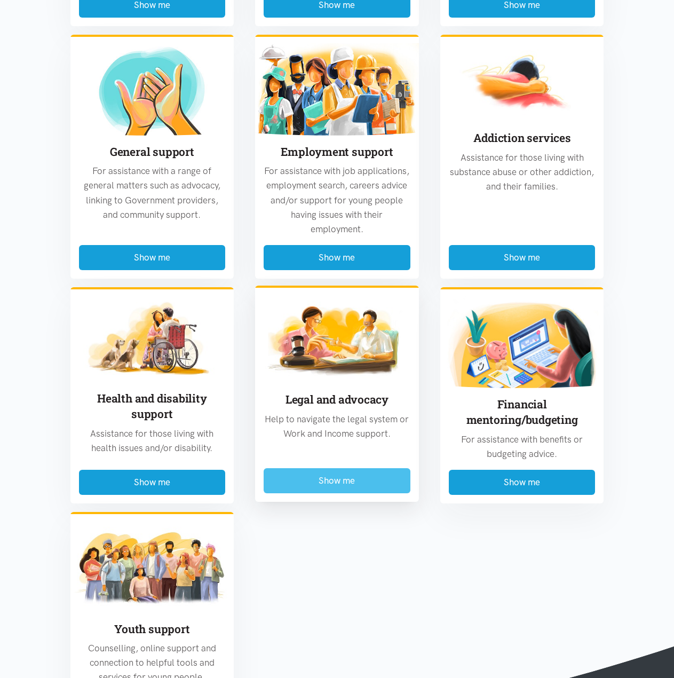
click at [367, 468] on button "Show me" at bounding box center [337, 480] width 147 height 25
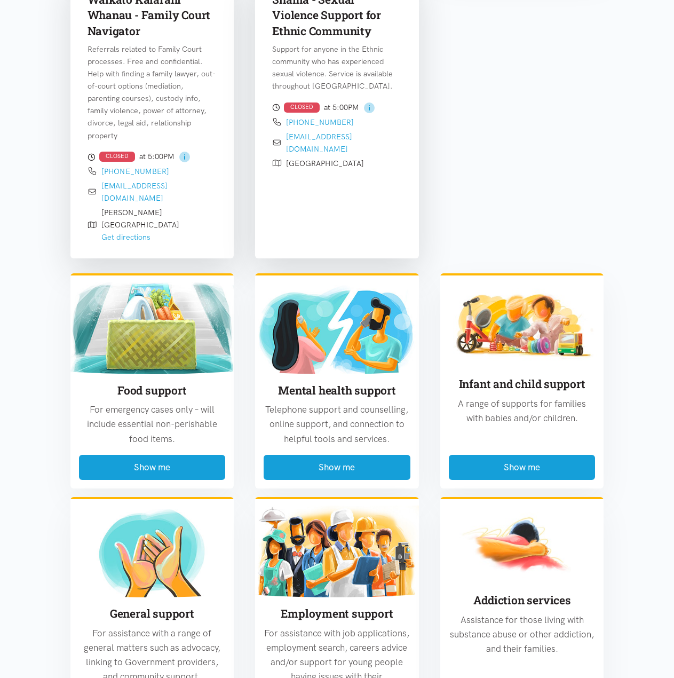
scroll to position [1114, 0]
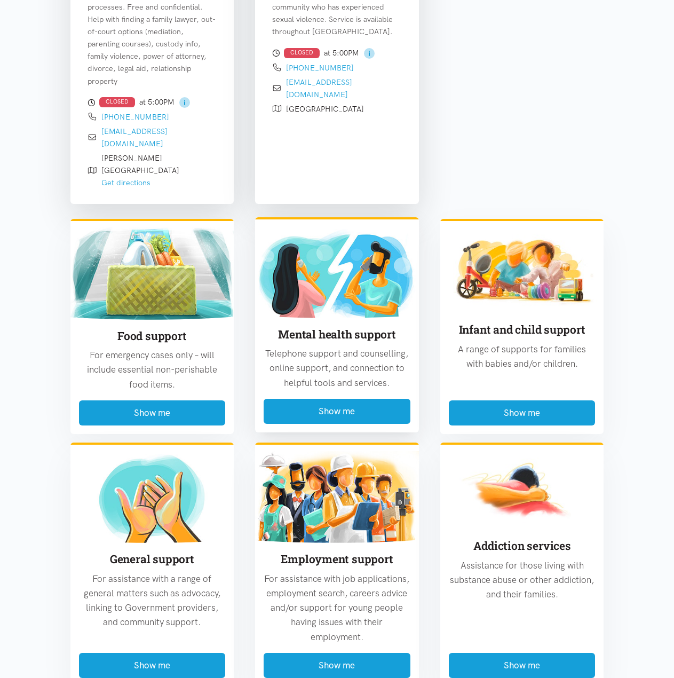
drag, startPoint x: 244, startPoint y: 291, endPoint x: 350, endPoint y: 316, distance: 108.5
click at [418, 318] on div "Food support For emergency cases only – will include essential non-perishable f…" at bounding box center [337, 672] width 555 height 924
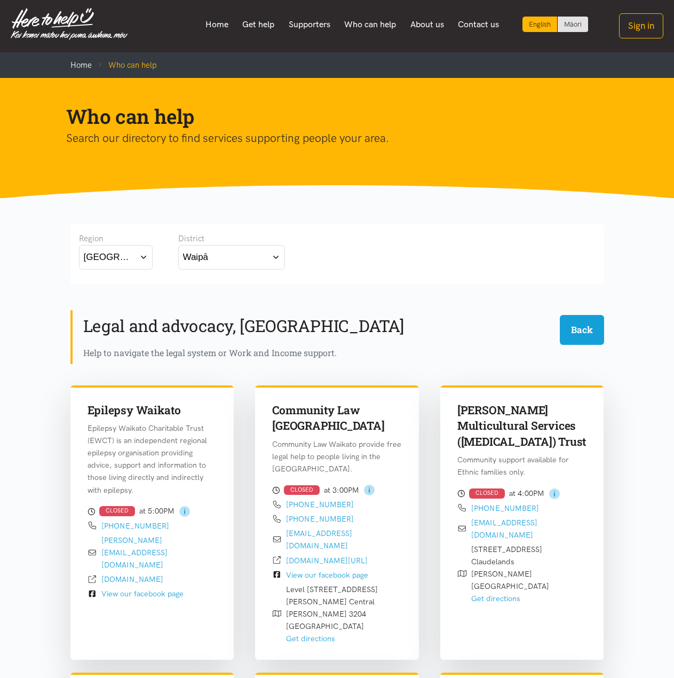
scroll to position [0, 0]
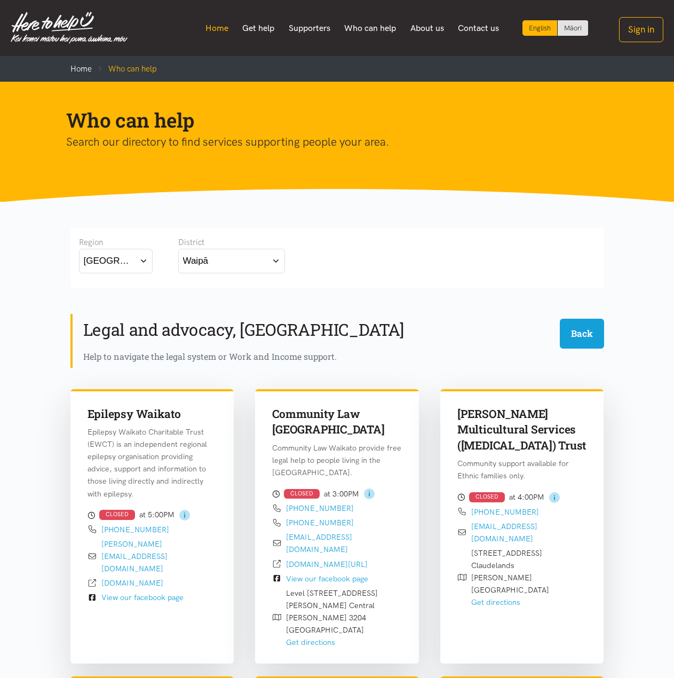
click at [213, 22] on link "Home" at bounding box center [216, 28] width 37 height 22
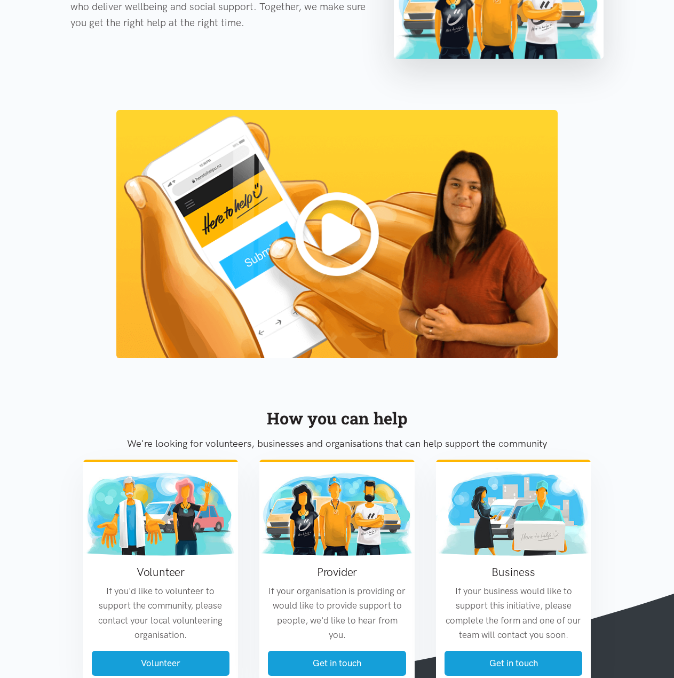
scroll to position [961, 0]
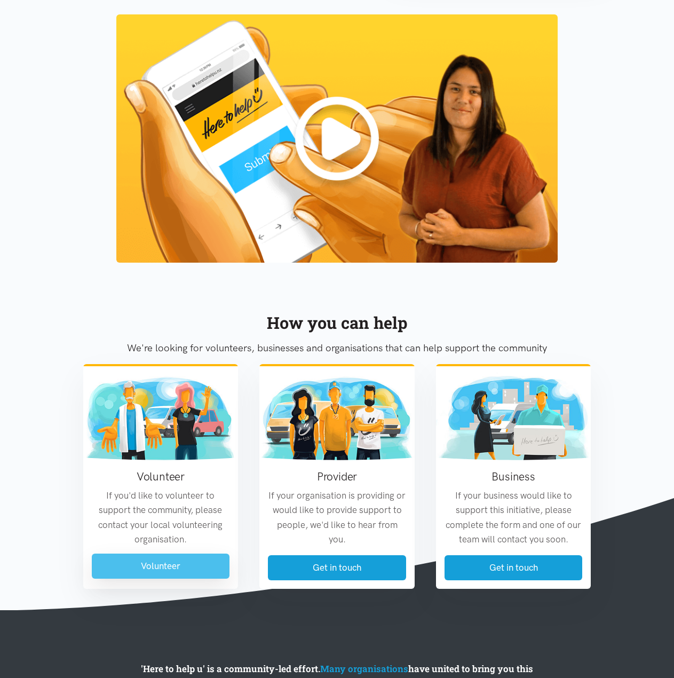
click at [193, 575] on link "Volunteer" at bounding box center [161, 565] width 138 height 25
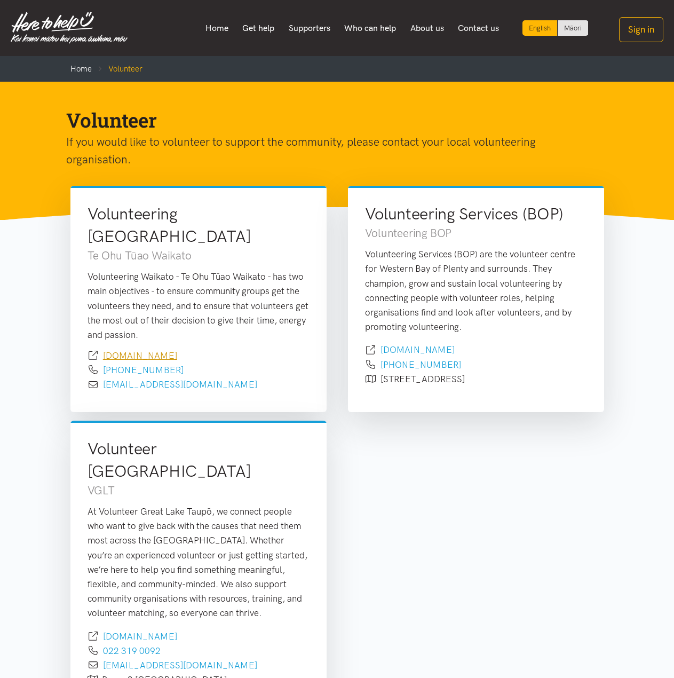
click at [162, 350] on link "[DOMAIN_NAME]" at bounding box center [140, 355] width 74 height 11
